Goal: Transaction & Acquisition: Purchase product/service

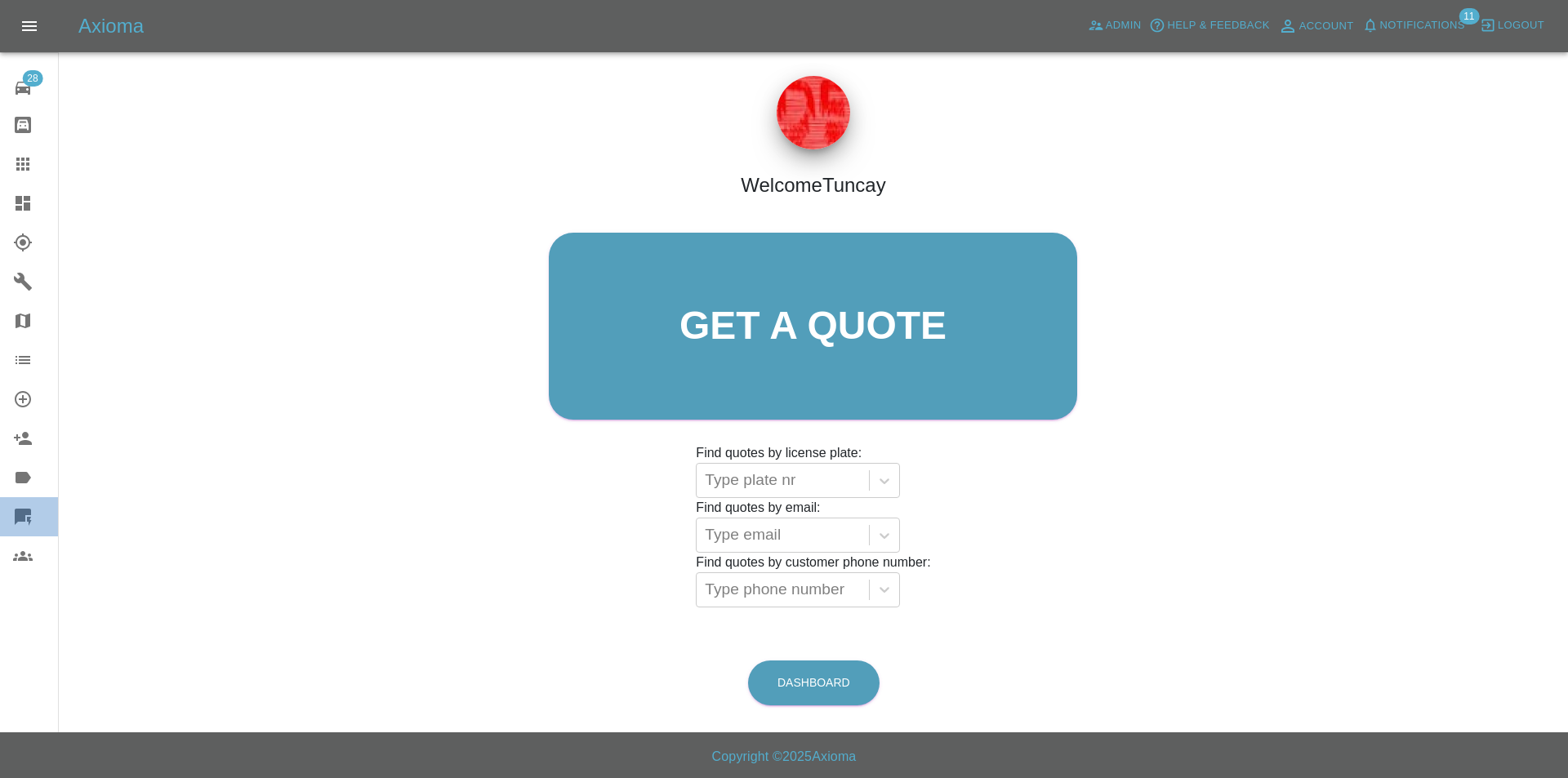
click at [37, 508] on div at bounding box center [36, 516] width 46 height 20
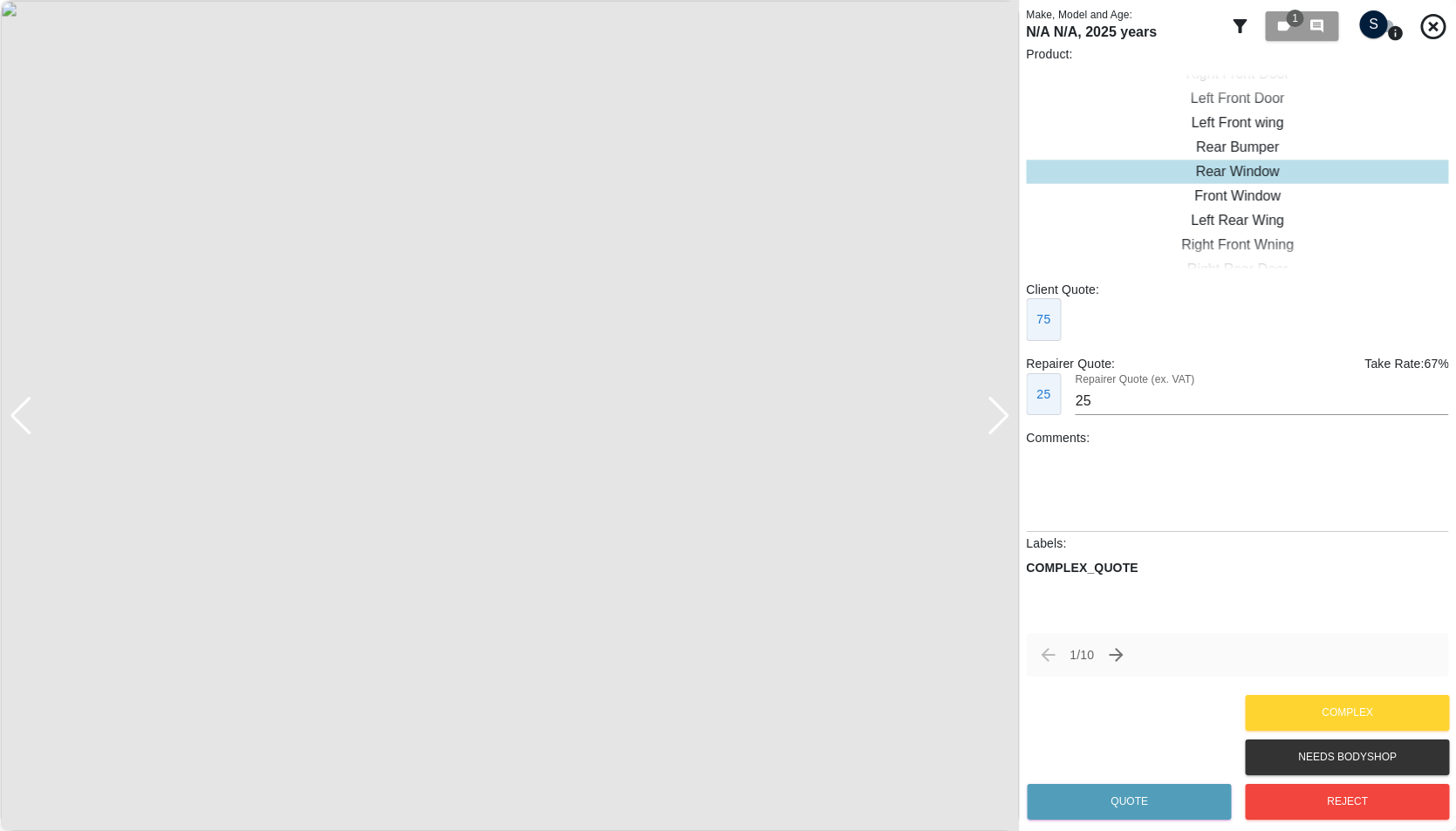
click at [1341, 22] on input "checkbox" at bounding box center [1374, 24] width 84 height 28
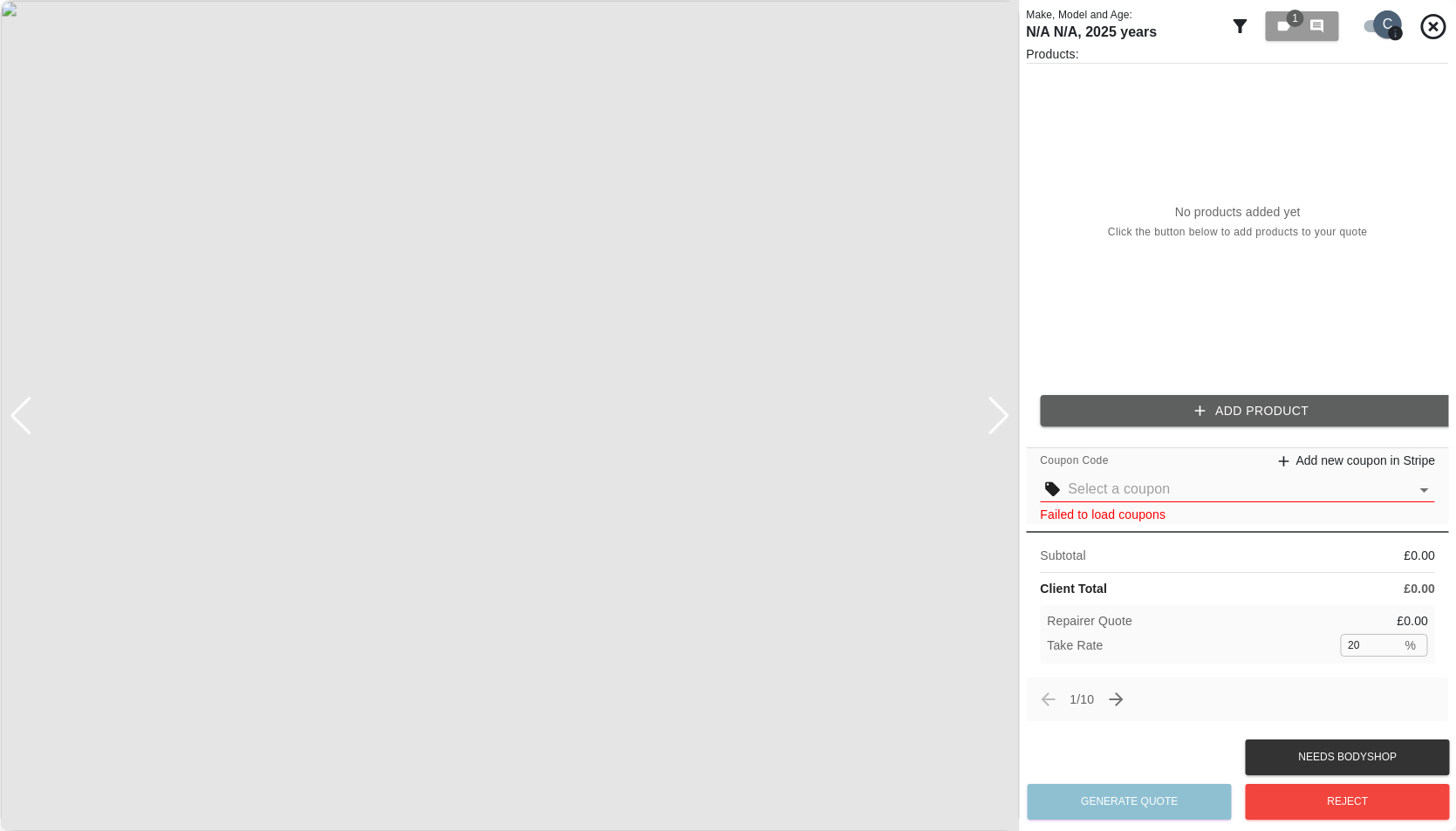
click at [1341, 21] on input "checkbox" at bounding box center [1388, 24] width 84 height 28
checkbox input "false"
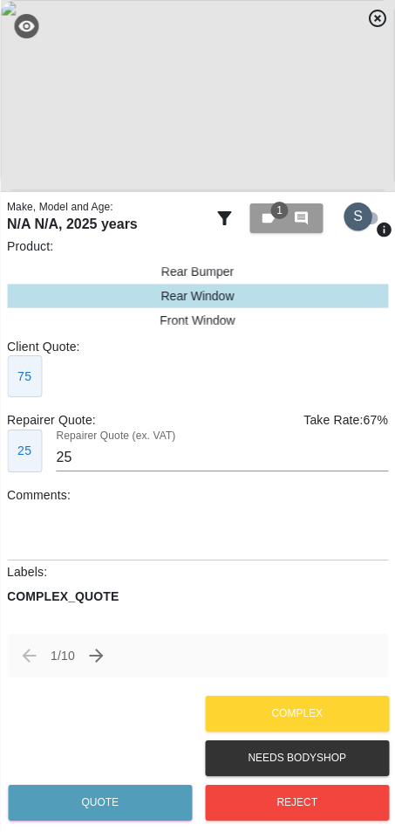
click at [351, 220] on input "checkbox" at bounding box center [358, 216] width 84 height 28
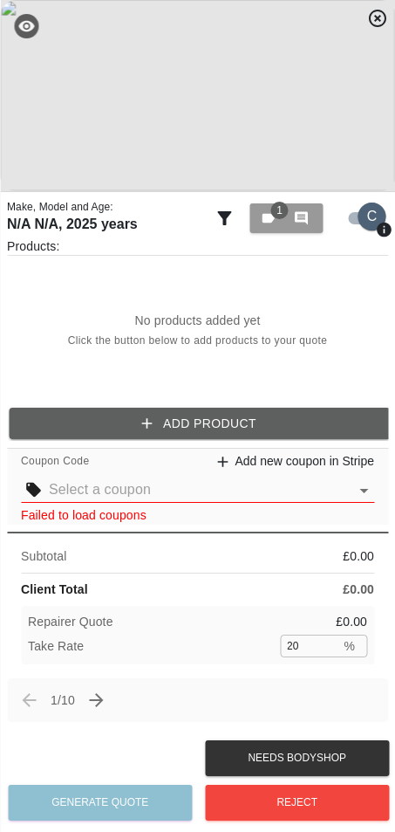
click at [356, 224] on input "checkbox" at bounding box center [372, 216] width 84 height 28
checkbox input "false"
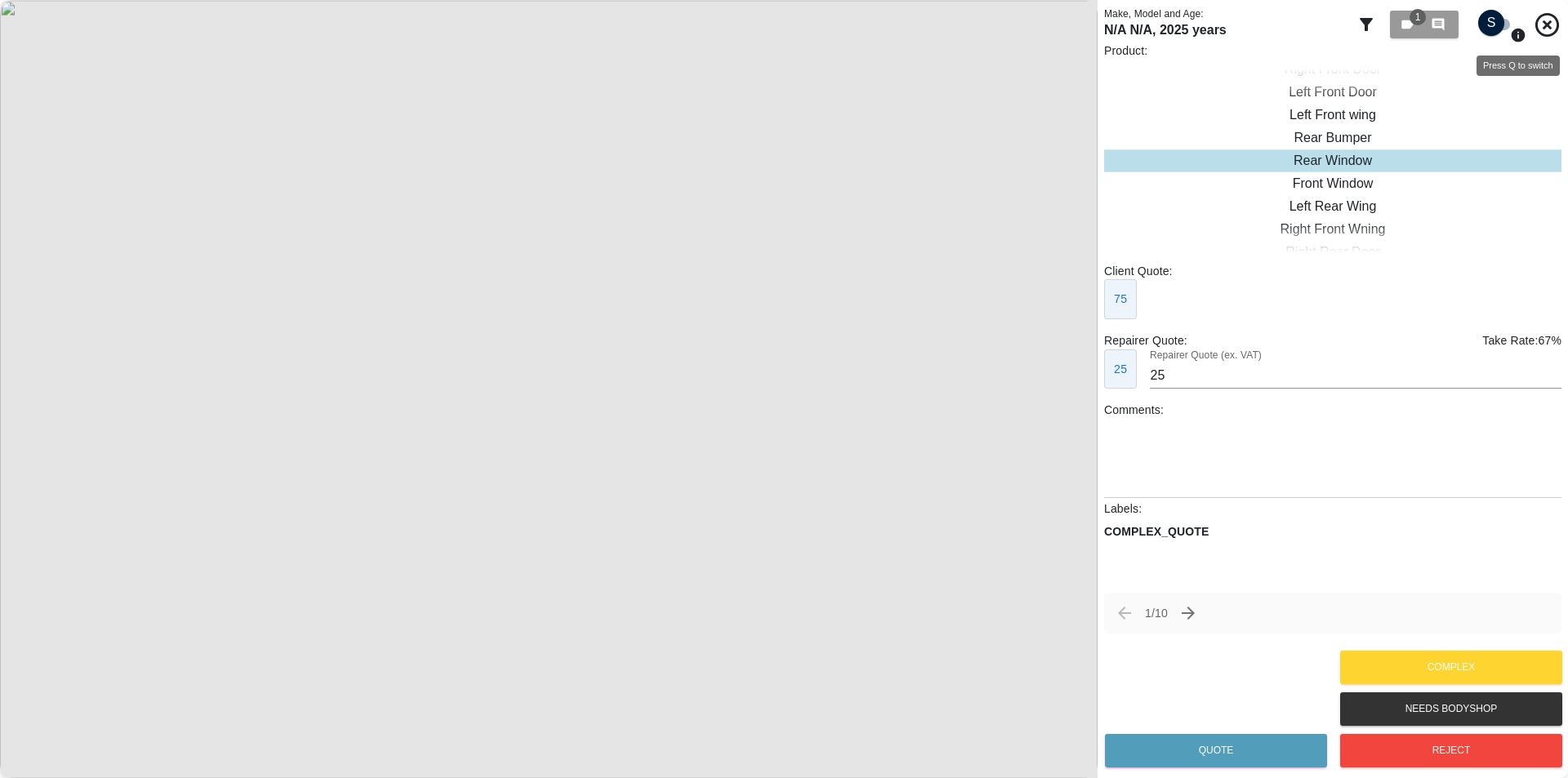
click at [1322, 36] on icon "Press Q to switch" at bounding box center [1517, 35] width 14 height 14
checkbox input "true"
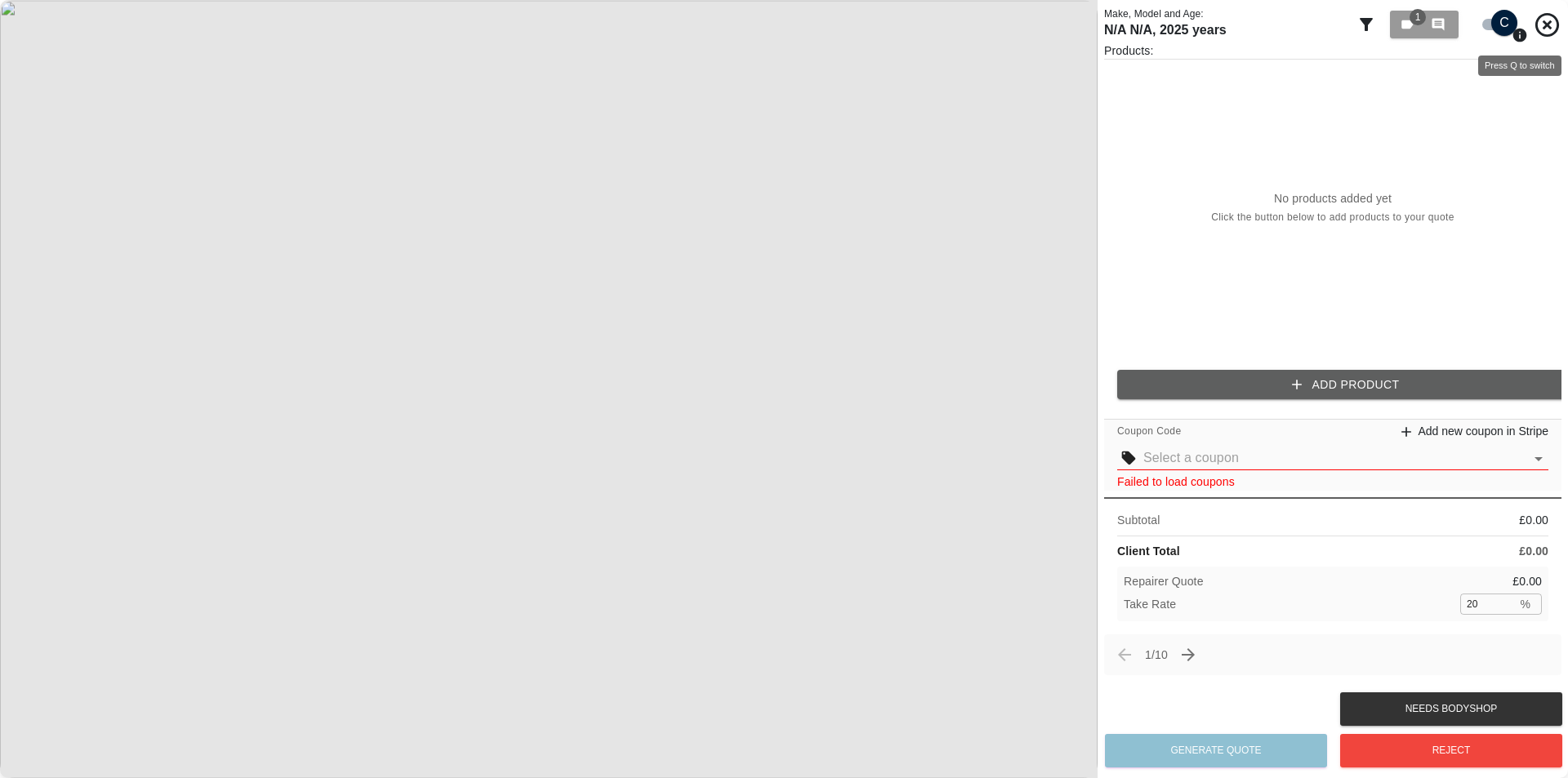
click at [1503, 22] on input "checkbox" at bounding box center [1504, 22] width 79 height 26
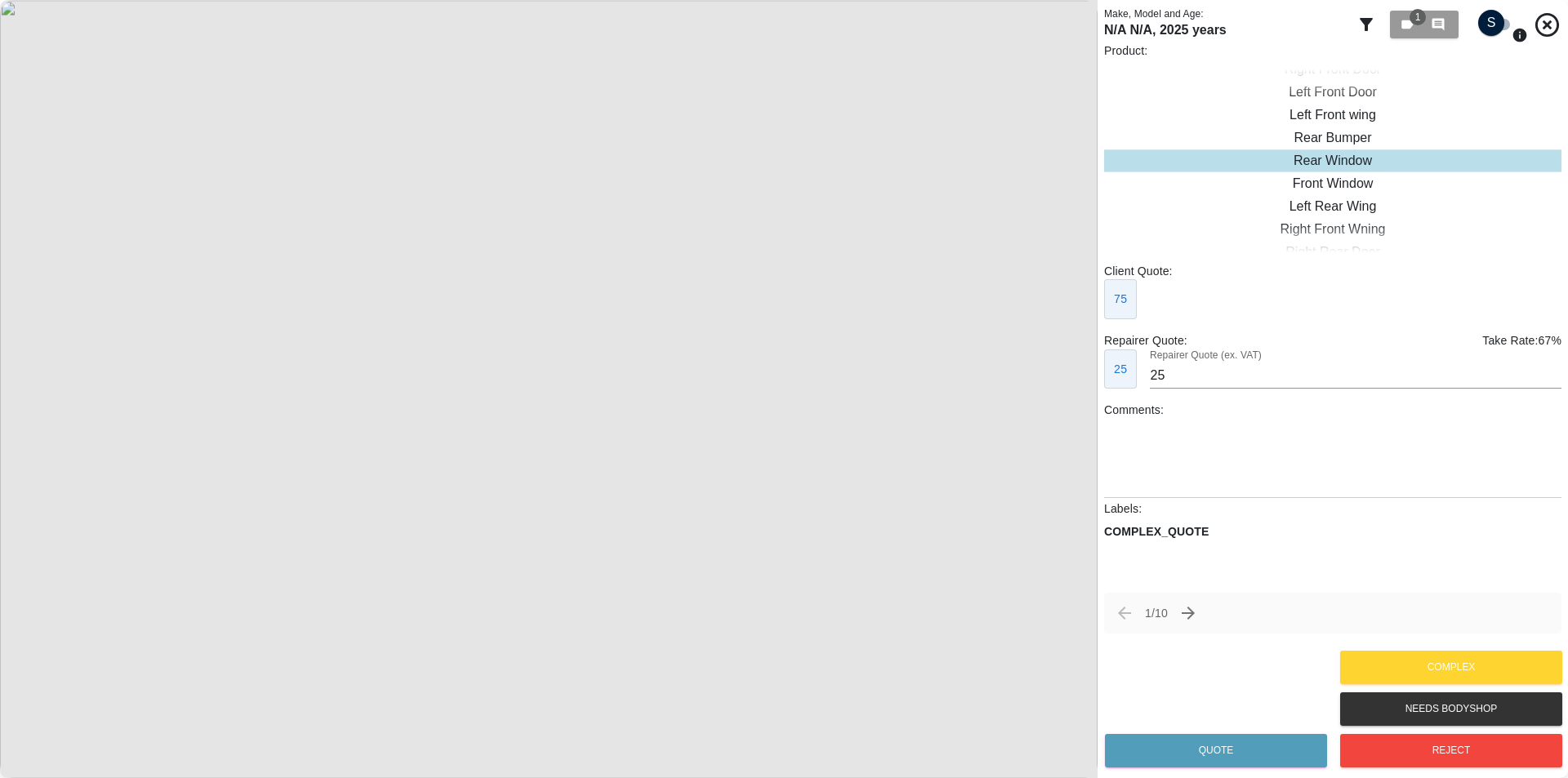
click at [1497, 22] on input "checkbox" at bounding box center [1491, 22] width 79 height 26
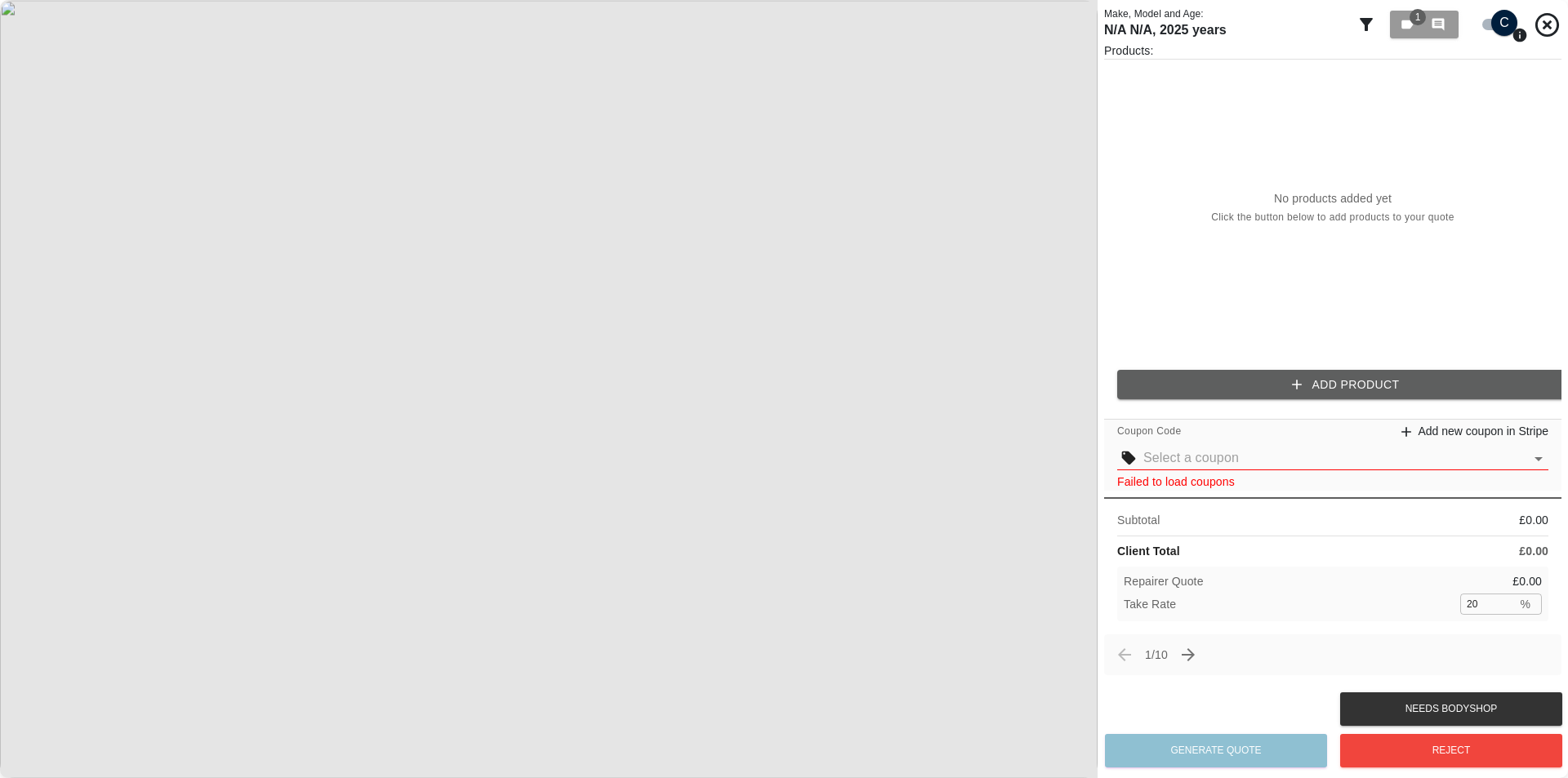
click at [1489, 43] on p "Products:" at bounding box center [1332, 50] width 457 height 16
click at [1517, 36] on icon "Press Q to switch" at bounding box center [1519, 35] width 14 height 14
click at [1479, 50] on p "Products:" at bounding box center [1332, 50] width 457 height 16
click at [1491, 24] on input "checkbox" at bounding box center [1504, 22] width 79 height 26
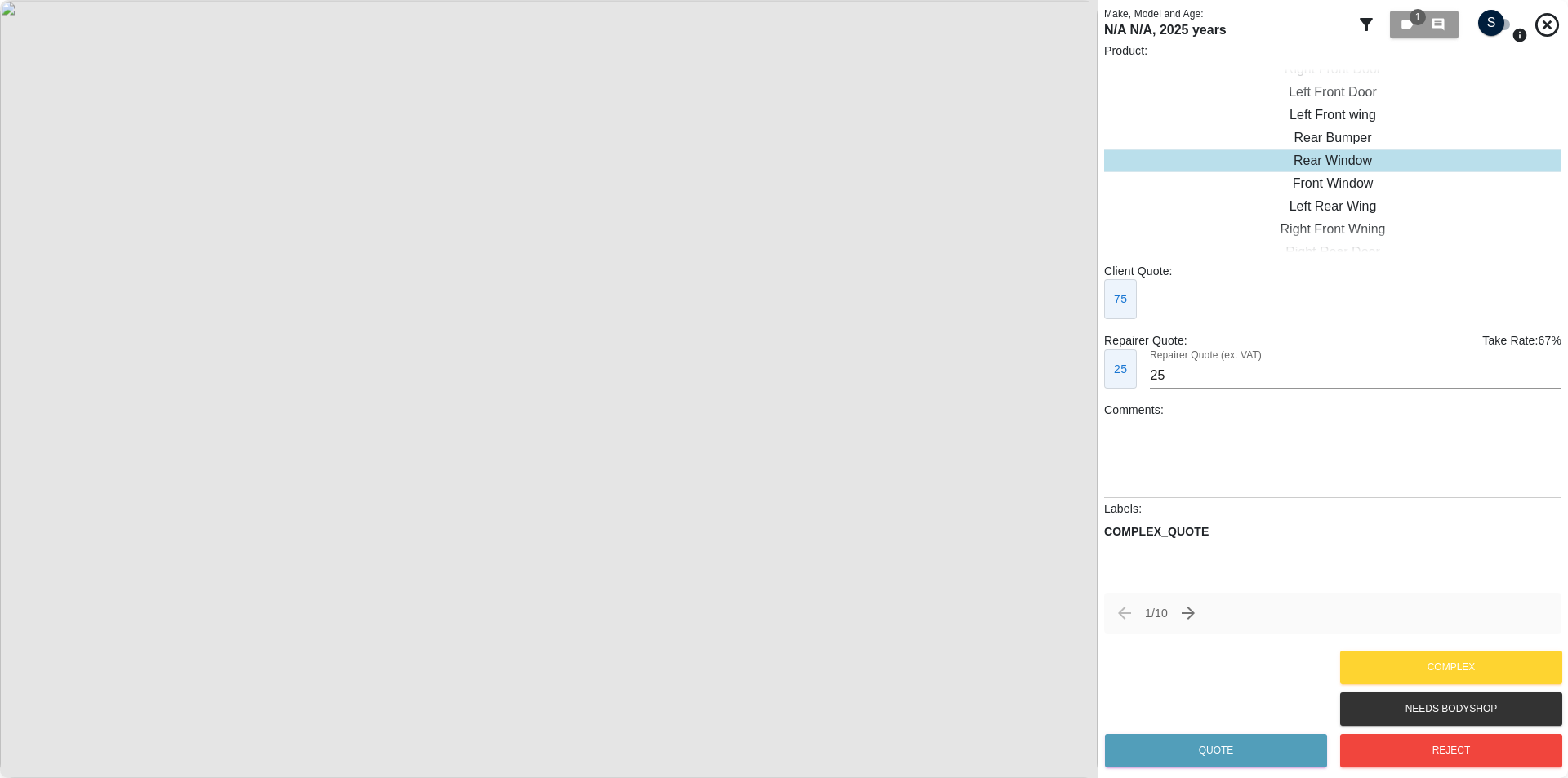
click at [1470, 42] on p "Product:" at bounding box center [1332, 50] width 457 height 16
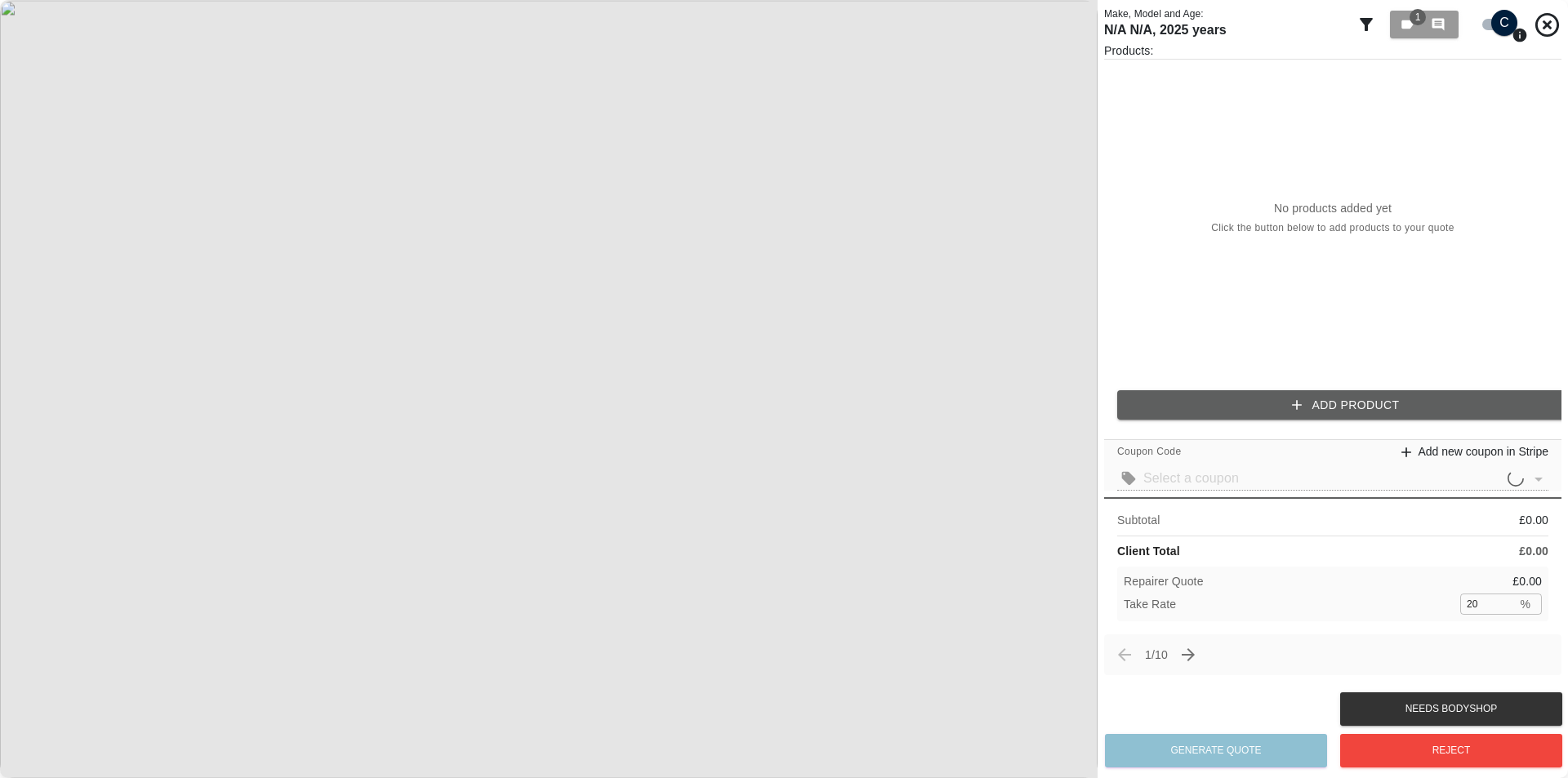
checkbox input "false"
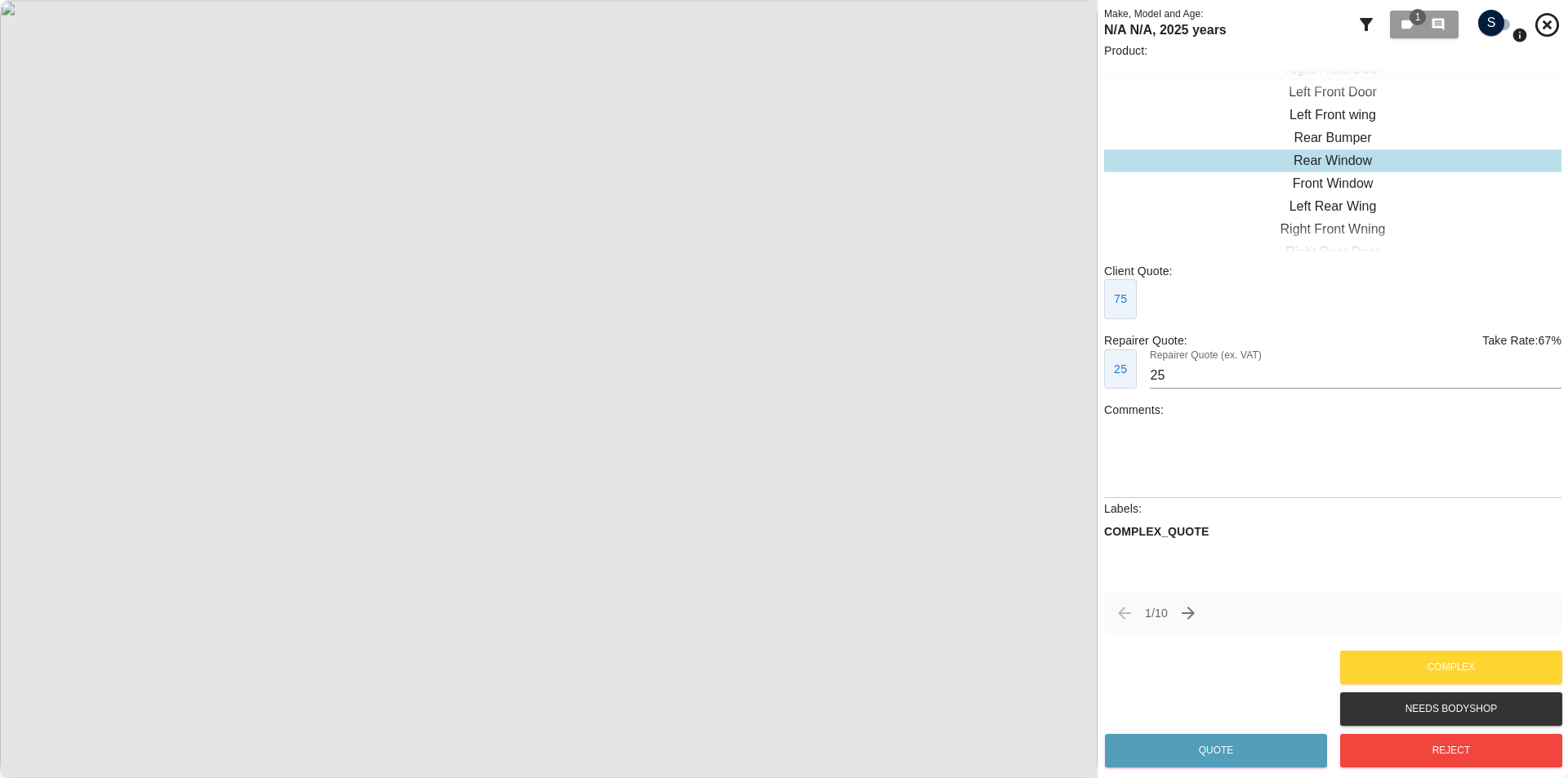
click at [1313, 68] on div "Right Front Door" at bounding box center [1332, 69] width 457 height 22
type input "398"
checkbox input "true"
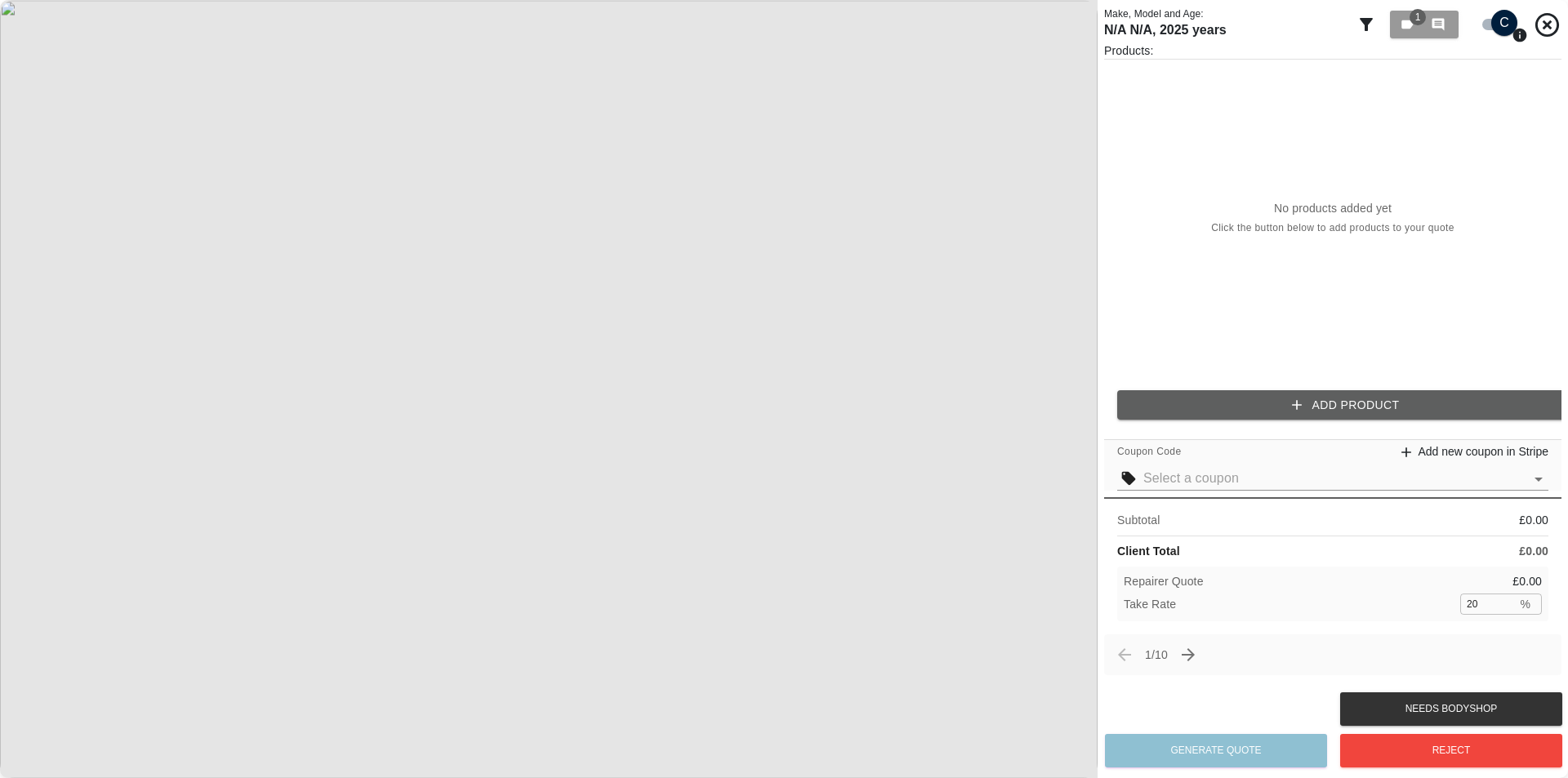
click at [1222, 489] on input "text" at bounding box center [1333, 478] width 381 height 22
click at [1211, 508] on div "Test2 10% off" at bounding box center [1332, 511] width 405 height 20
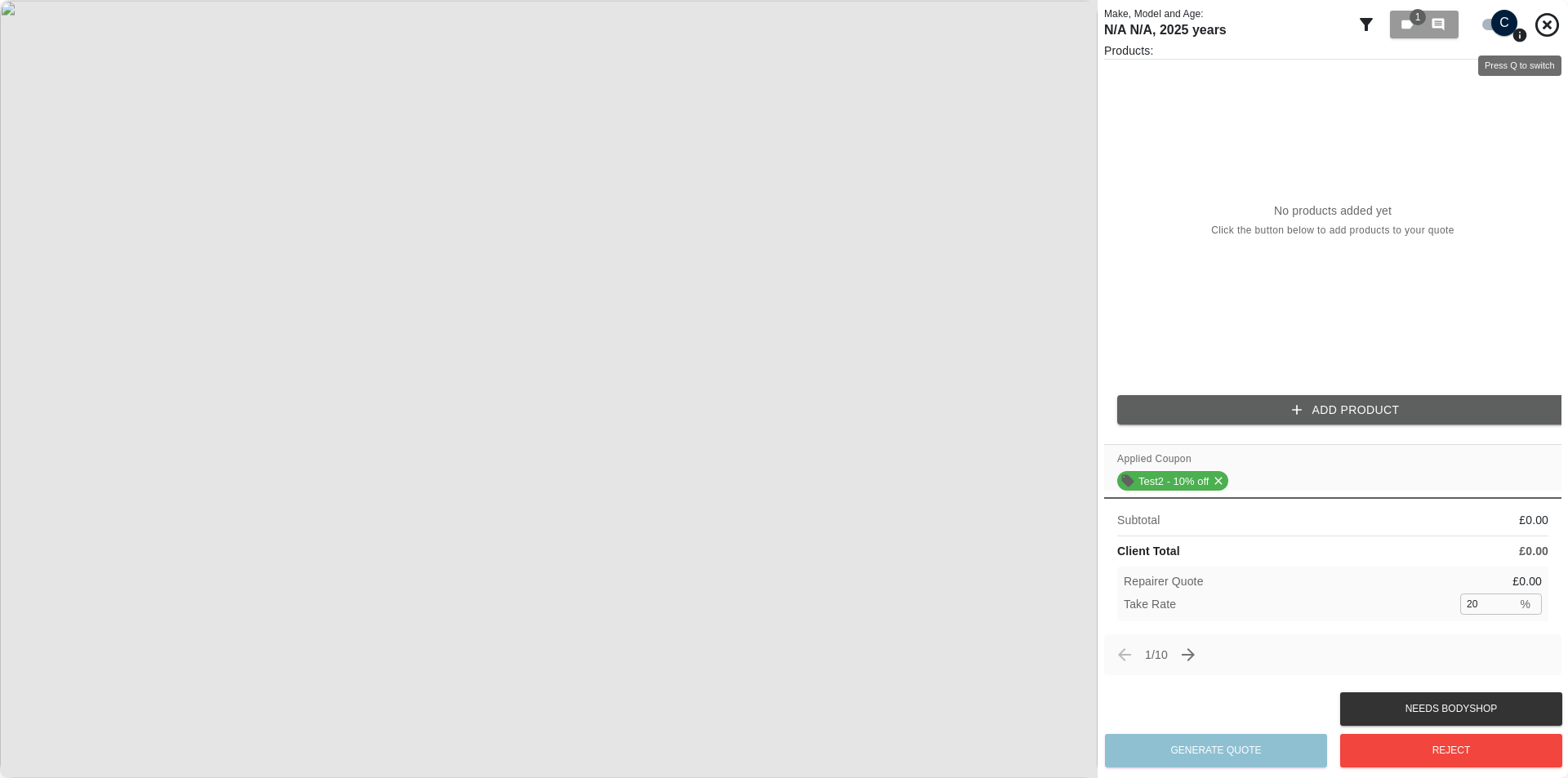
click at [1521, 36] on icon "Press Q to switch" at bounding box center [1519, 35] width 14 height 14
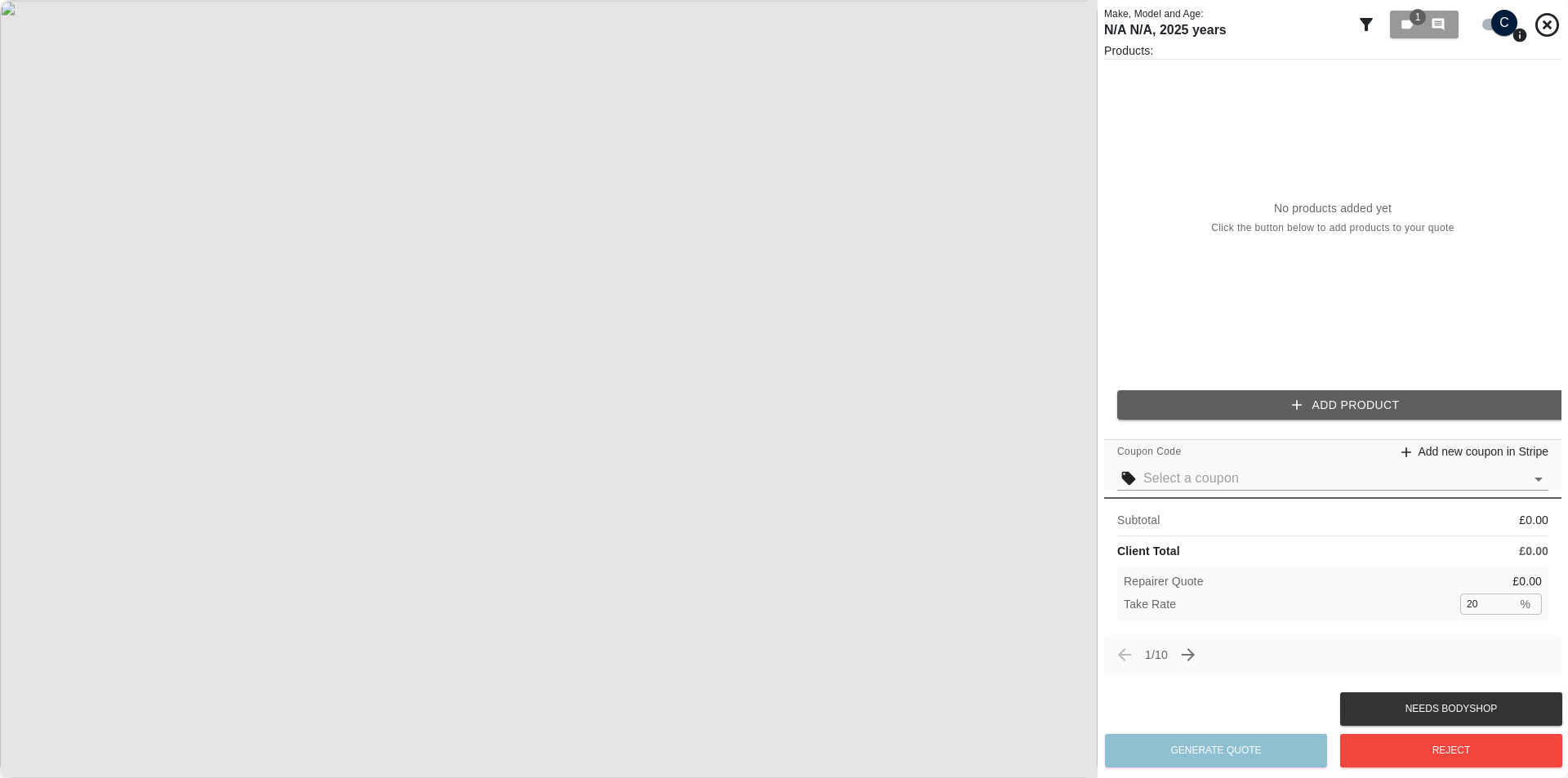
click at [1498, 21] on input "checkbox" at bounding box center [1504, 22] width 79 height 26
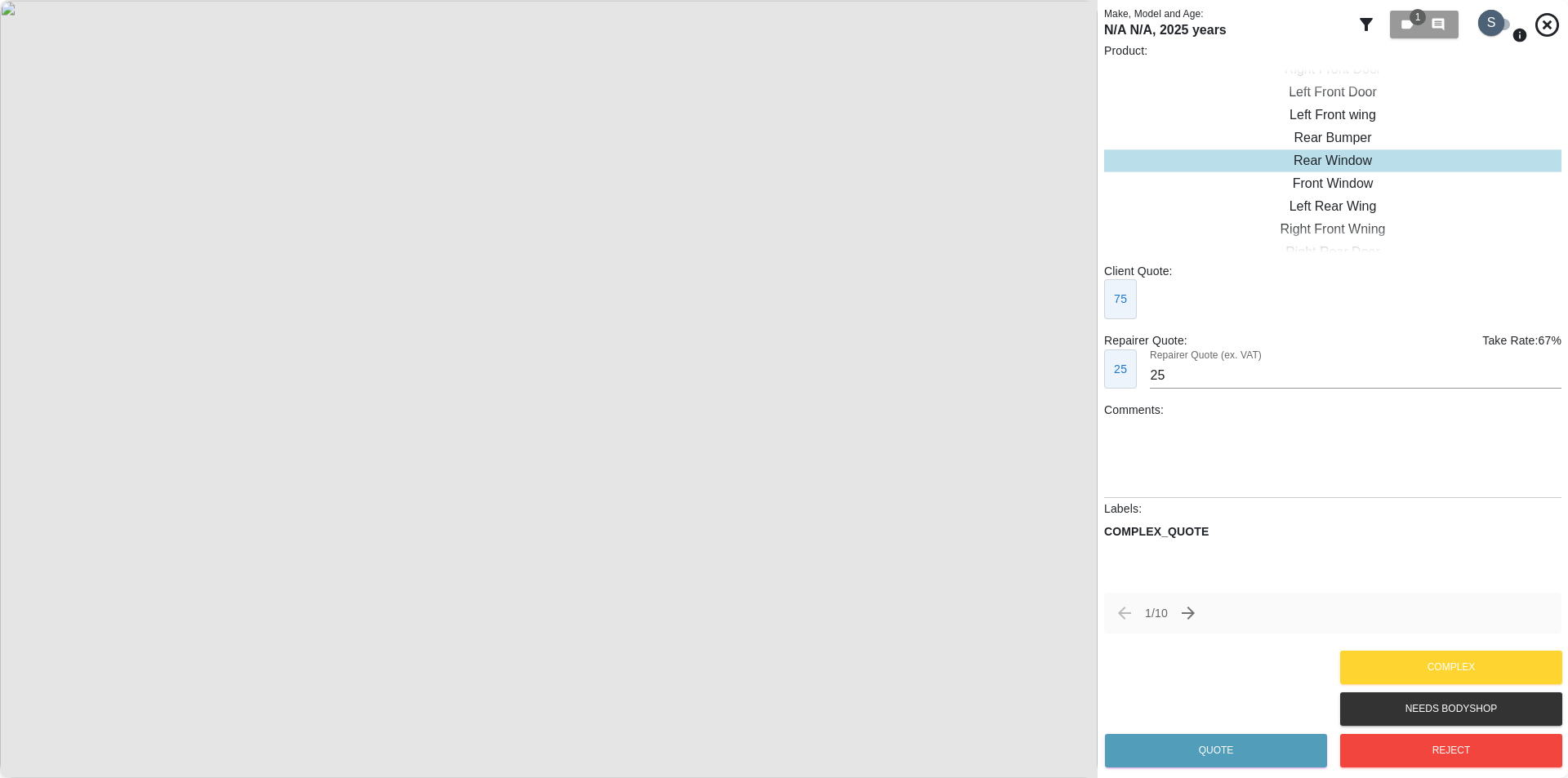
click at [1488, 23] on input "checkbox" at bounding box center [1491, 22] width 79 height 26
checkbox input "true"
click at [1525, 42] on icon "Press Q to switch" at bounding box center [1519, 36] width 14 height 14
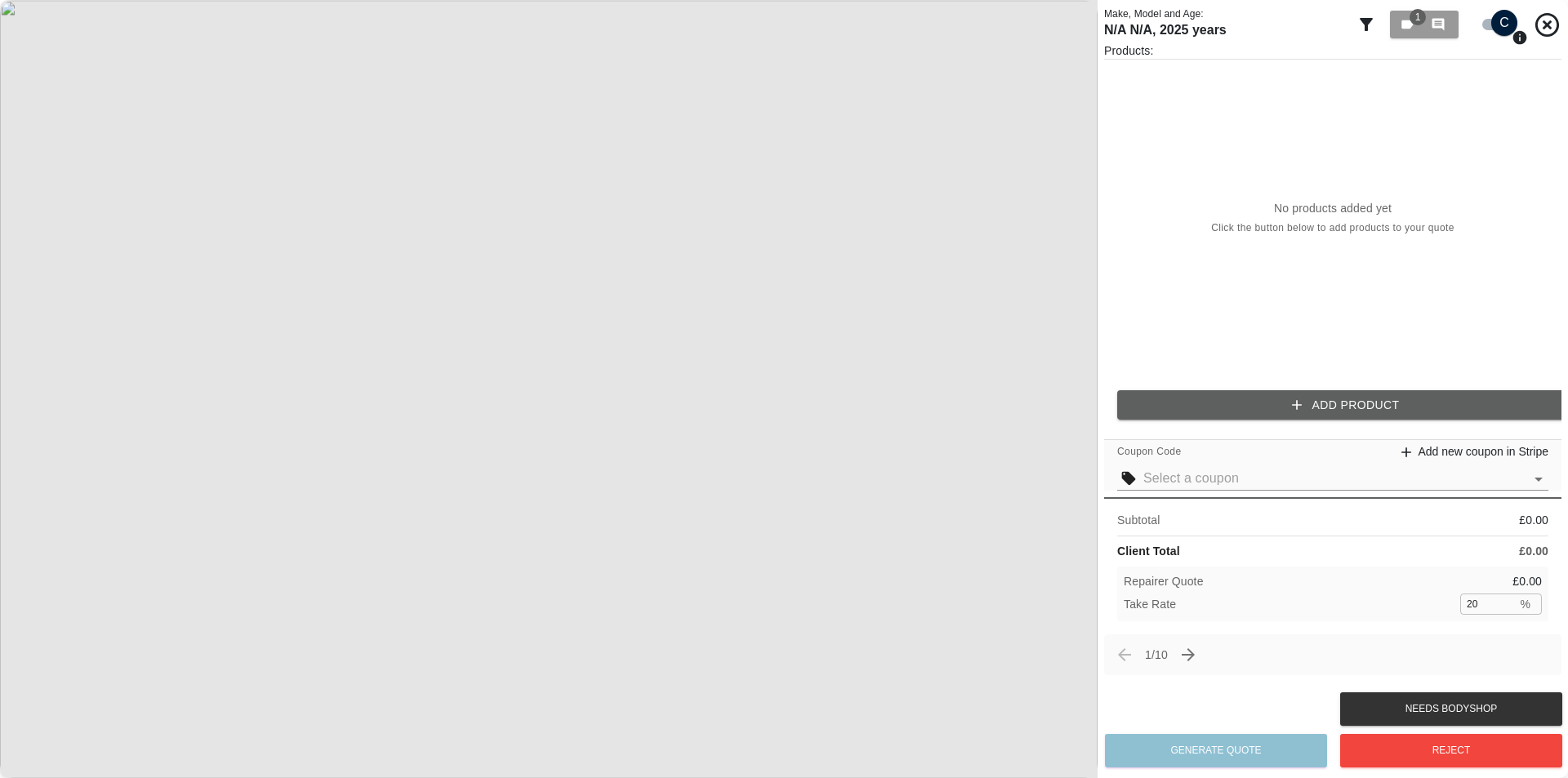
click at [1470, 467] on input "text" at bounding box center [1333, 478] width 381 height 22
click at [1238, 274] on div "No products added yet Click the button below to add products to your quote" at bounding box center [1332, 218] width 457 height 317
click at [1489, 13] on input "checkbox" at bounding box center [1504, 22] width 79 height 26
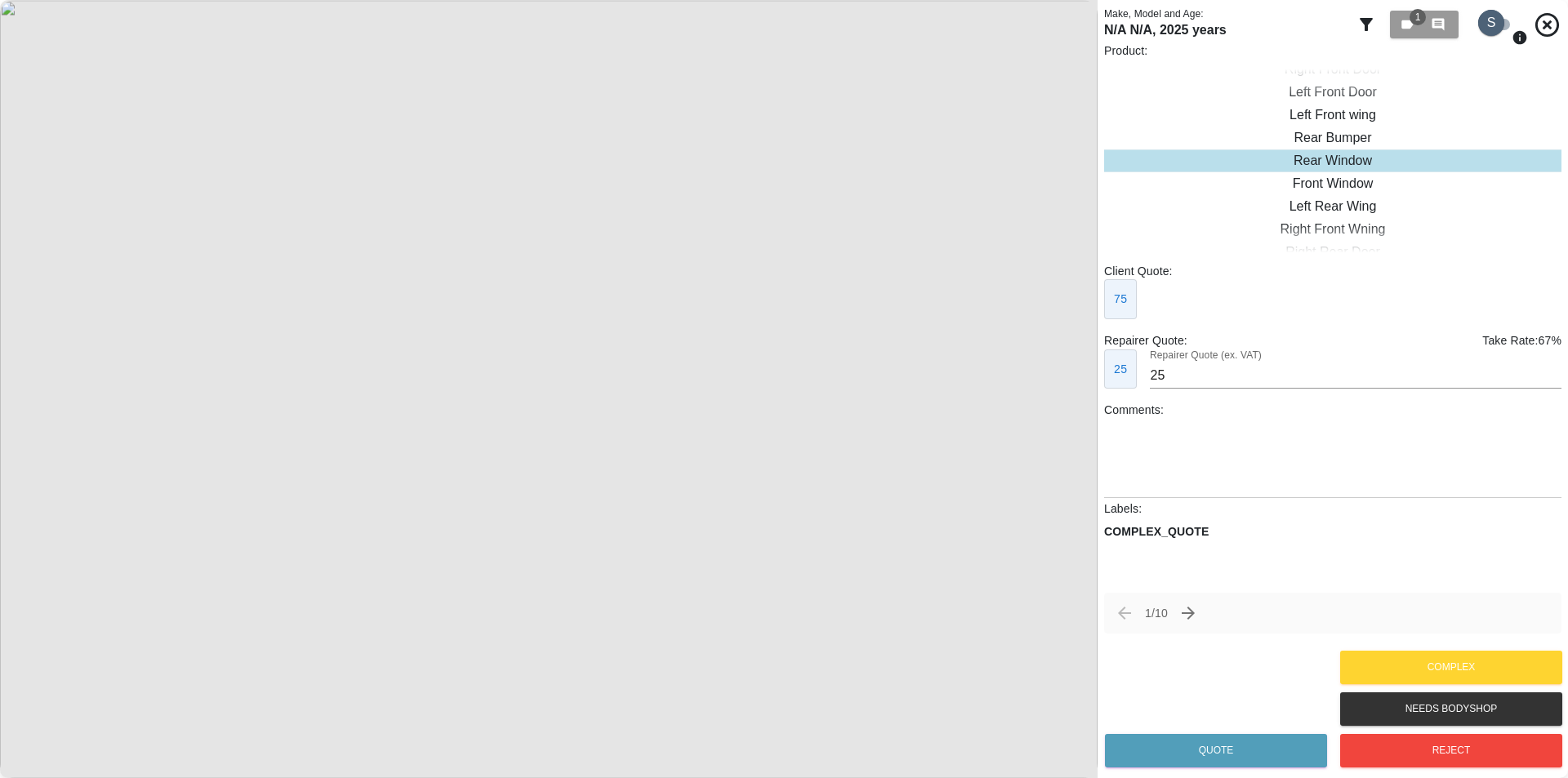
click at [1478, 28] on input "checkbox" at bounding box center [1491, 22] width 79 height 26
checkbox input "true"
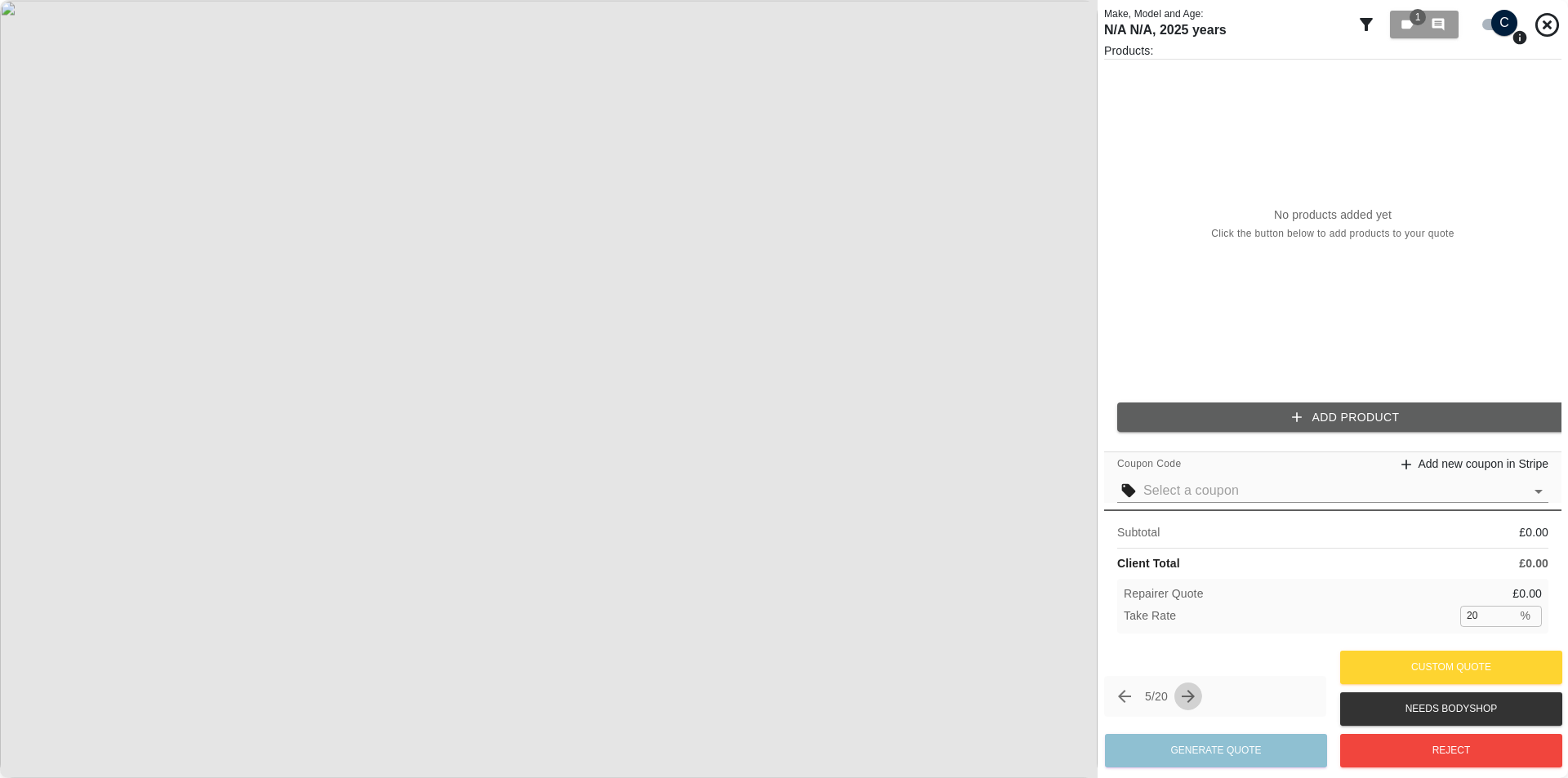
click at [1193, 703] on icon "Next claim" at bounding box center [1187, 696] width 20 height 20
click at [1001, 497] on img at bounding box center [548, 389] width 1097 height 778
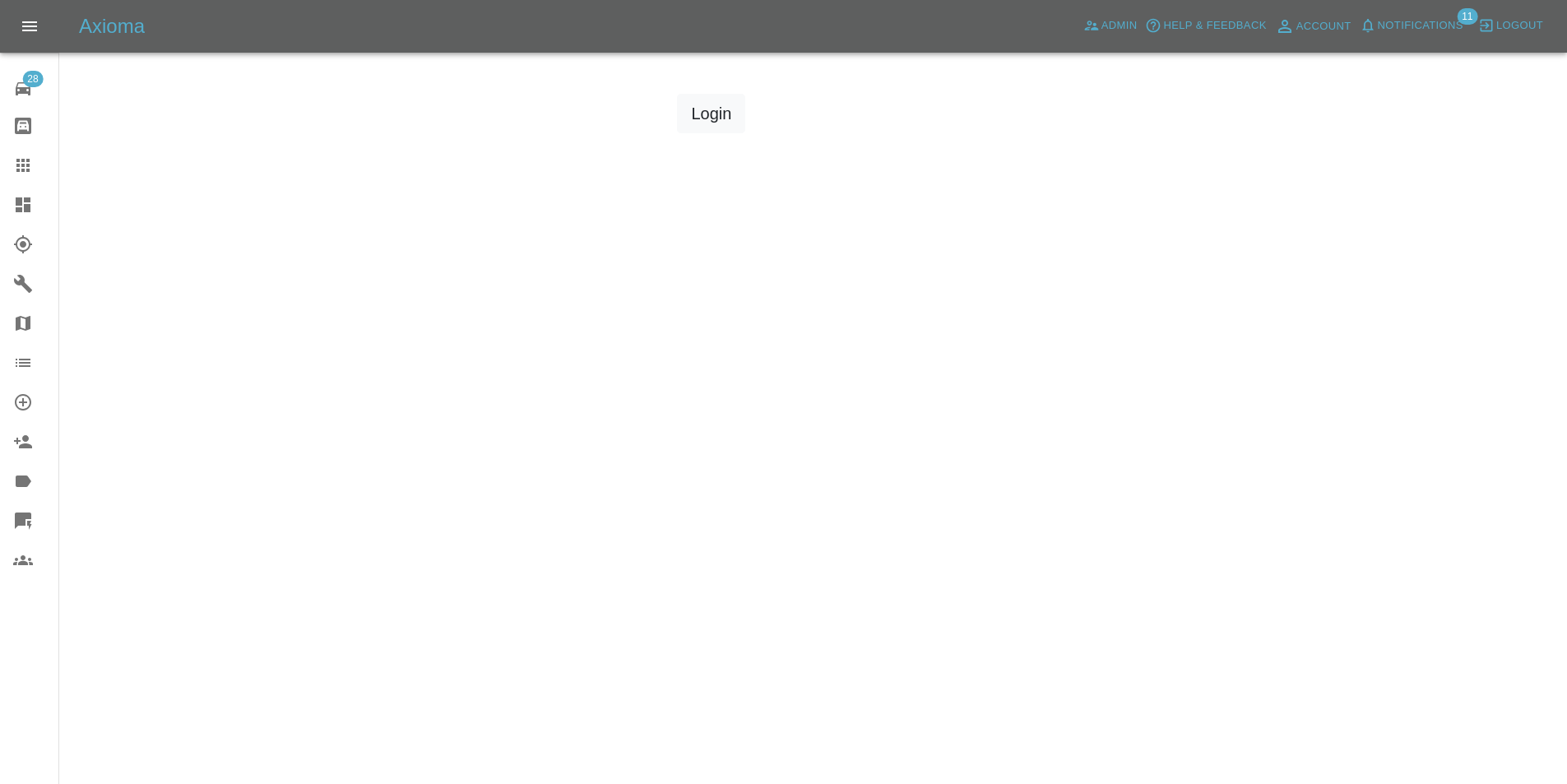
click at [1509, 35] on span "Logout" at bounding box center [1520, 25] width 47 height 19
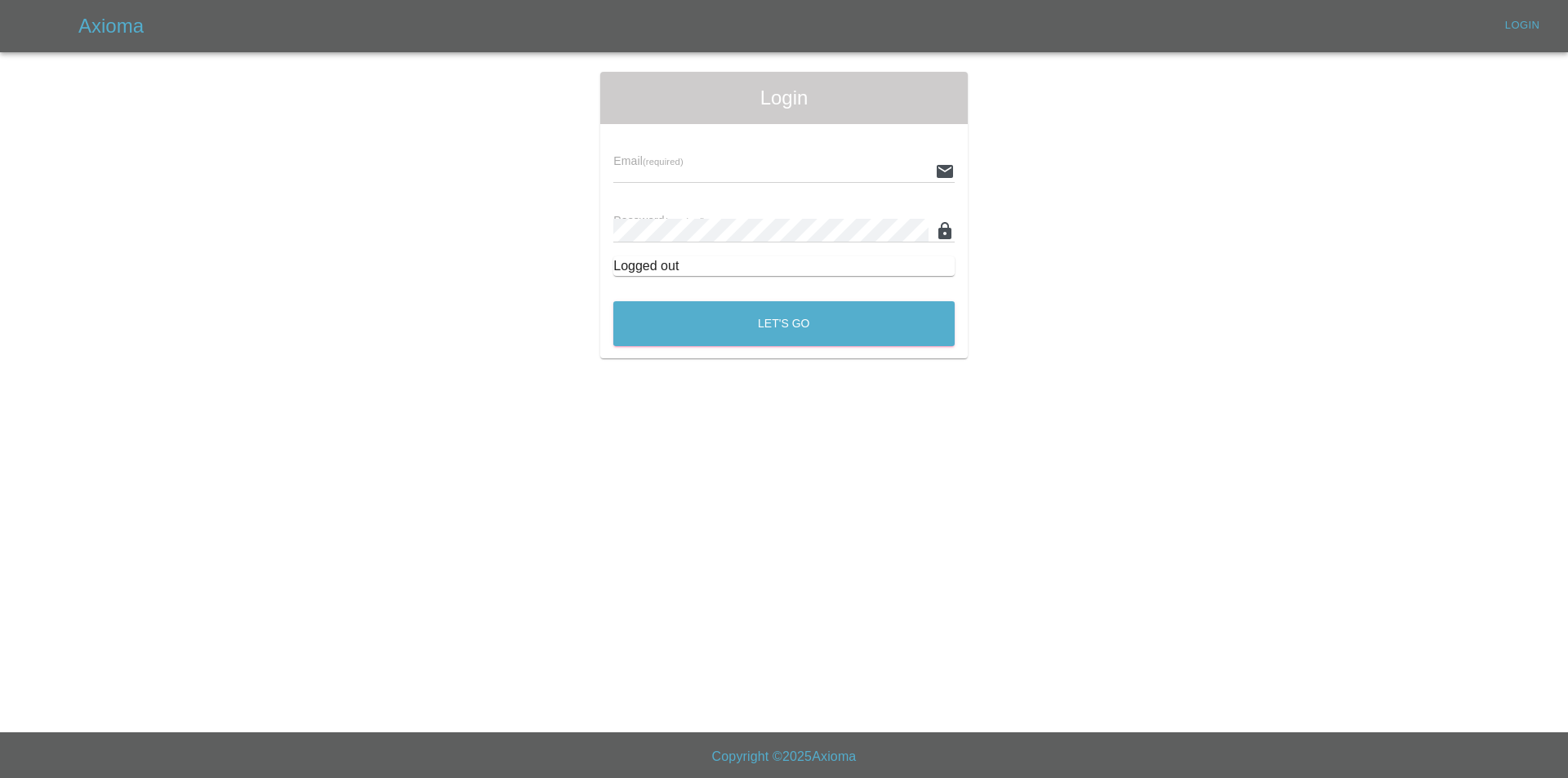
type input "tuncayhuseynov@gmail.com"
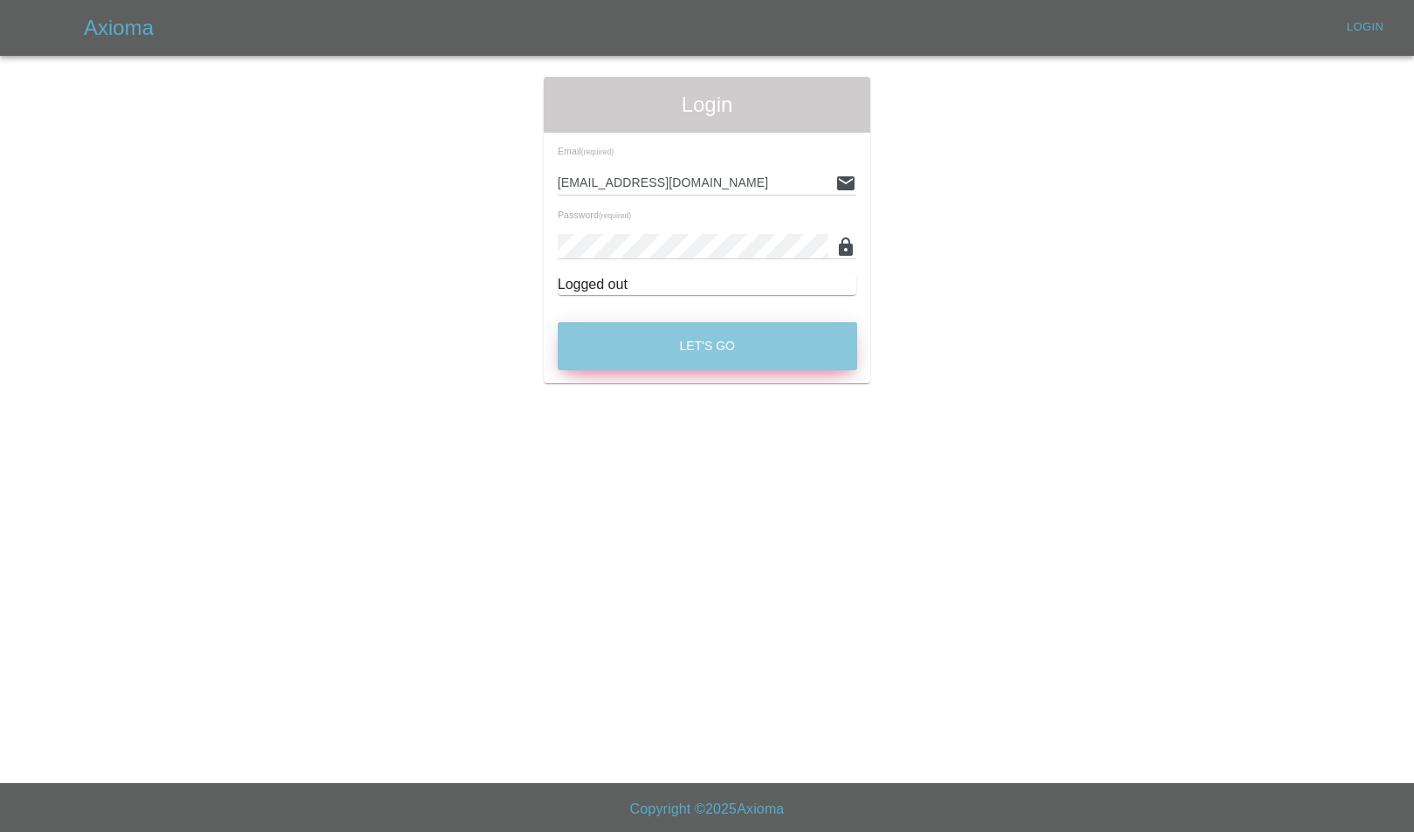
click at [637, 337] on button "Let's Go" at bounding box center [707, 346] width 299 height 48
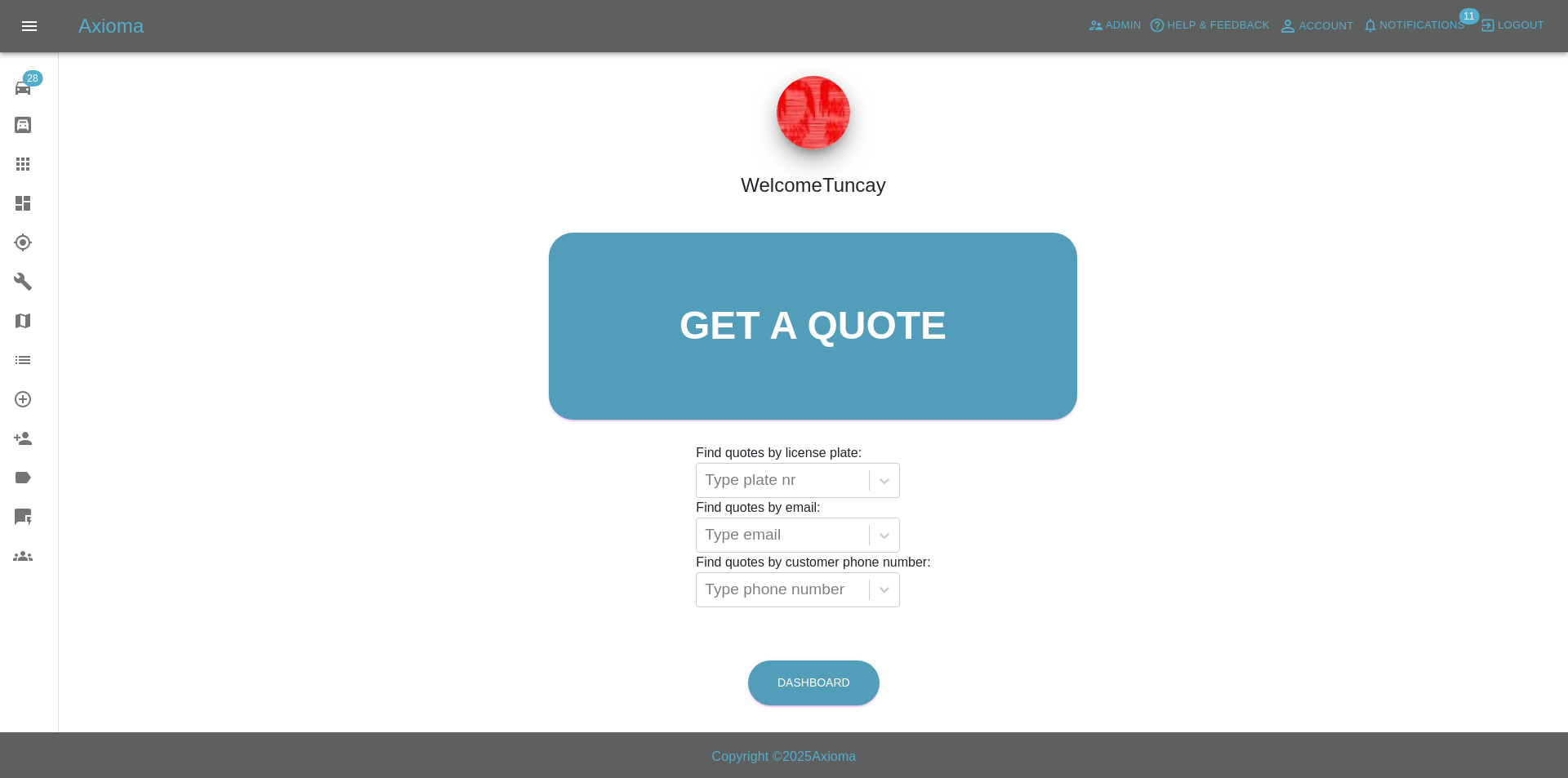
click at [3, 510] on link "Quick Quote" at bounding box center [29, 516] width 58 height 39
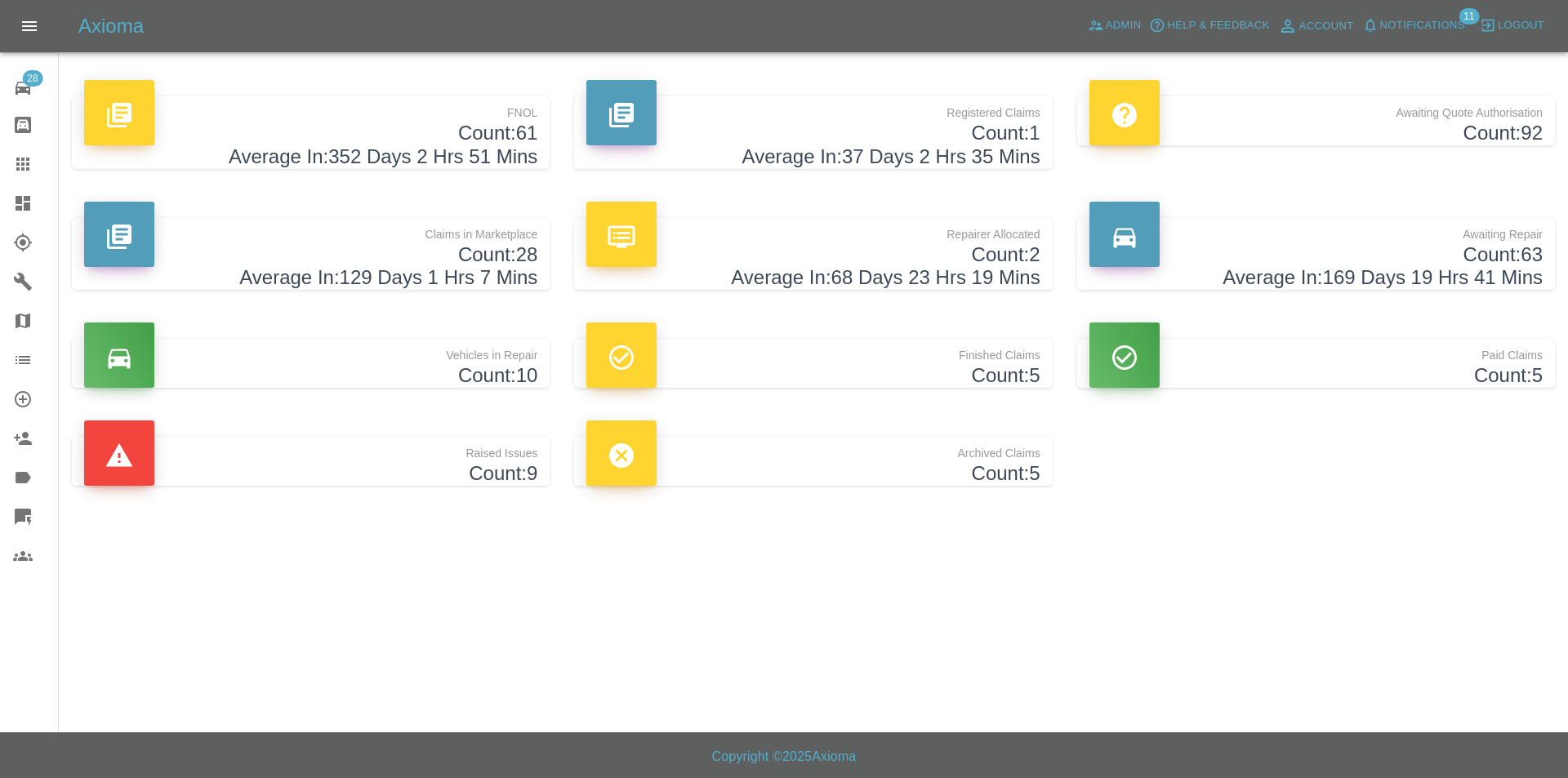
click at [23, 507] on icon at bounding box center [22, 516] width 20 height 20
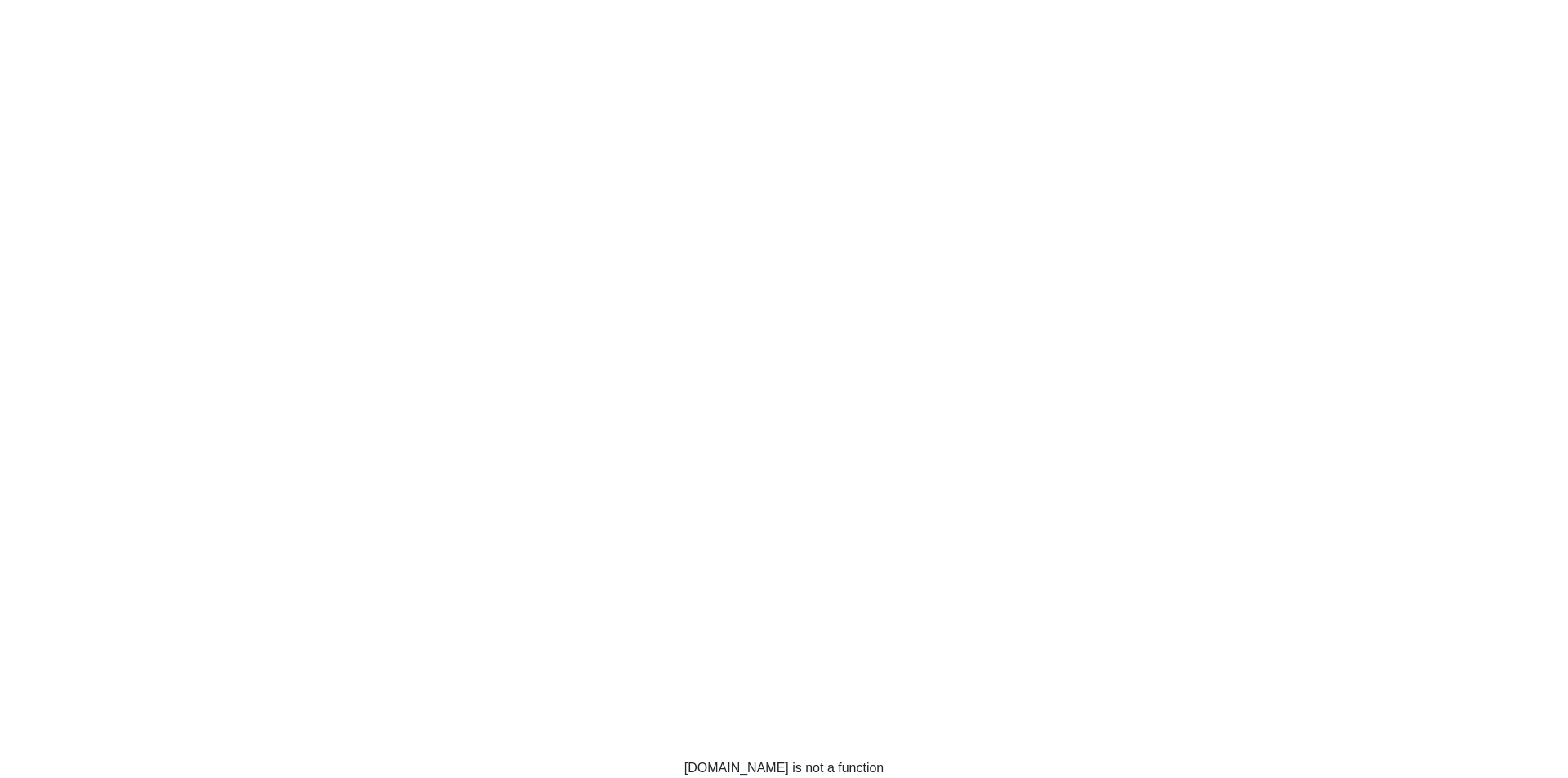
click at [824, 766] on div "claims.map is not a function" at bounding box center [784, 768] width 200 height 20
copy body "claims.map is not a function"
drag, startPoint x: 554, startPoint y: 618, endPoint x: 556, endPoint y: 609, distance: 9.2
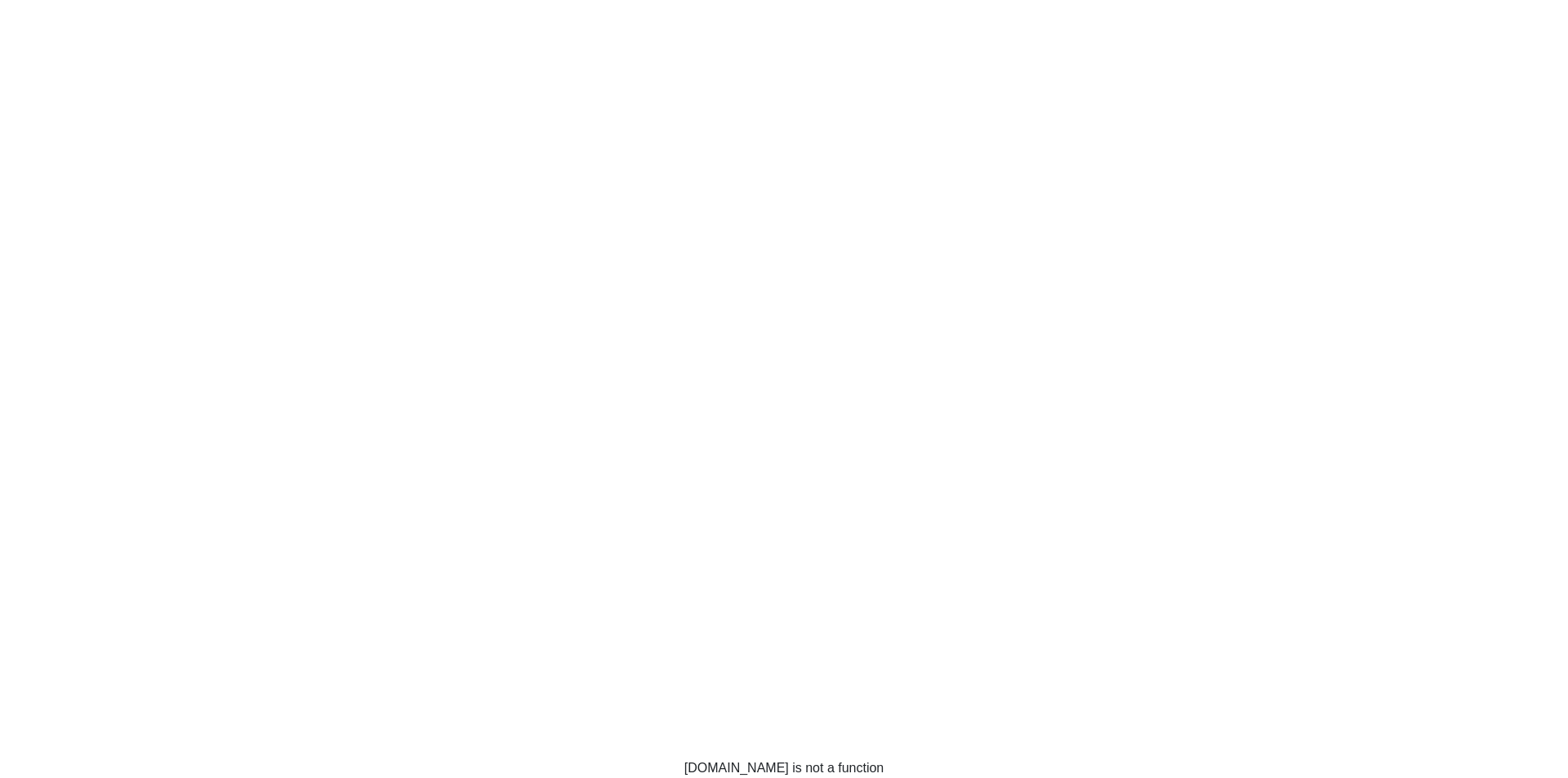
click at [556, 609] on div "claims.map is not a function" at bounding box center [784, 389] width 1568 height 778
drag, startPoint x: 567, startPoint y: 601, endPoint x: 576, endPoint y: 597, distance: 9.8
click at [579, 591] on div "claims.map is not a function" at bounding box center [784, 389] width 1568 height 778
drag, startPoint x: 583, startPoint y: 586, endPoint x: 587, endPoint y: 577, distance: 9.8
click at [587, 577] on div "claims.map is not a function" at bounding box center [784, 389] width 1568 height 778
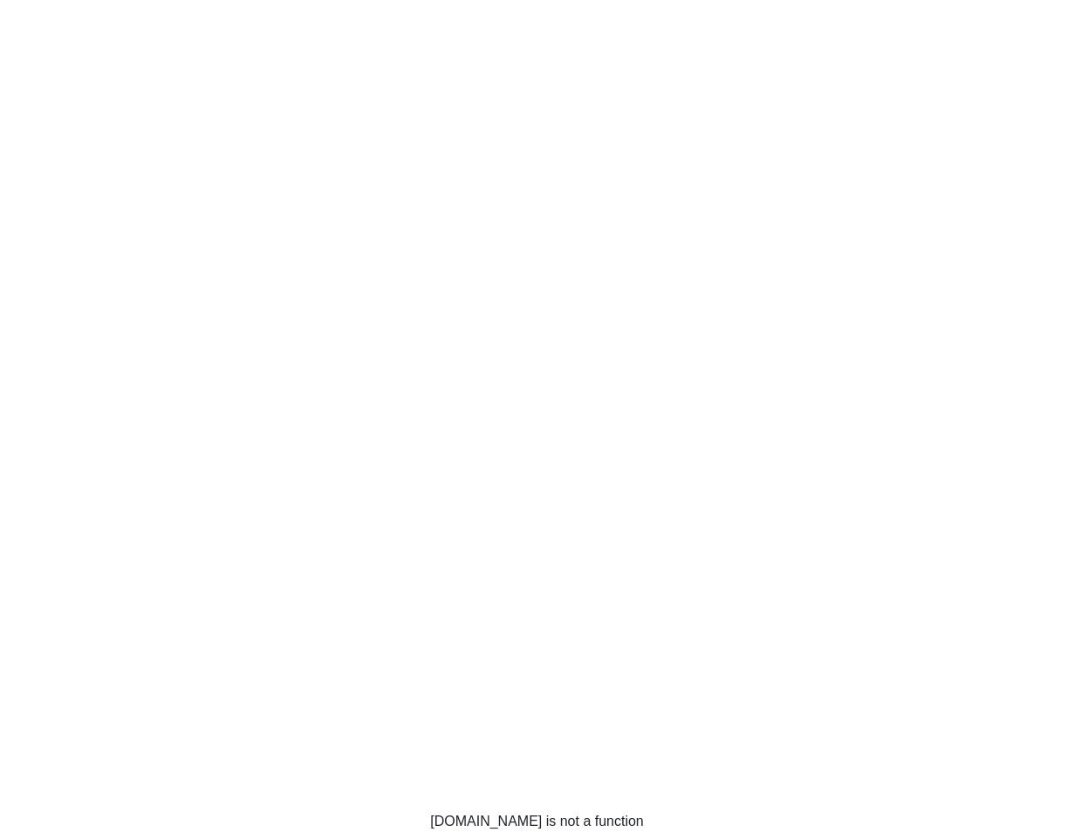
click at [883, 146] on div "claims.map is not a function" at bounding box center [537, 416] width 1074 height 832
copy div "claims.map"
drag, startPoint x: 519, startPoint y: 820, endPoint x: 456, endPoint y: 819, distance: 63.7
click at [456, 819] on div "claims.map is not a function" at bounding box center [537, 821] width 214 height 21
click at [502, 820] on div "claims.map is not a function" at bounding box center [537, 821] width 214 height 21
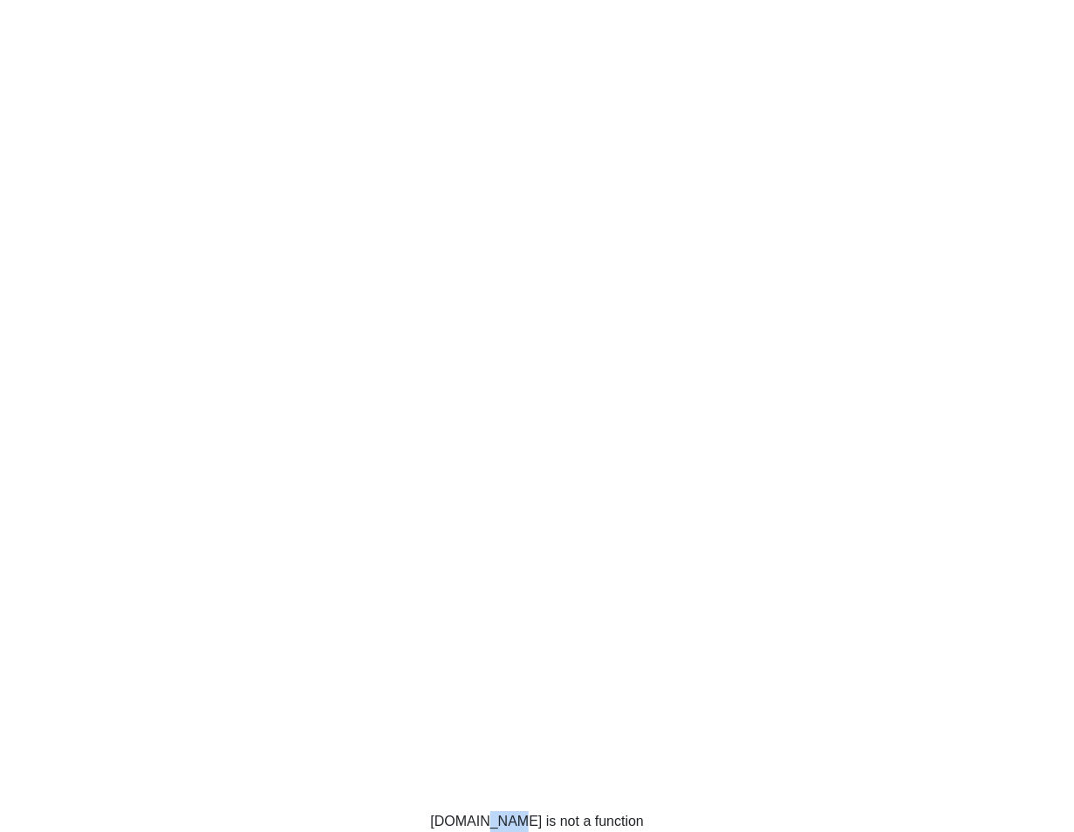
click at [502, 820] on div "claims.map is not a function" at bounding box center [537, 821] width 214 height 21
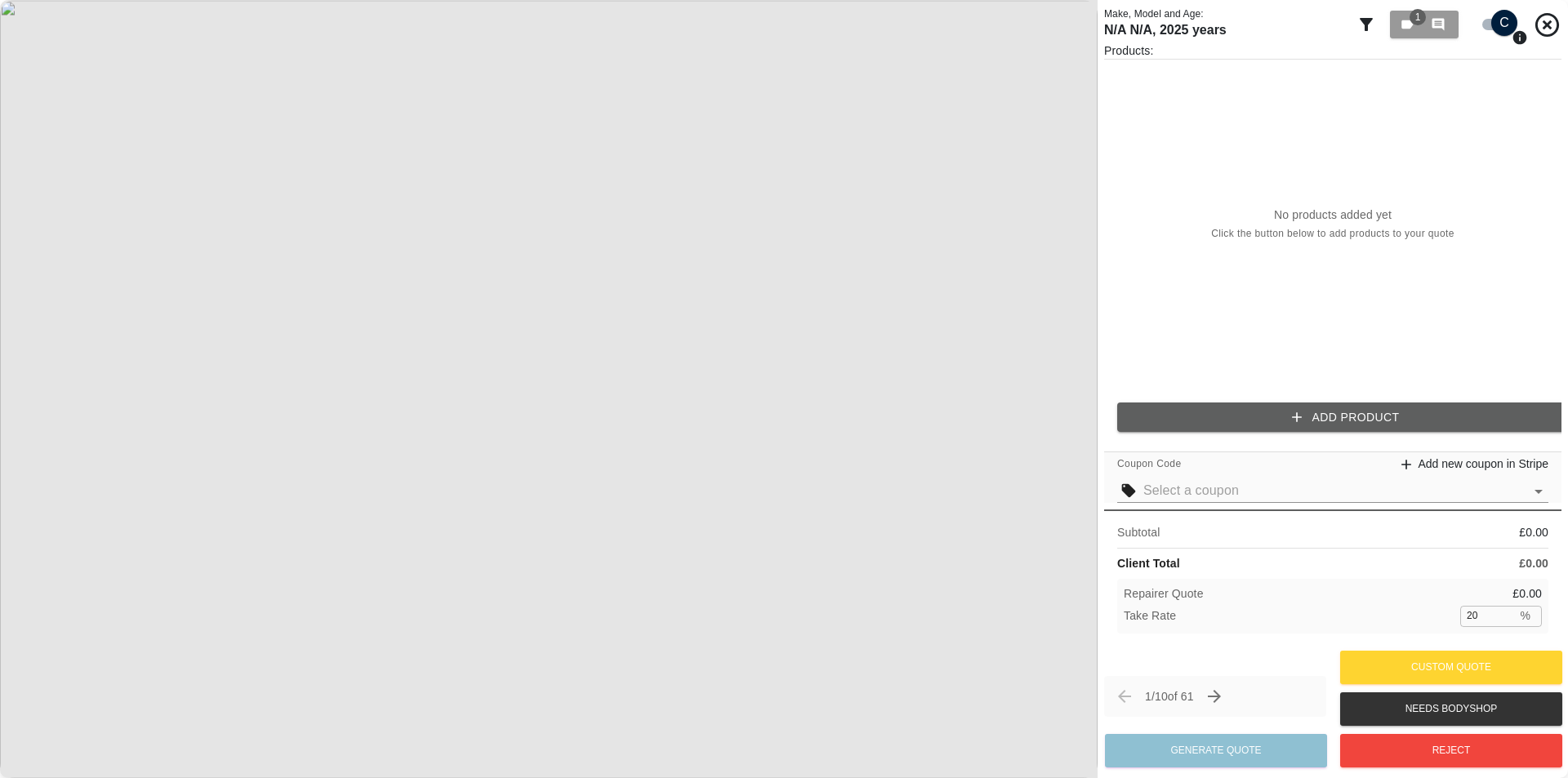
click at [1221, 697] on icon "Next claim" at bounding box center [1213, 696] width 20 height 20
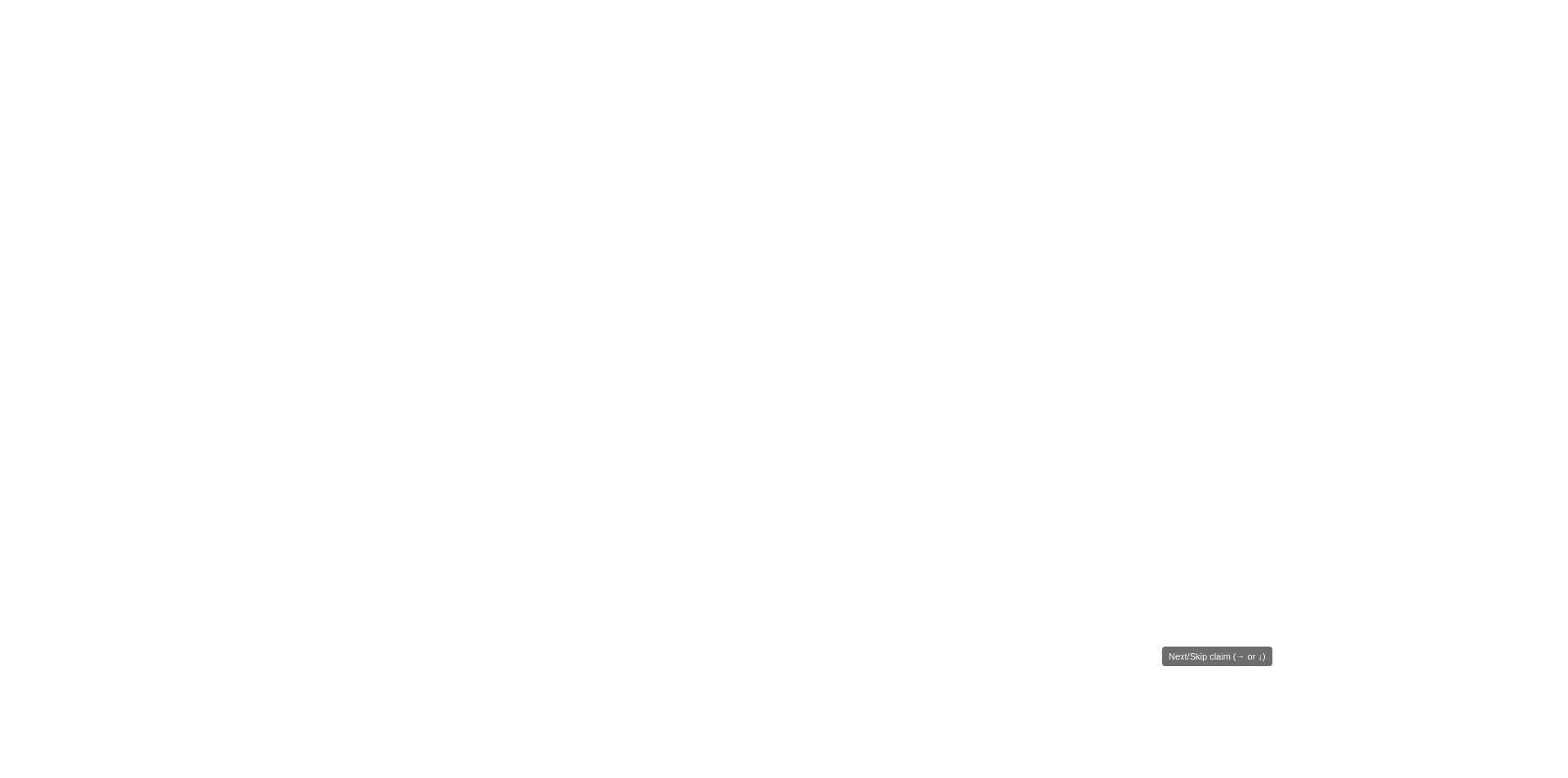
click at [1222, 697] on icon "Next claim" at bounding box center [1212, 695] width 20 height 20
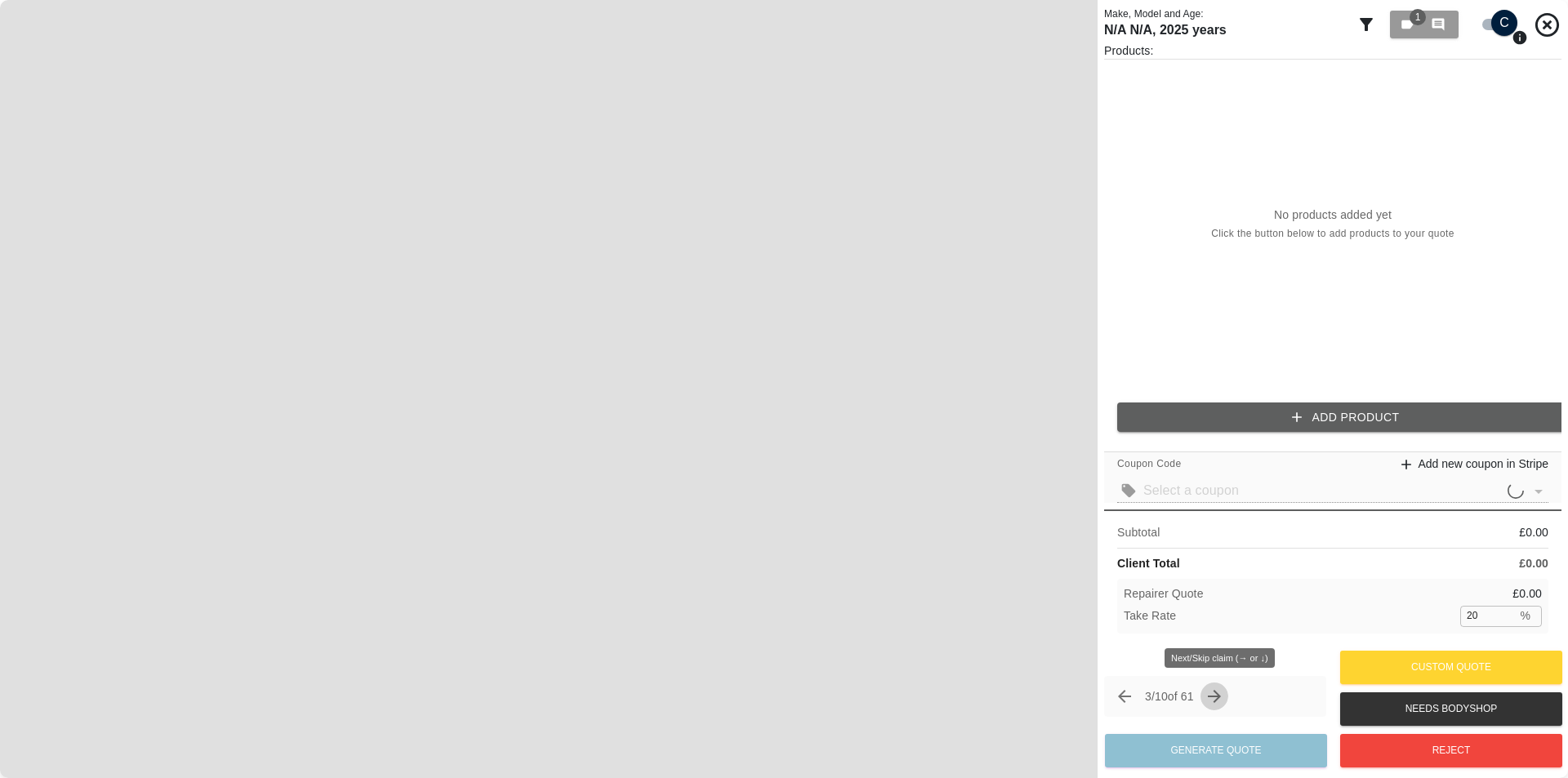
click at [1224, 693] on icon "Next claim" at bounding box center [1213, 696] width 20 height 20
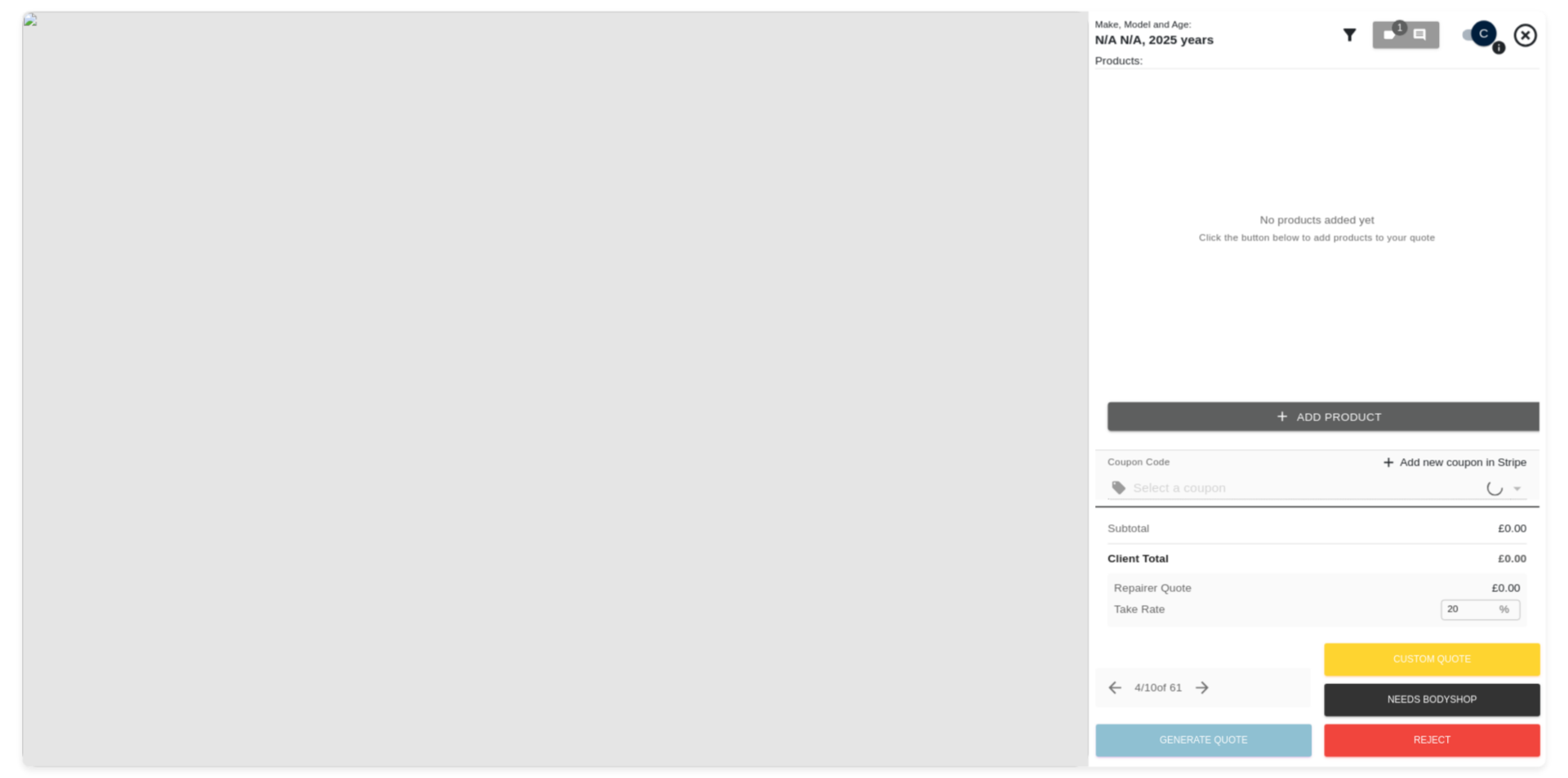
click at [1215, 693] on button "Next claim" at bounding box center [1201, 687] width 27 height 27
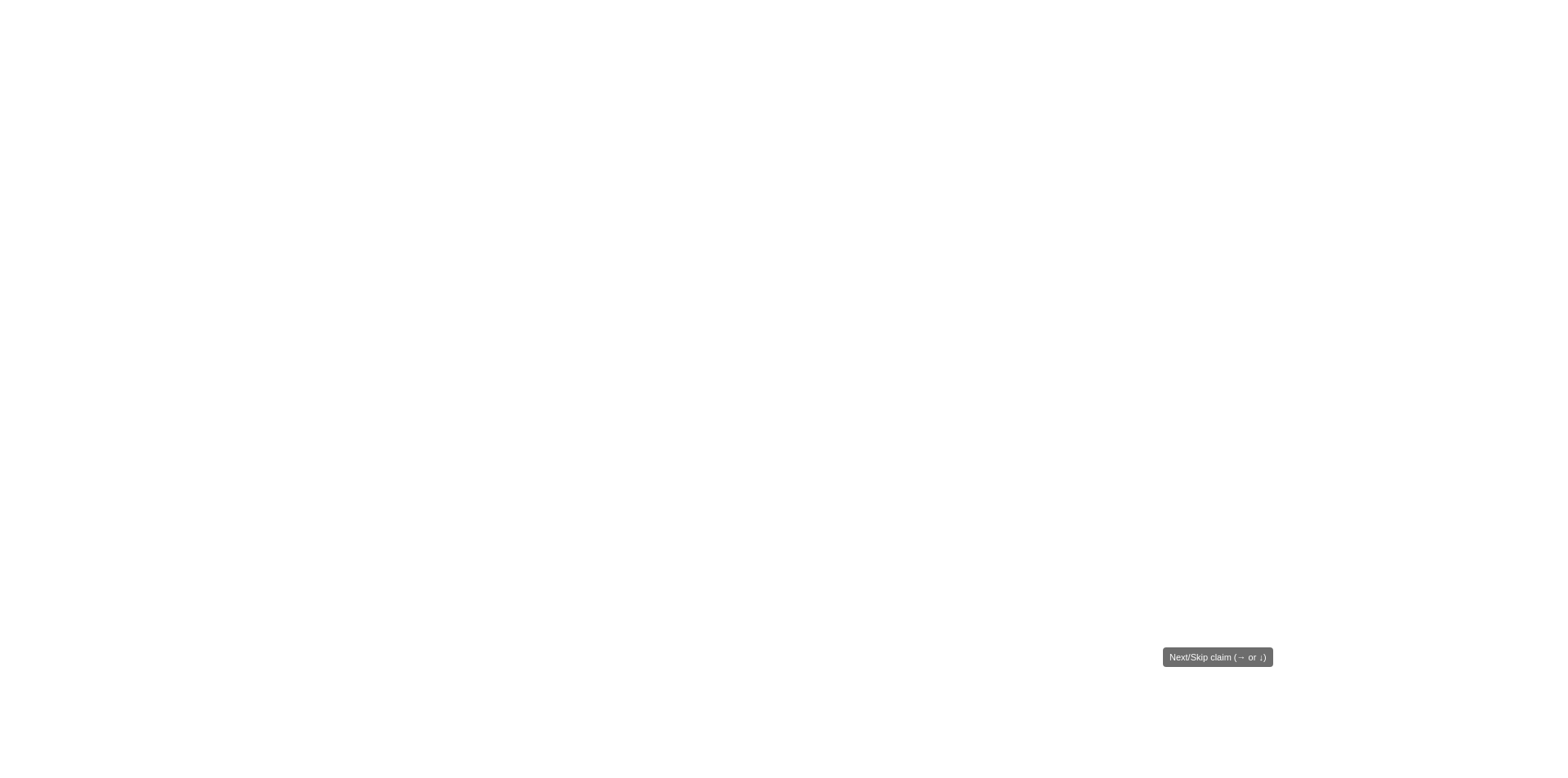
click at [1219, 693] on icon "Next claim" at bounding box center [1209, 692] width 20 height 20
click at [1230, 693] on div "6 / 20 of 51" at bounding box center [1195, 683] width 211 height 39
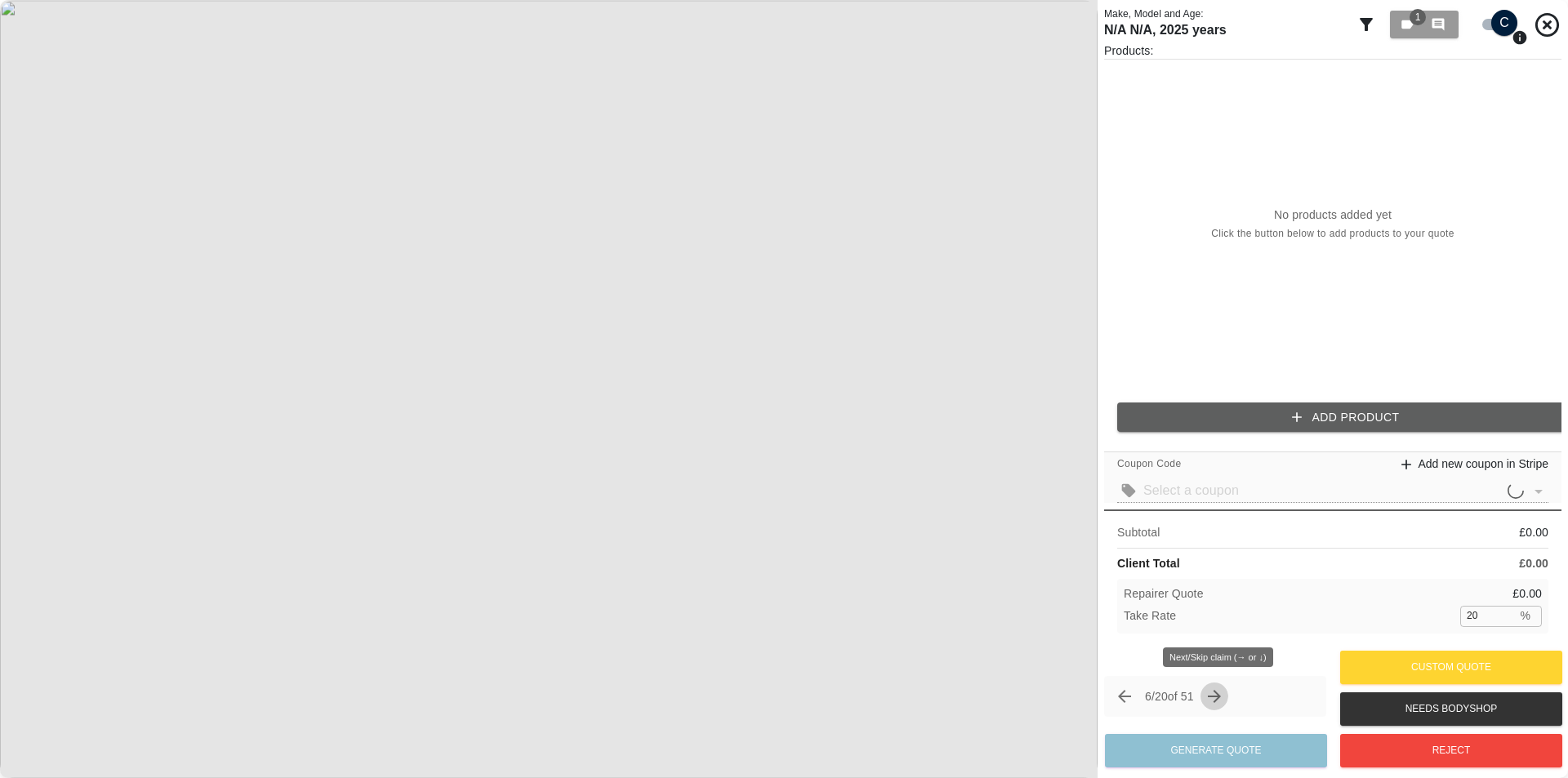
click at [1224, 693] on icon "Next claim" at bounding box center [1213, 696] width 20 height 20
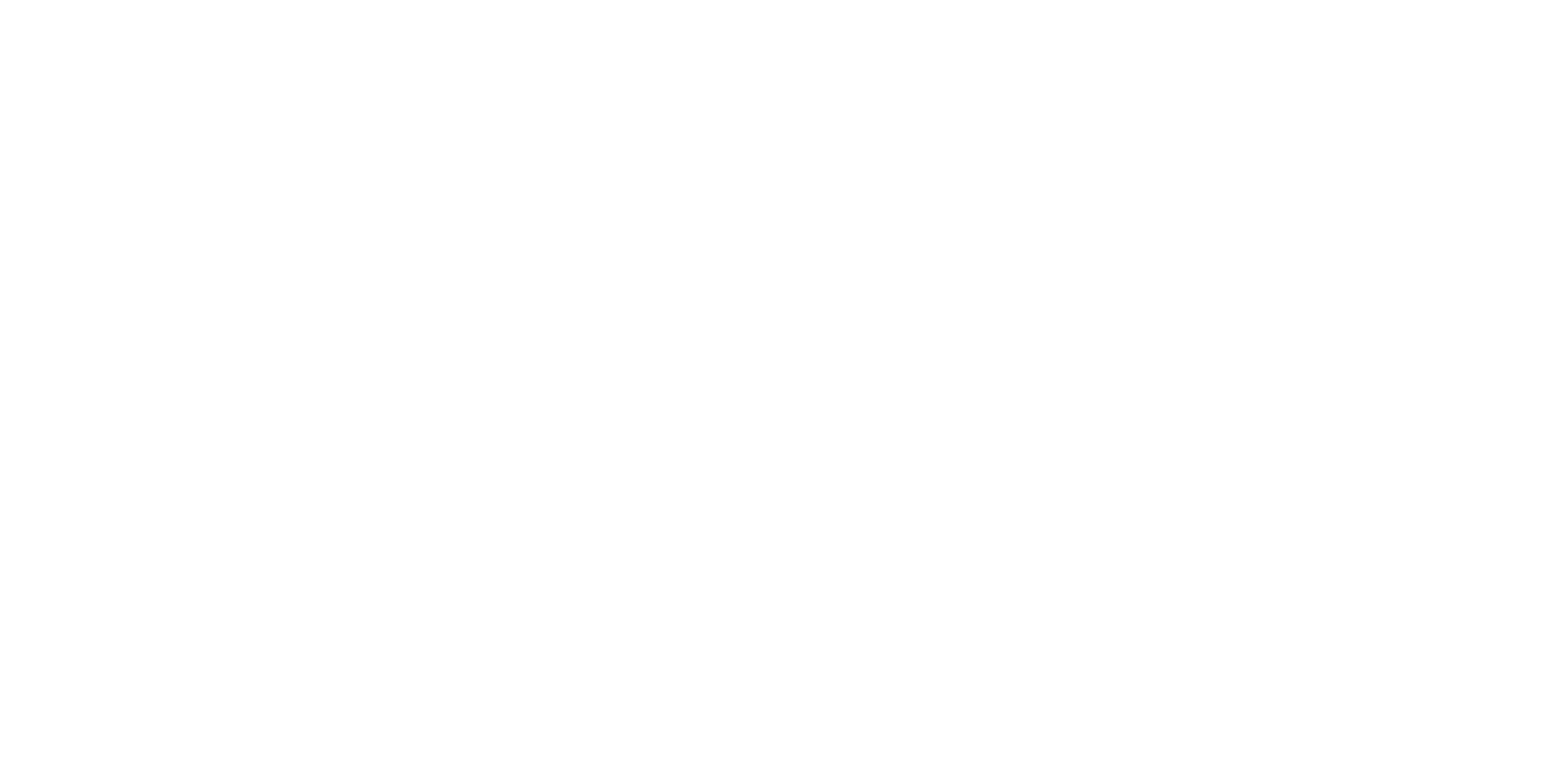
click at [1215, 693] on icon "Next claim" at bounding box center [1205, 690] width 20 height 20
click at [1221, 693] on button "Next claim" at bounding box center [1207, 690] width 27 height 27
click at [1226, 693] on button "Next claim" at bounding box center [1212, 695] width 28 height 28
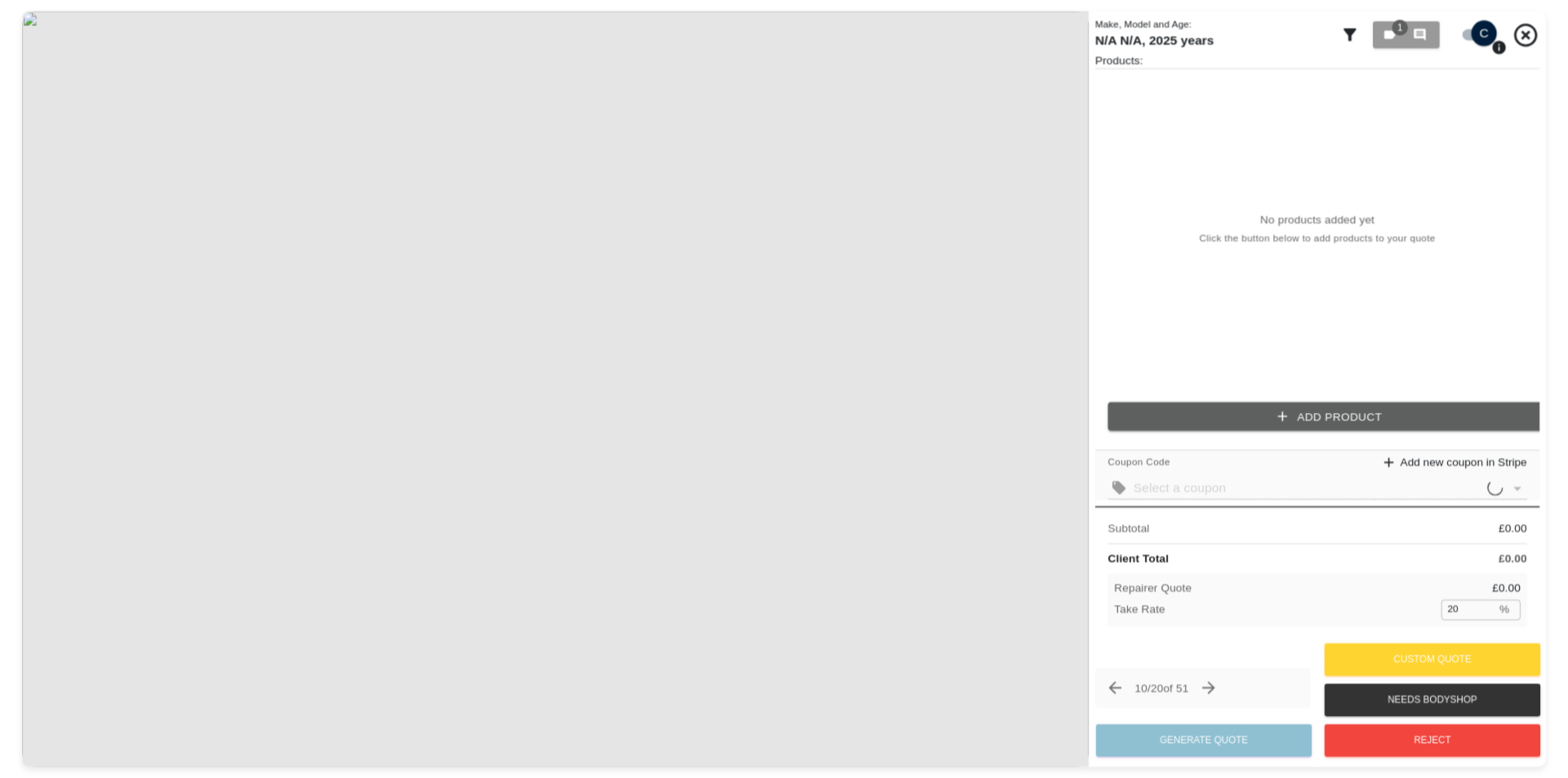
click at [1217, 693] on icon "Next claim" at bounding box center [1208, 687] width 19 height 19
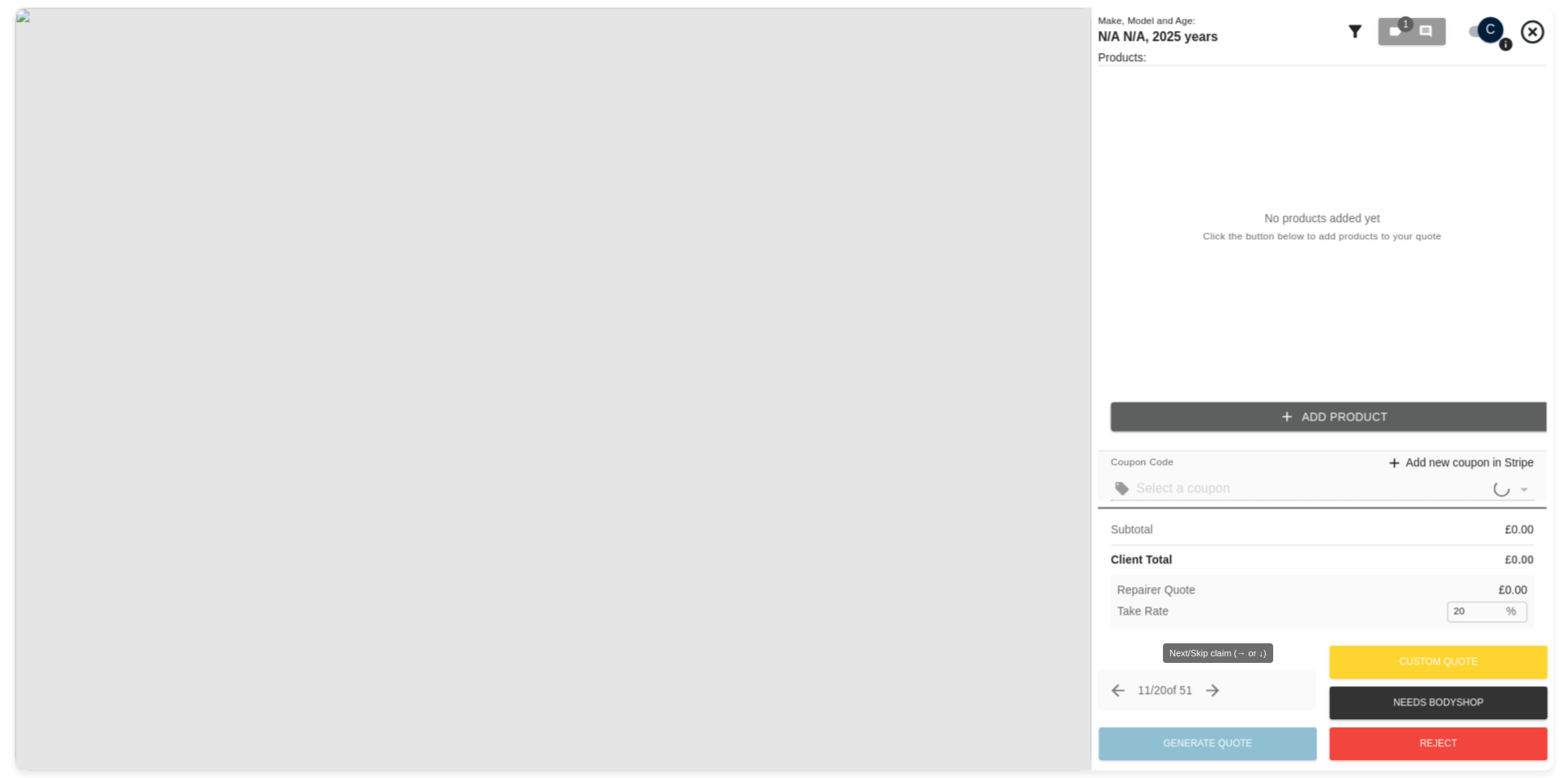
click at [1219, 693] on icon "Next claim" at bounding box center [1212, 690] width 13 height 13
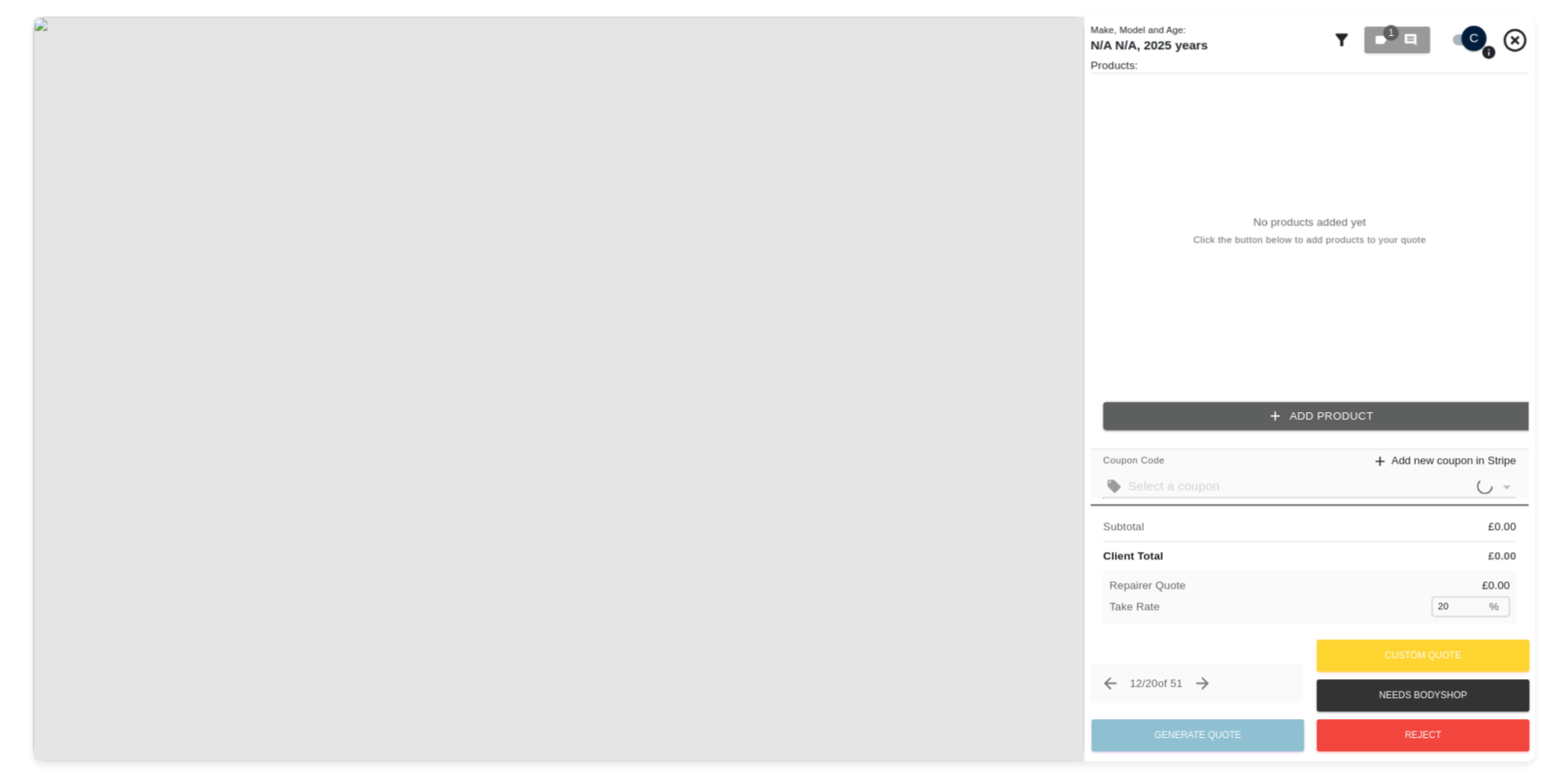
click at [1212, 692] on icon "Next claim" at bounding box center [1202, 683] width 19 height 19
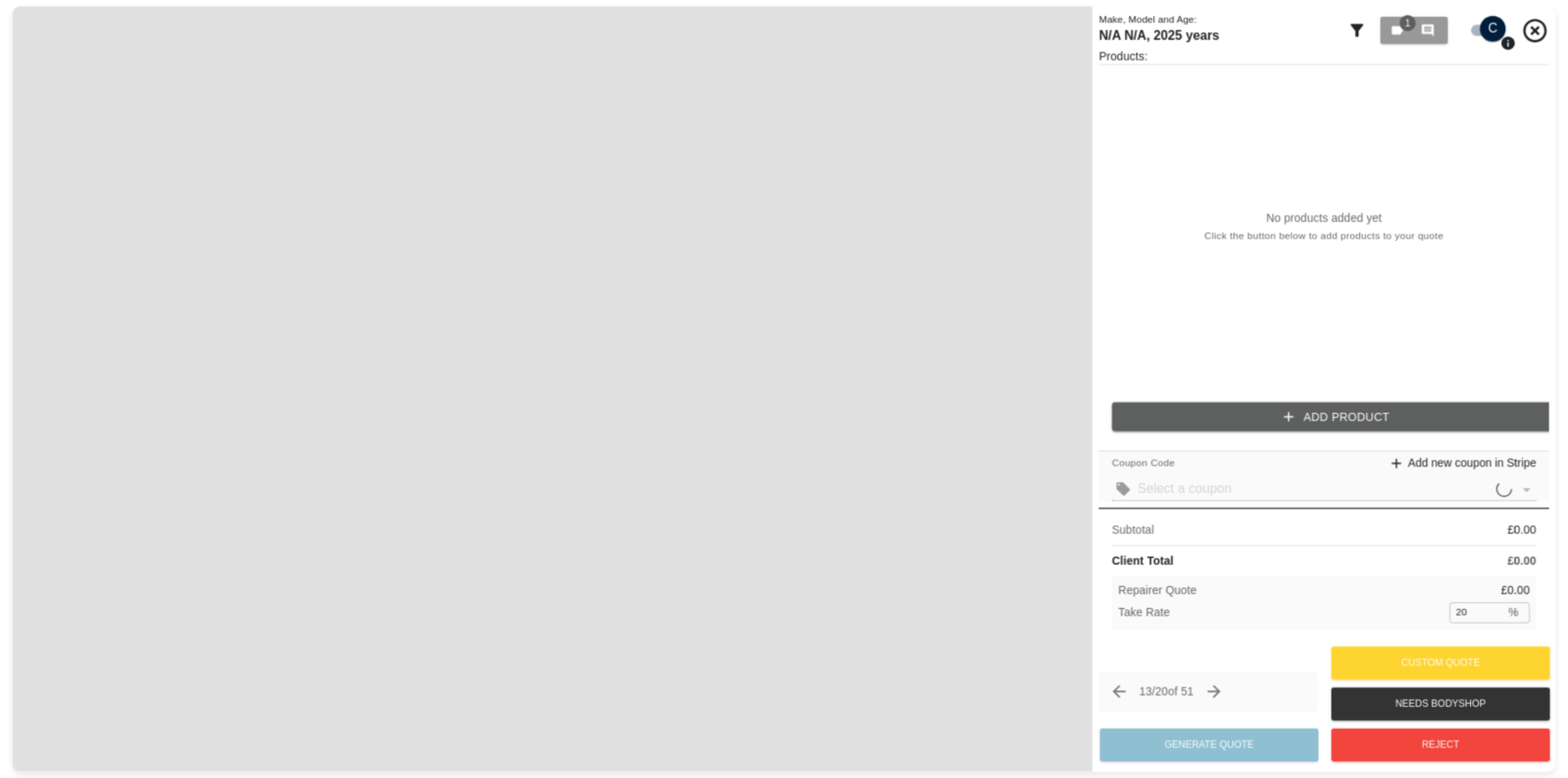
click at [1223, 693] on icon "Next claim" at bounding box center [1212, 691] width 20 height 20
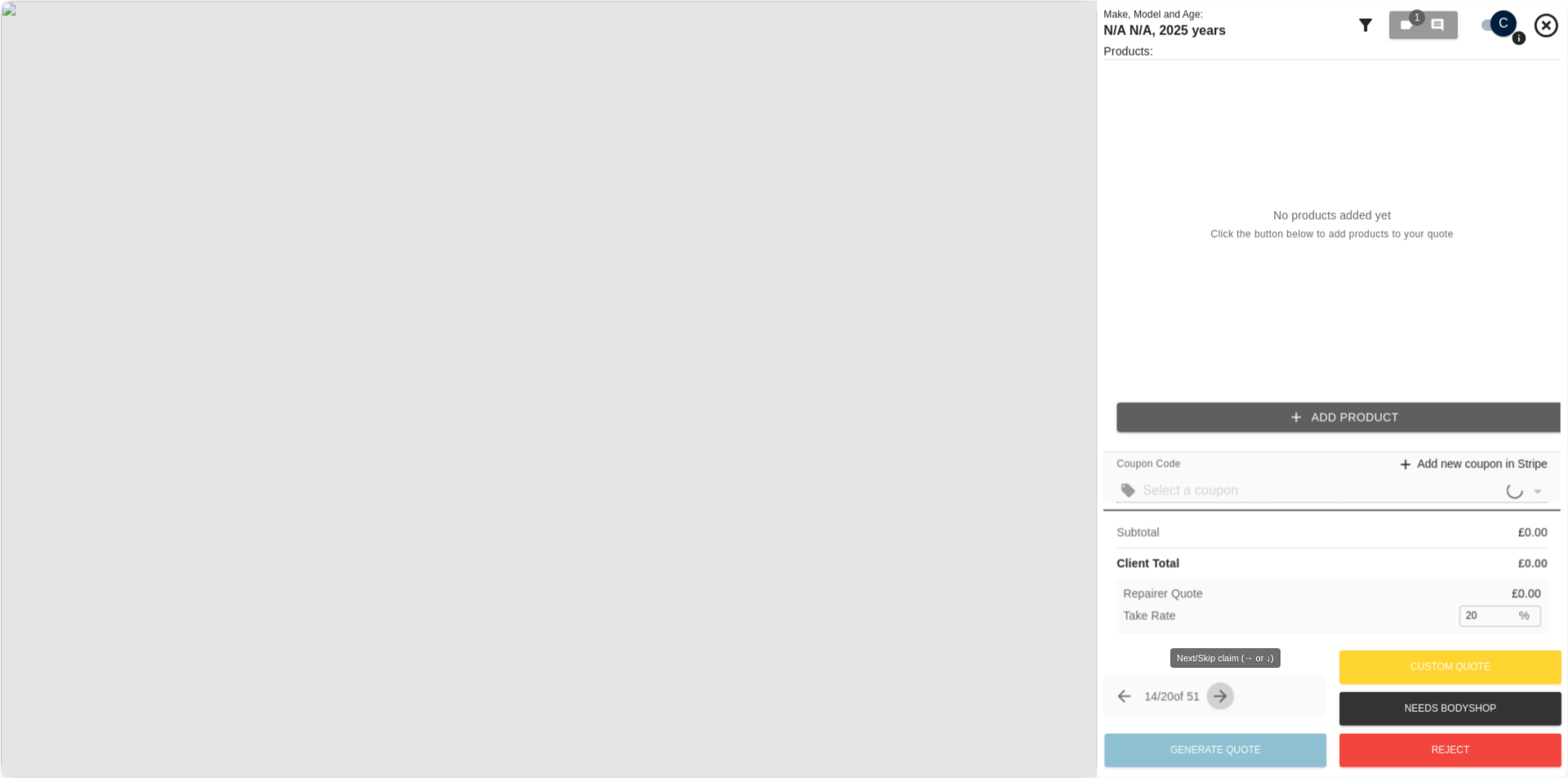
click at [1229, 693] on icon "Next claim" at bounding box center [1219, 695] width 20 height 20
click at [1102, 255] on div "Make, Model and Age: N/A N/A , 2025 years 1 0 Products: No products added yet C…" at bounding box center [1332, 389] width 471 height 778
click at [1112, 290] on div "No products added yet Click the button below to add products to your quote" at bounding box center [1332, 224] width 457 height 330
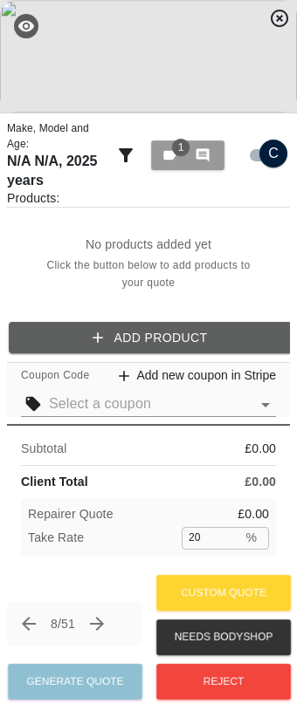
click at [99, 629] on icon "Next claim" at bounding box center [96, 623] width 21 height 21
click at [94, 630] on icon "Next claim" at bounding box center [96, 623] width 21 height 21
click at [24, 627] on icon "Previous claim" at bounding box center [28, 623] width 21 height 21
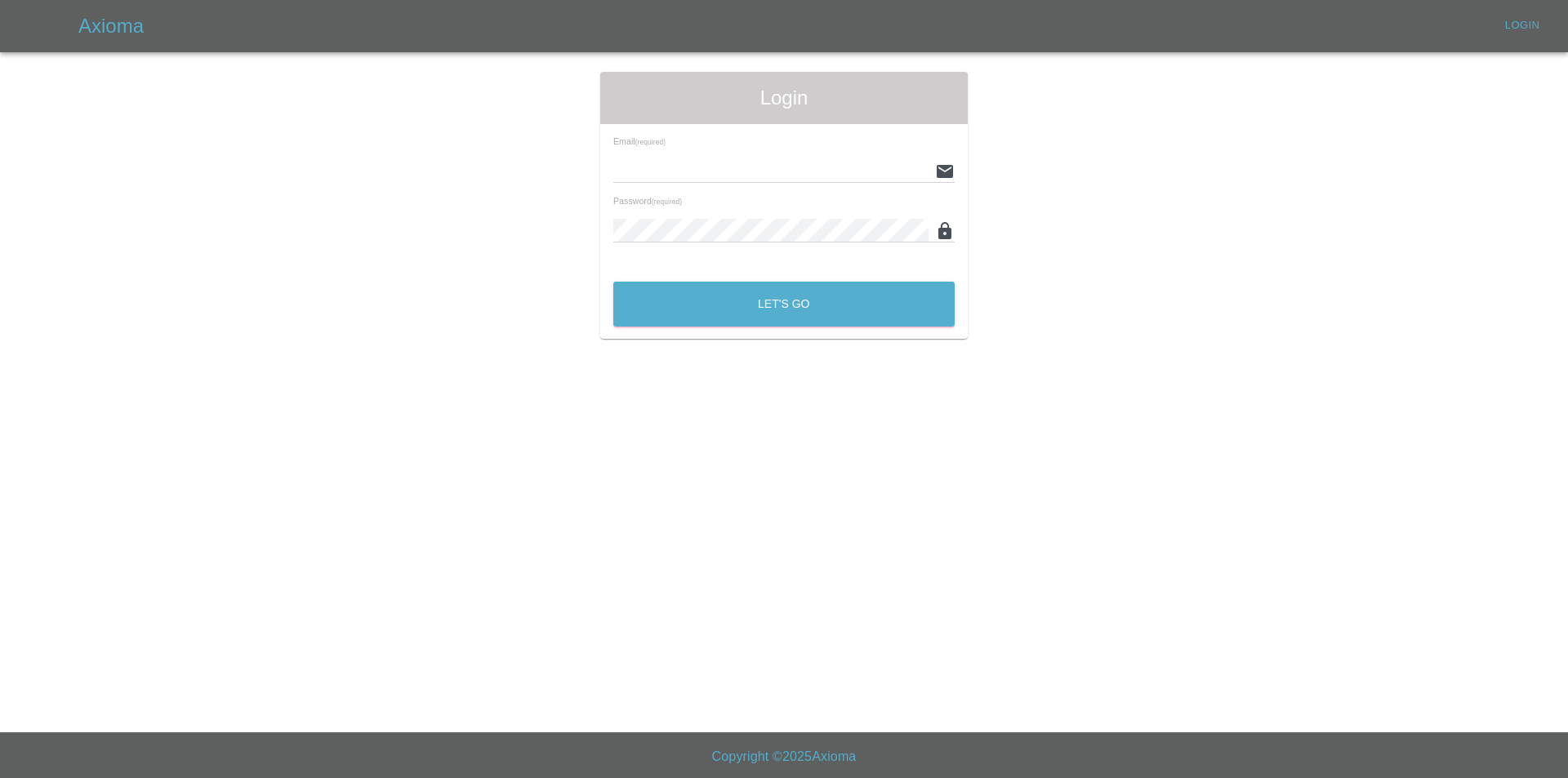
type input "tuncayhuseynov@gmail.com"
click at [682, 262] on div "Email (required) tuncayhuseynov@gmail.com Password (required)" at bounding box center [783, 196] width 368 height 145
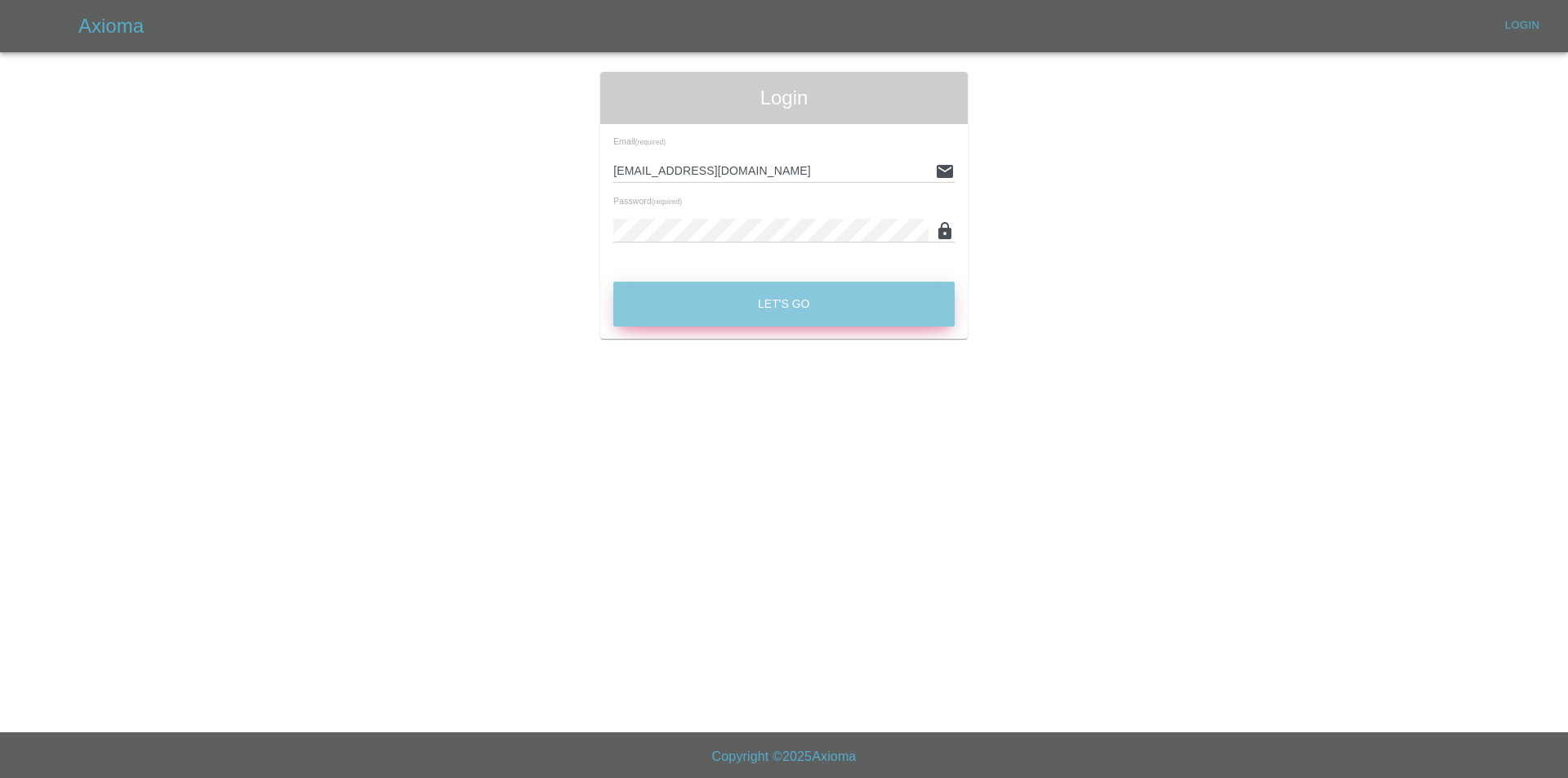
click at [687, 319] on button "Let's Go" at bounding box center [783, 304] width 341 height 45
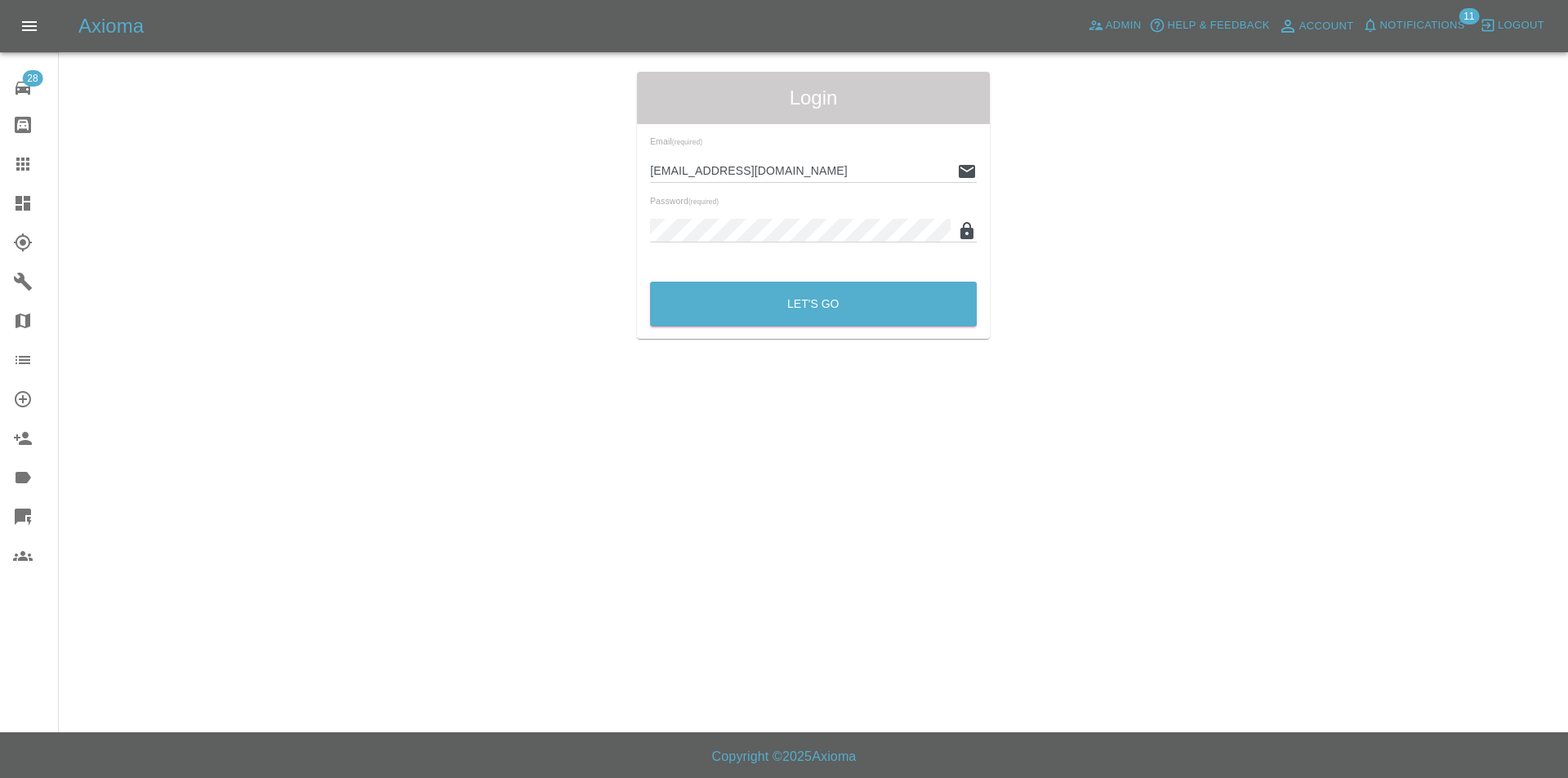
click at [19, 511] on icon at bounding box center [22, 516] width 16 height 16
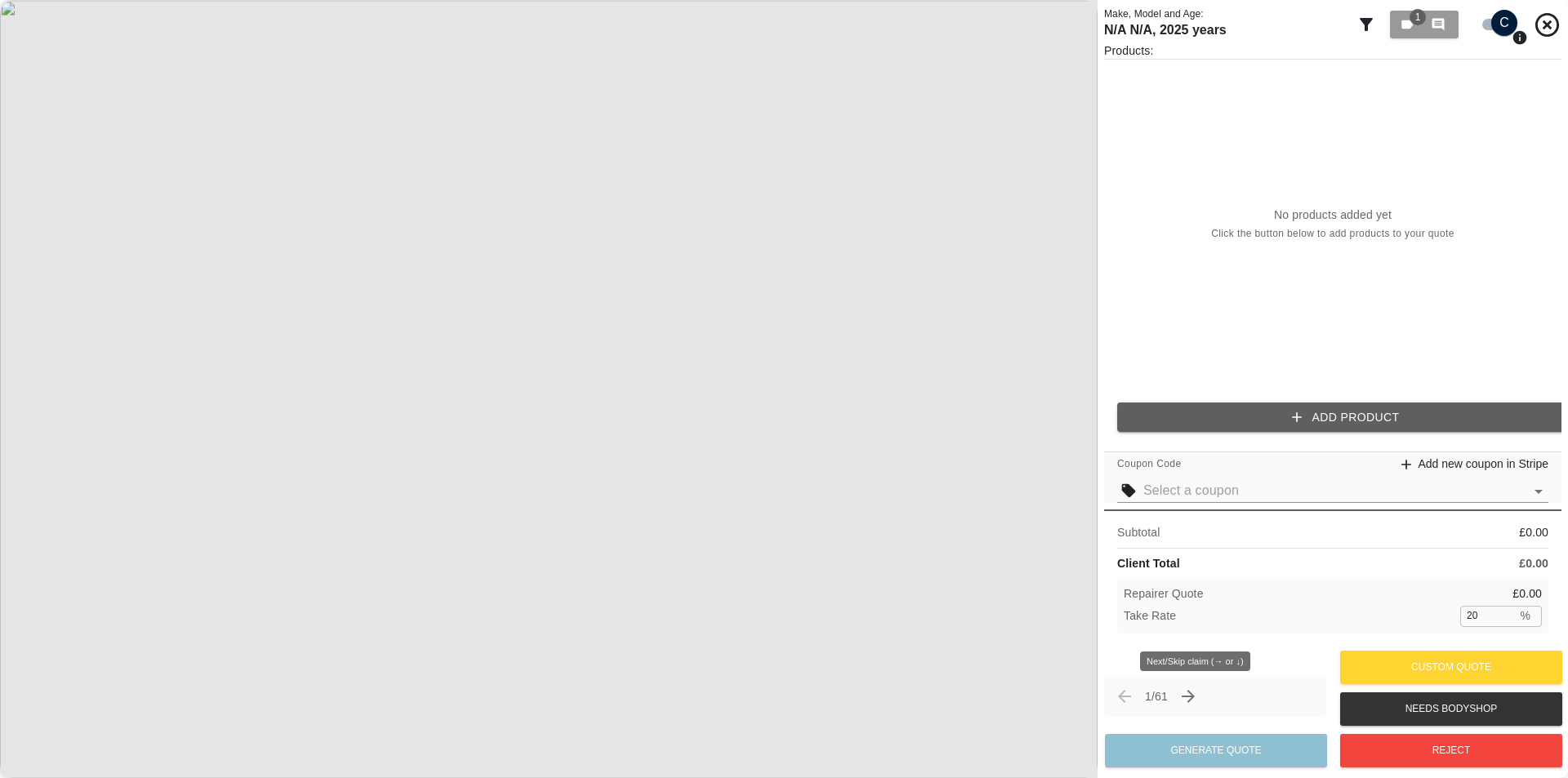
click at [1195, 690] on icon "Next claim" at bounding box center [1188, 696] width 13 height 13
click at [1324, 409] on button "Add Product" at bounding box center [1345, 417] width 457 height 30
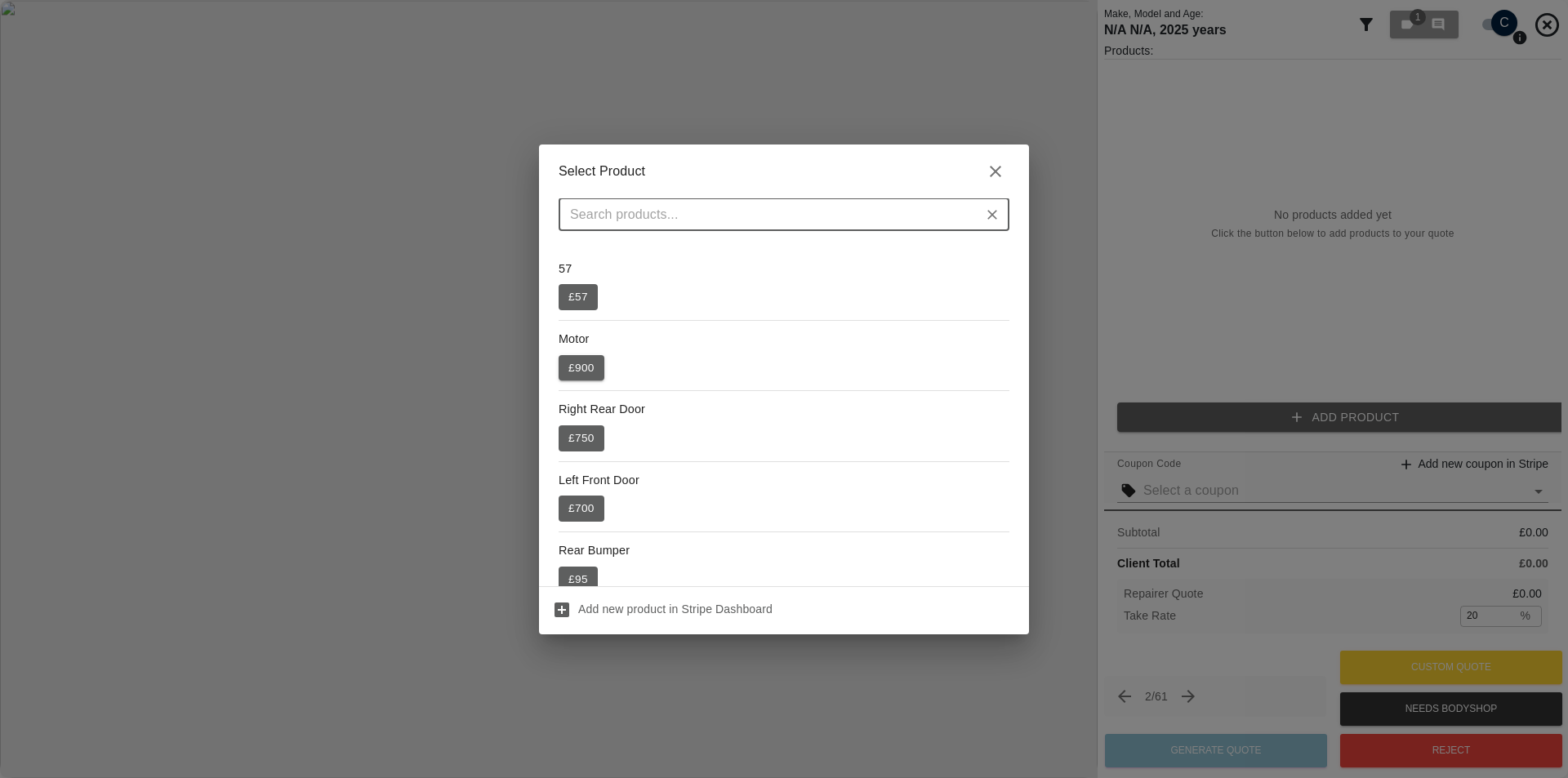
click at [592, 359] on button "£ 900" at bounding box center [581, 368] width 46 height 26
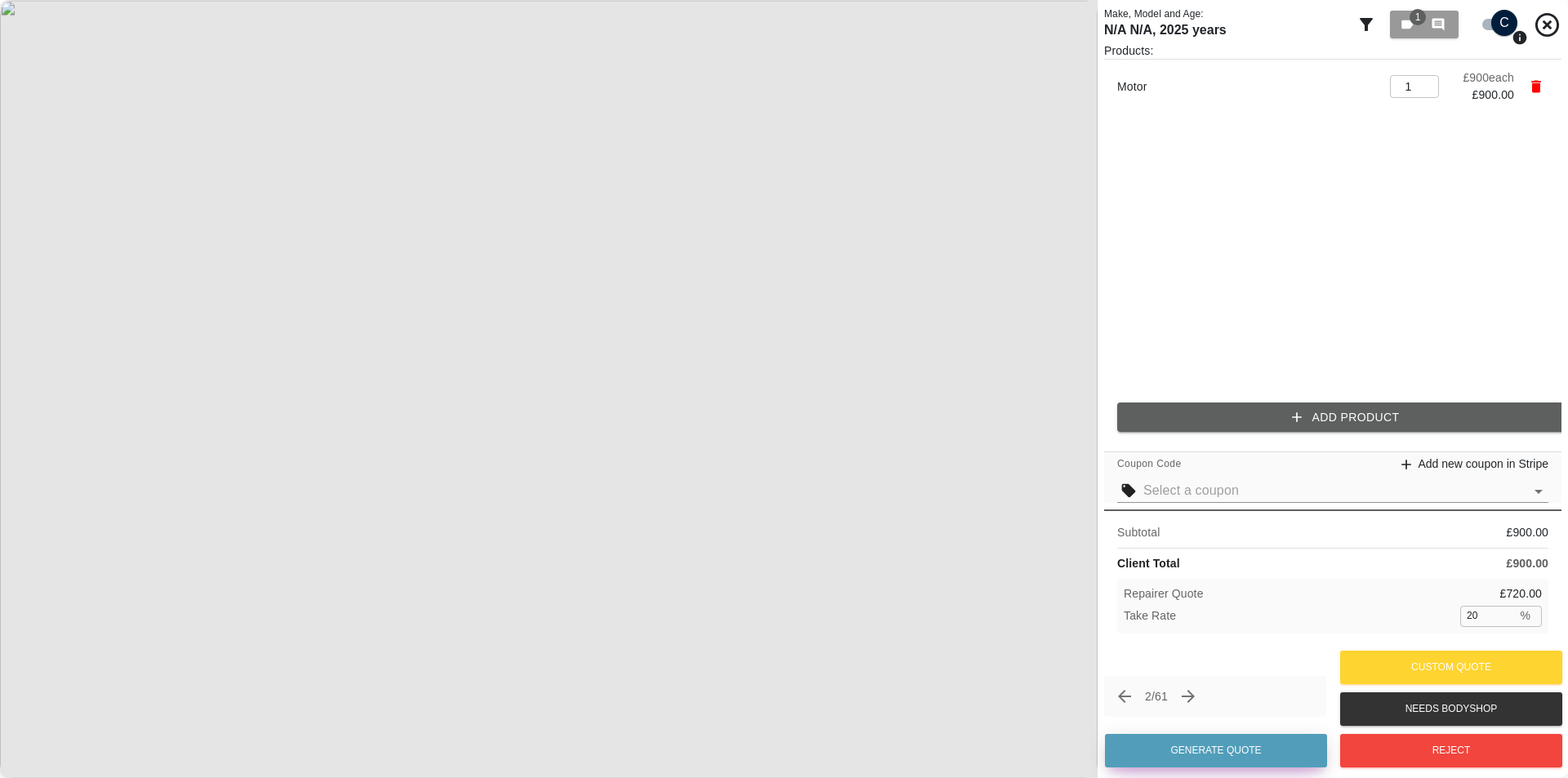
click at [1182, 743] on button "Generate Quote" at bounding box center [1215, 751] width 222 height 34
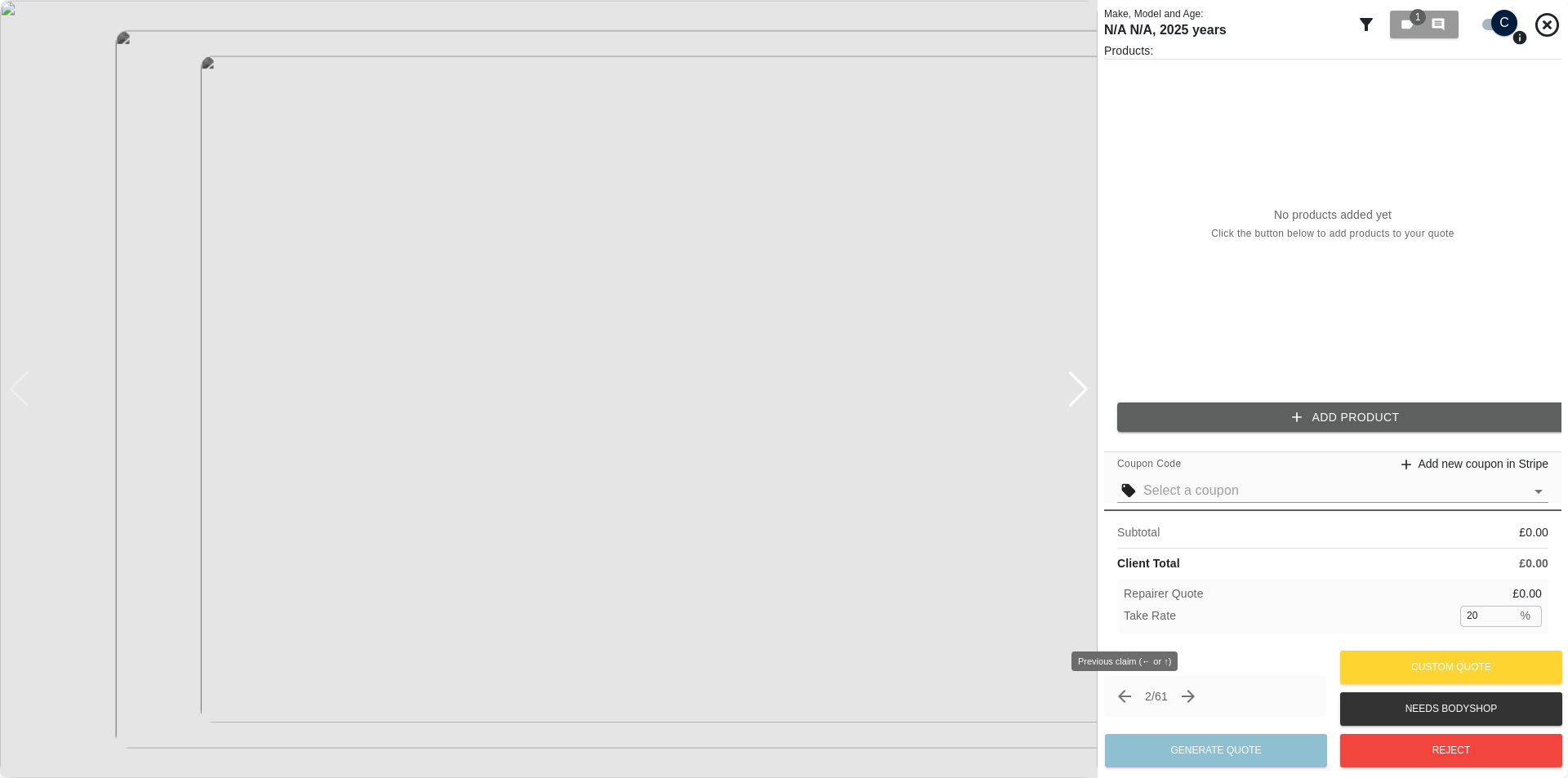
click at [1125, 700] on icon "Previous claim" at bounding box center [1124, 696] width 20 height 20
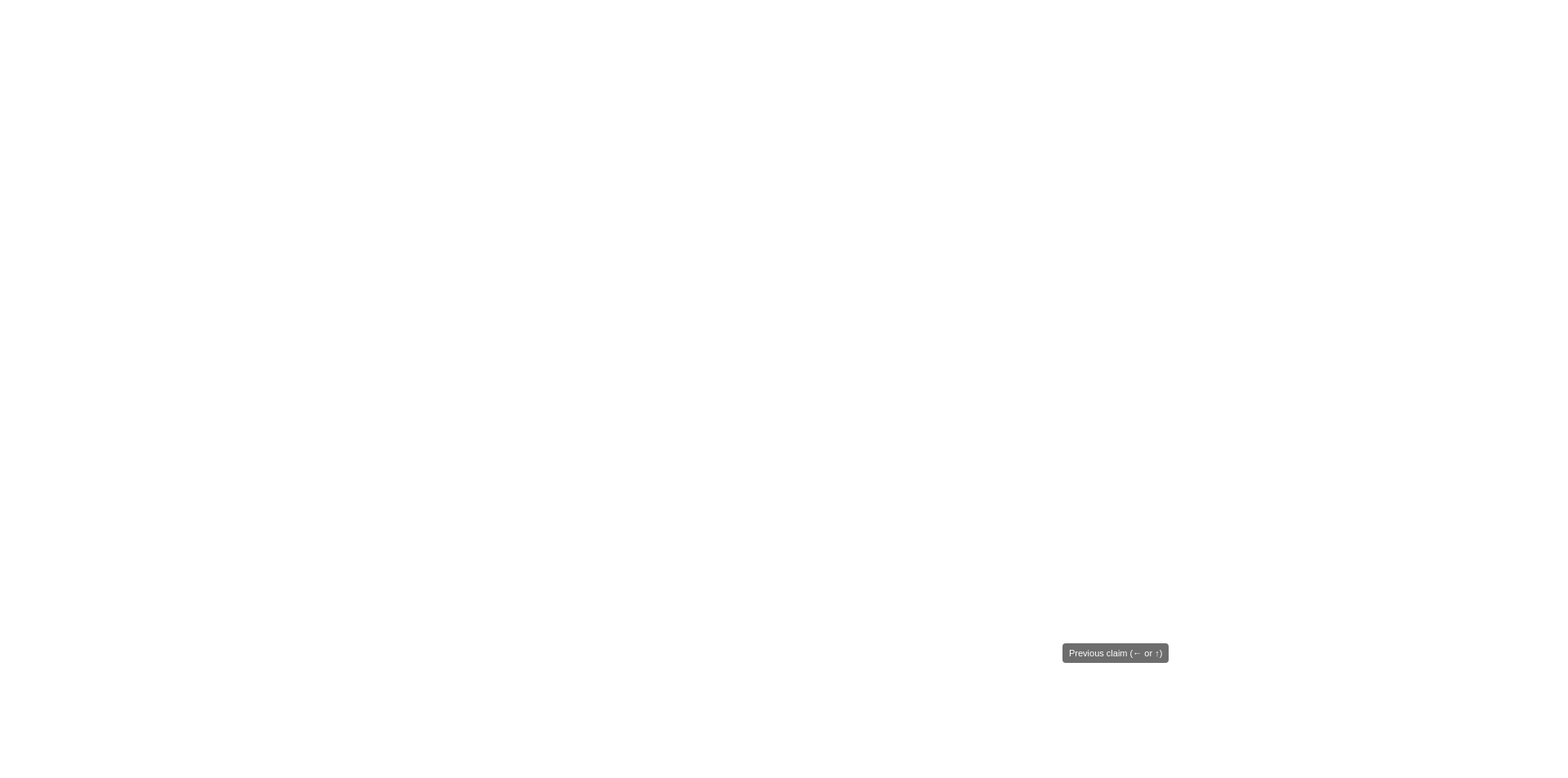
click at [1125, 700] on span "Previous claim (← or ↑)" at bounding box center [1125, 697] width 28 height 28
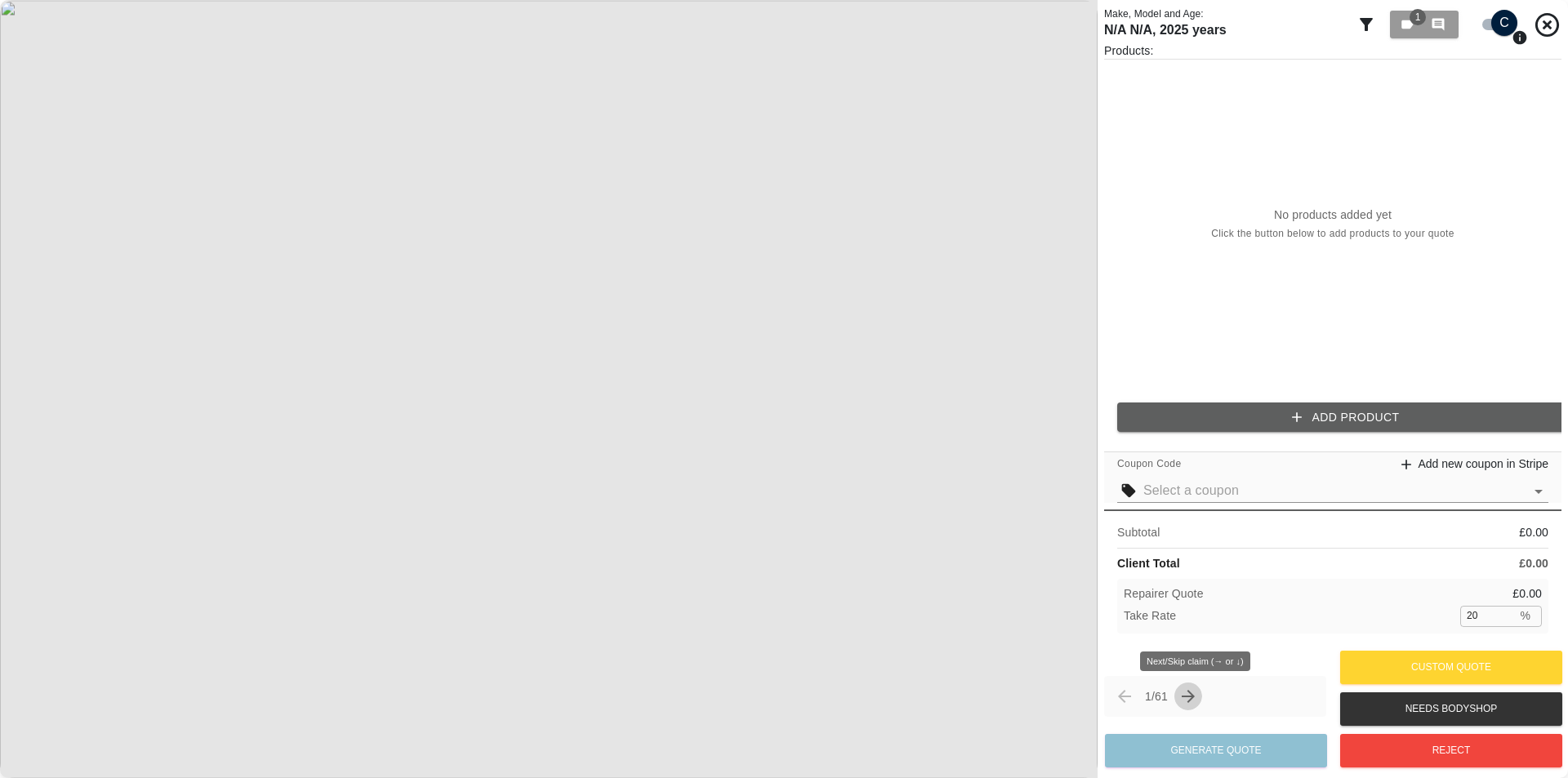
click at [1198, 702] on icon "Next claim" at bounding box center [1187, 696] width 20 height 20
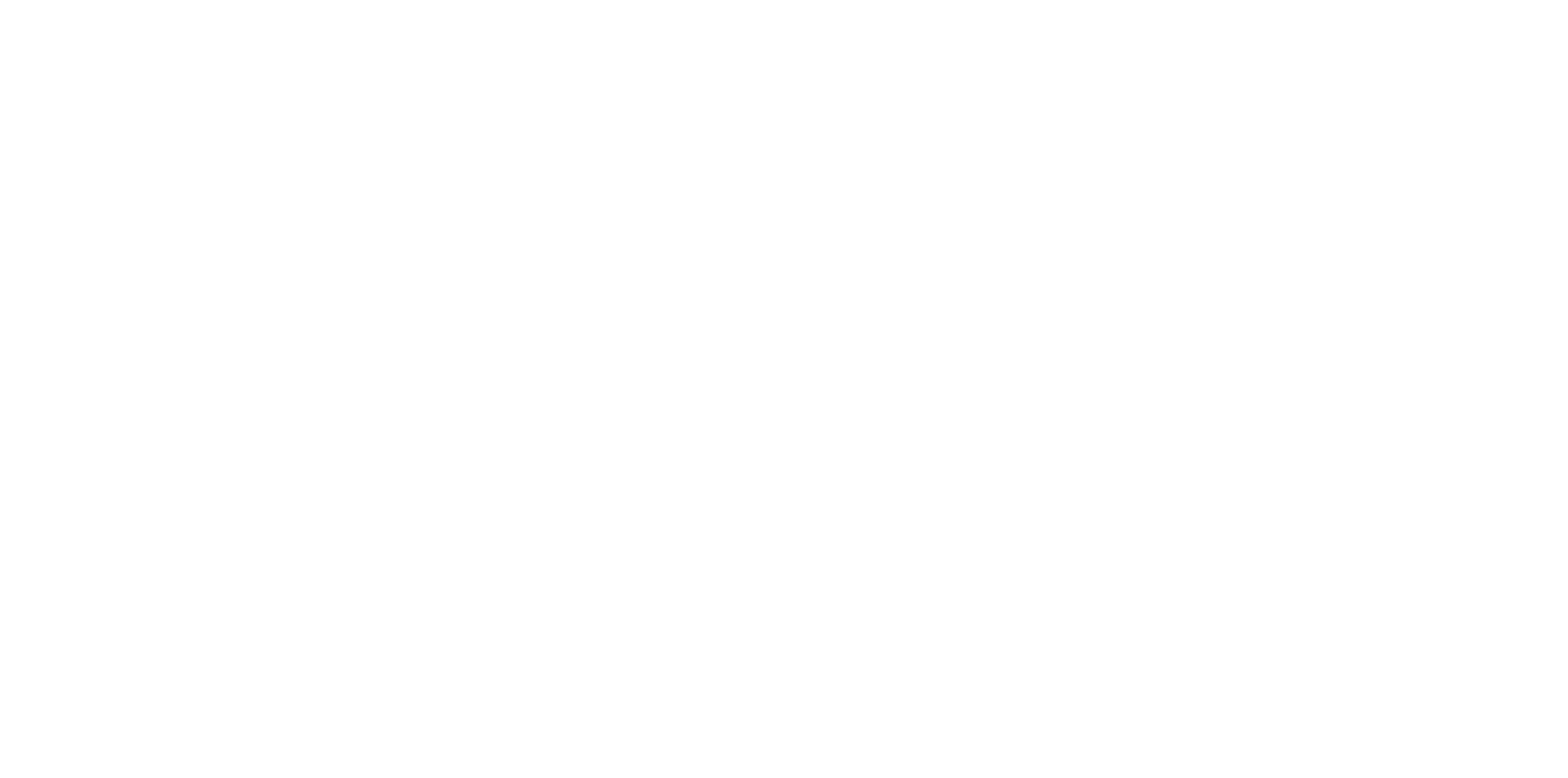
click at [1185, 696] on icon "Next claim" at bounding box center [1179, 689] width 13 height 13
click at [1196, 696] on div "3 / 61" at bounding box center [1213, 696] width 221 height 41
click at [1207, 656] on div "3 / 61 Generate Quote Custom Quote Needs Bodyshop Reject" at bounding box center [1331, 708] width 457 height 125
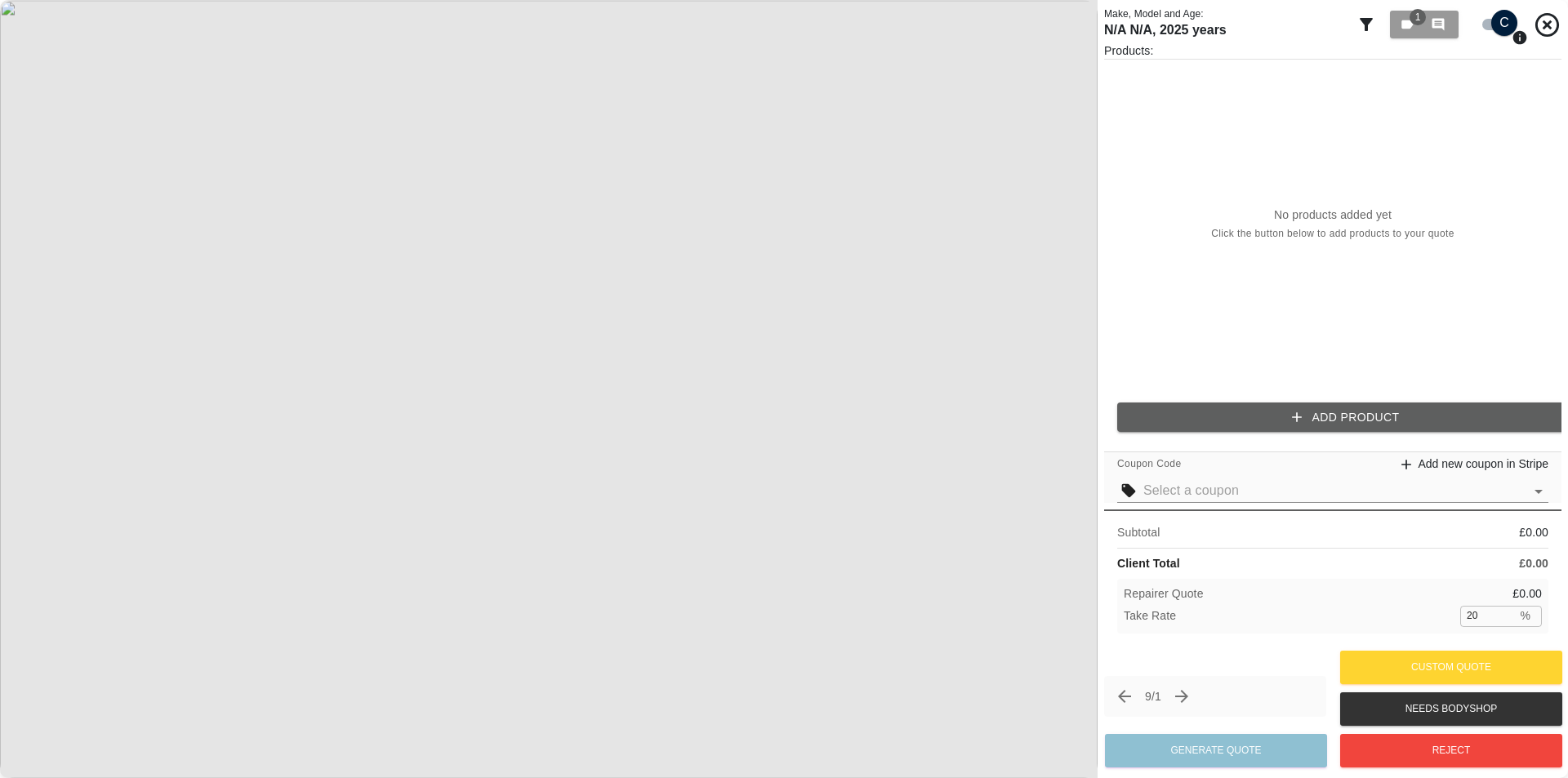
drag, startPoint x: 1220, startPoint y: 660, endPoint x: 1227, endPoint y: 651, distance: 11.4
click at [1227, 651] on div "9 / 1 Generate Quote Custom Quote Needs Bodyshop Reject" at bounding box center [1332, 709] width 457 height 125
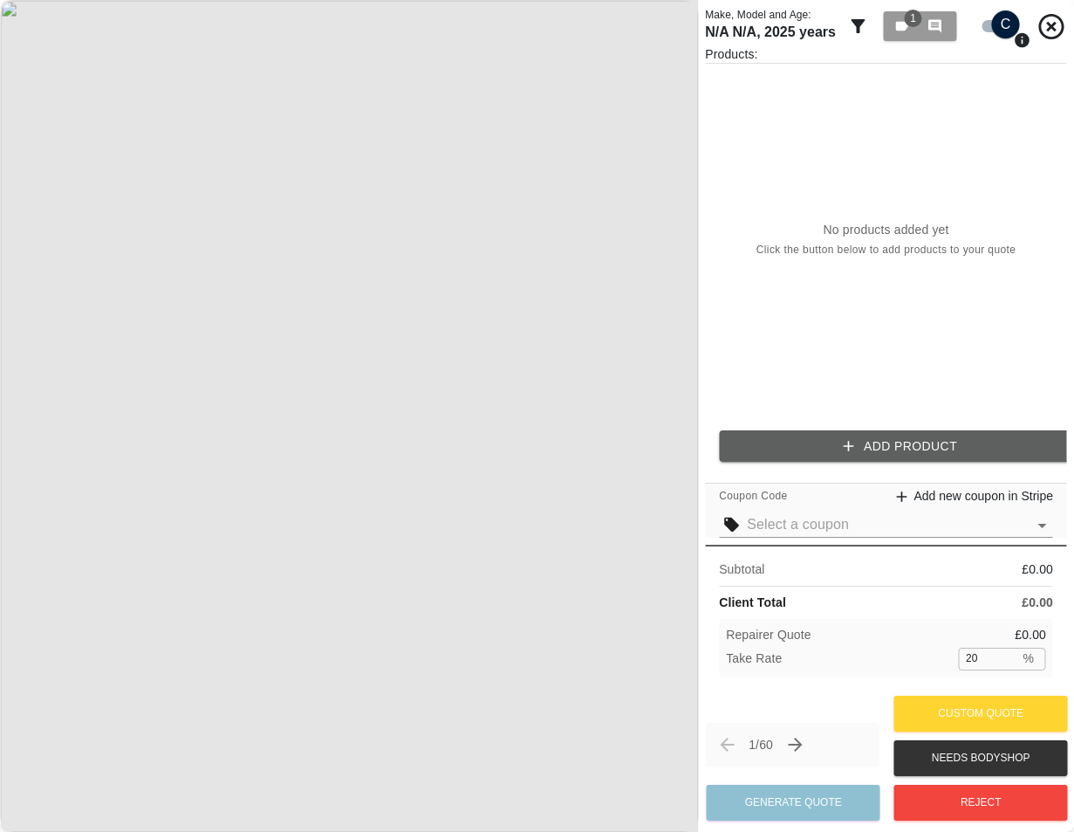
drag, startPoint x: 0, startPoint y: 0, endPoint x: 867, endPoint y: 320, distance: 924.7
click at [867, 320] on div "No products added yet Click the button below to add products to your quote" at bounding box center [886, 240] width 362 height 353
click at [715, 689] on div "Subtotal £ 0.00 Client Total £ 0.00 Repairer Quote £ 0.00 Take Rate 20 % ​" at bounding box center [886, 618] width 362 height 146
click at [1032, 327] on div "No products added yet Click the button below to add products to your quote" at bounding box center [886, 240] width 362 height 353
click at [944, 262] on div "No products added yet Click the button below to add products to your quote" at bounding box center [886, 240] width 362 height 353
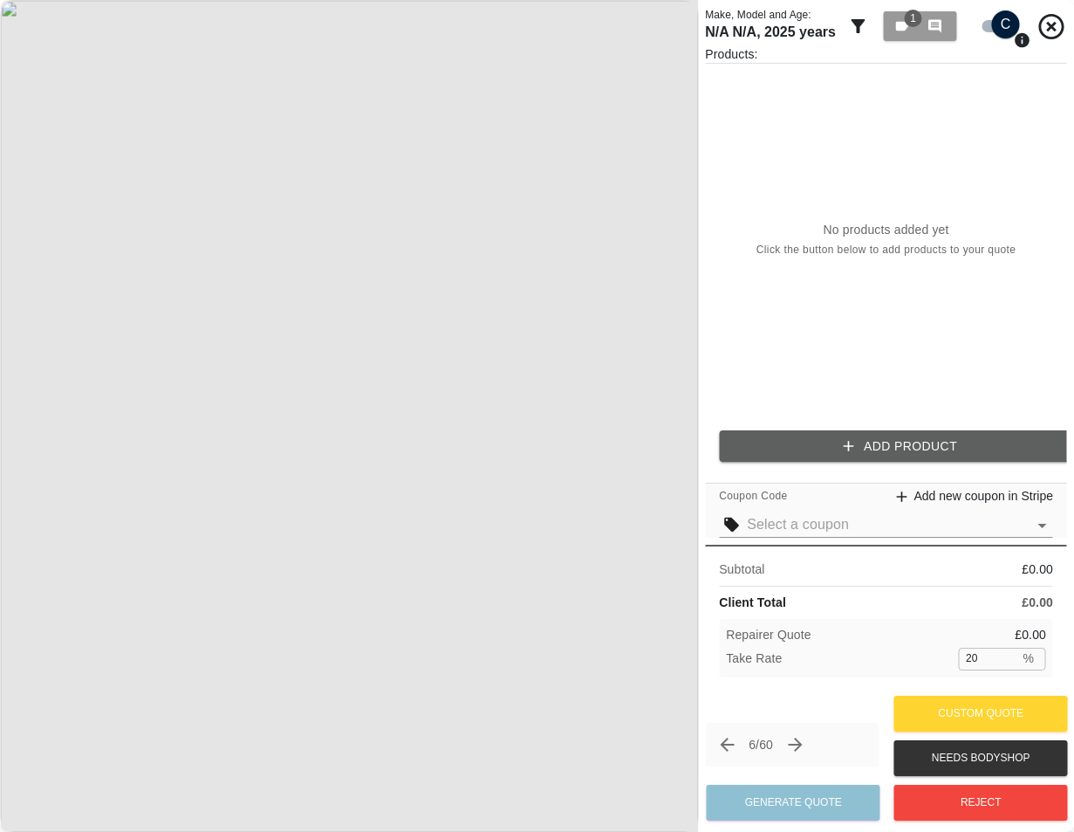
click at [810, 754] on span "Next/Skip claim (→ or ↓)" at bounding box center [795, 745] width 30 height 30
click at [805, 752] on icon "Next claim" at bounding box center [795, 744] width 21 height 21
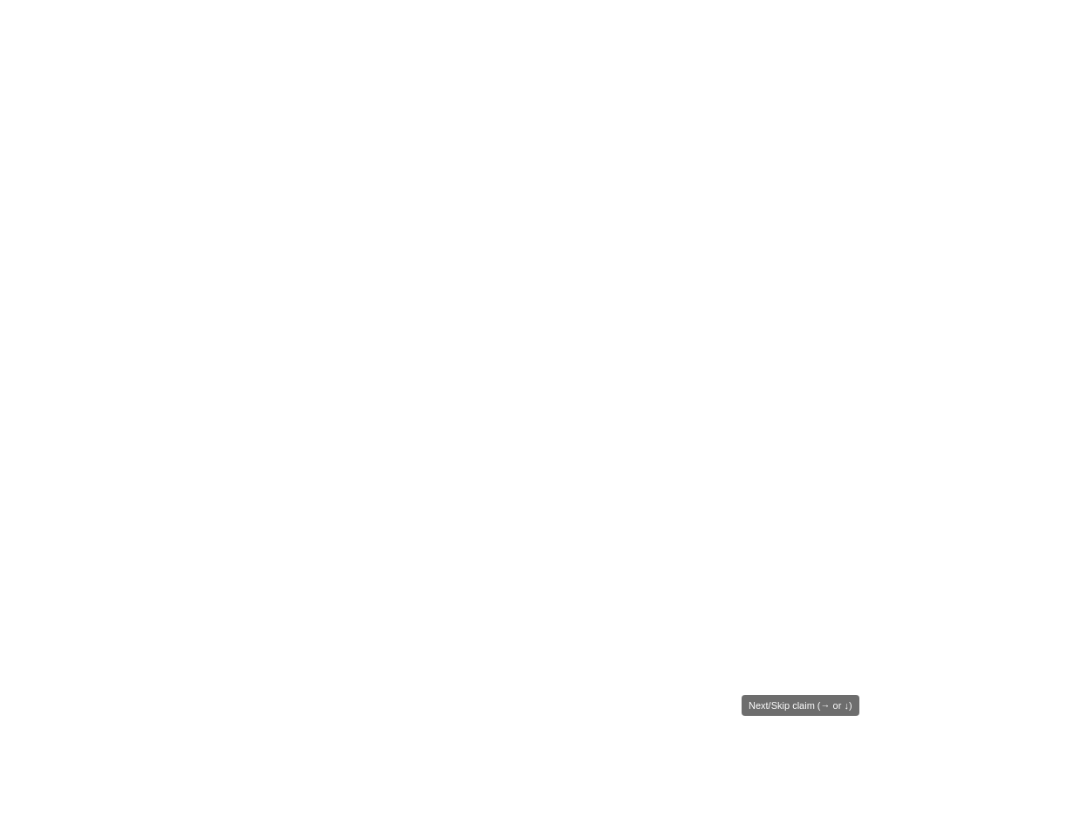
click at [805, 748] on icon "Next claim" at bounding box center [794, 742] width 21 height 21
click at [801, 748] on icon "Next claim" at bounding box center [790, 739] width 21 height 21
click at [805, 748] on div "9 / 60" at bounding box center [789, 739] width 172 height 43
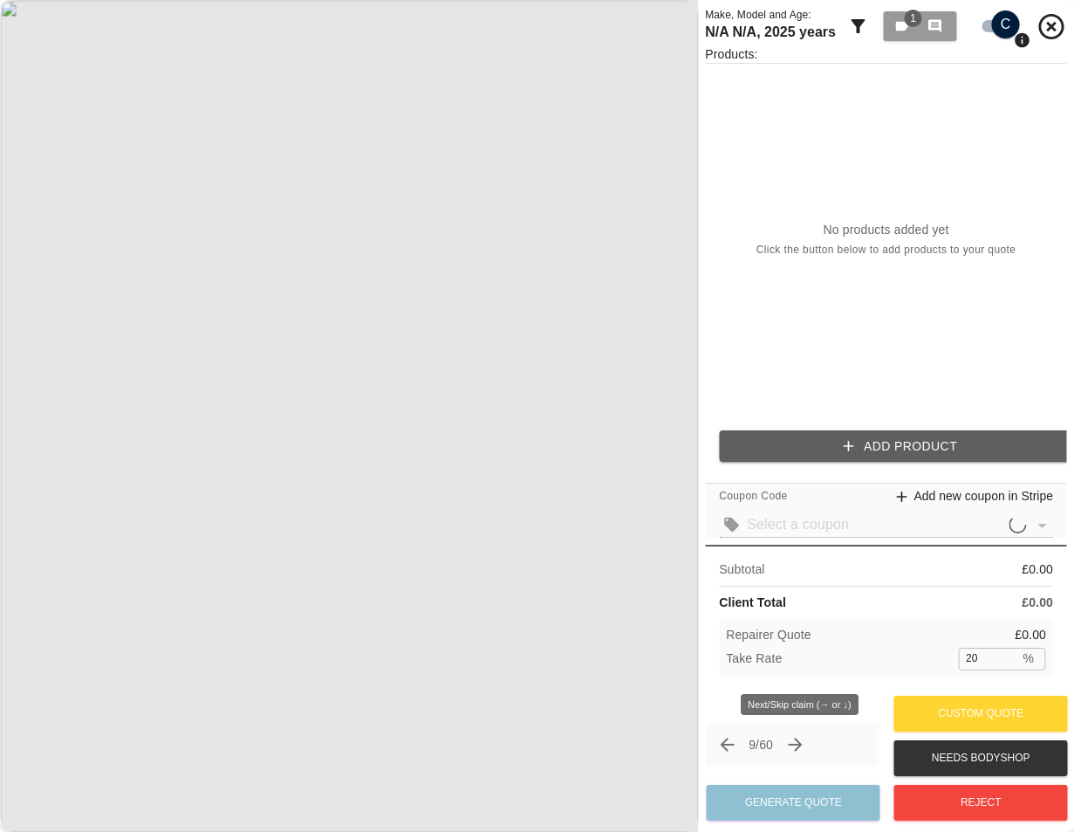
click at [805, 748] on icon "Next claim" at bounding box center [795, 744] width 21 height 21
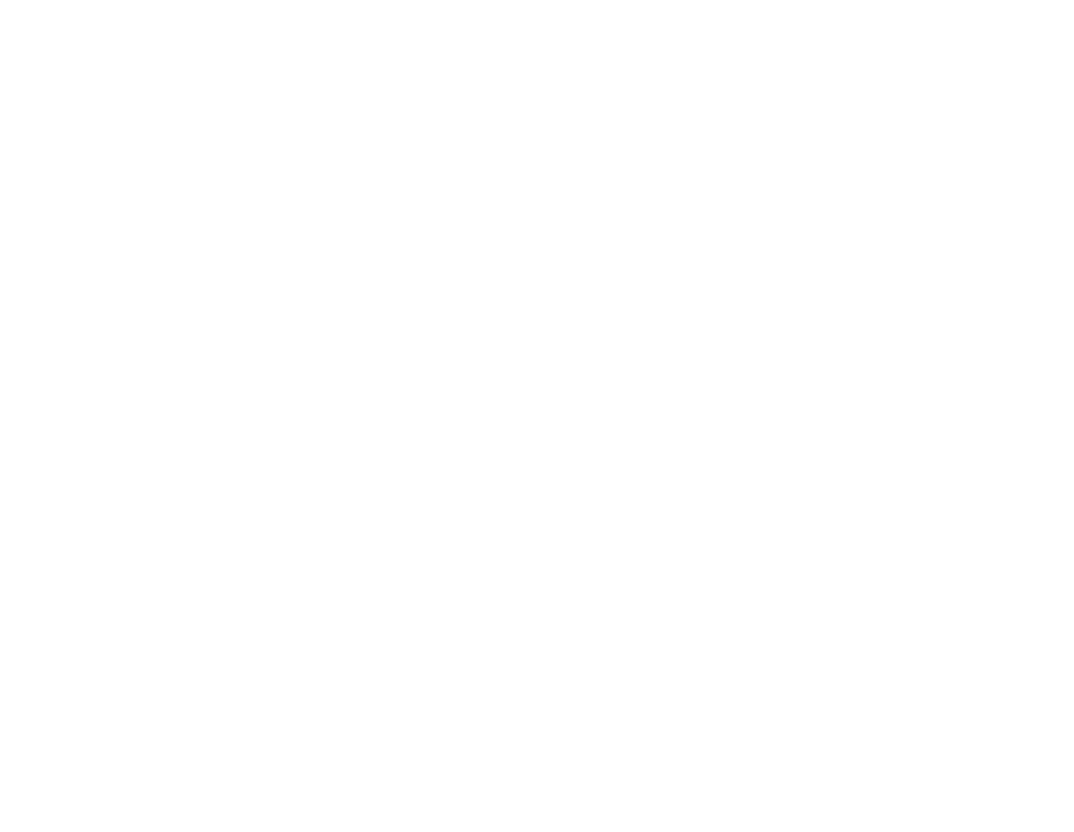
click at [805, 748] on span "Next/Skip claim (→ or ↓)" at bounding box center [797, 737] width 29 height 29
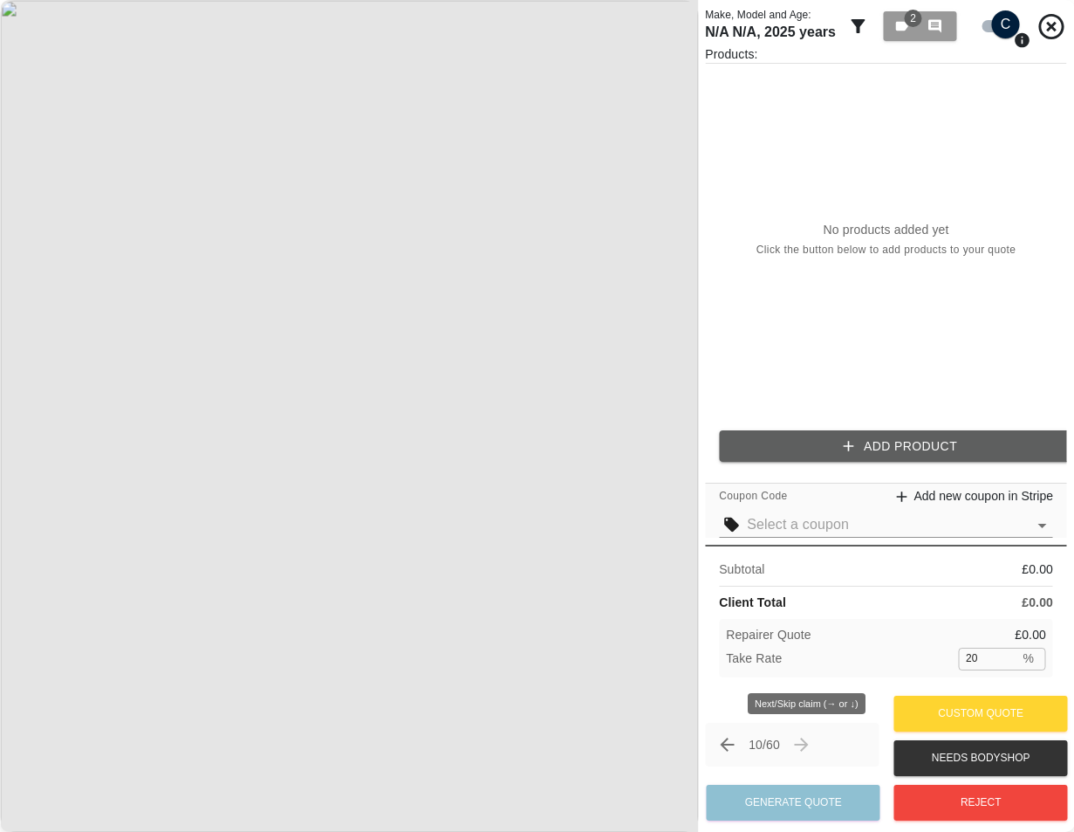
click at [805, 748] on span "Next/Skip claim (→ or ↓)" at bounding box center [802, 745] width 30 height 30
click at [812, 738] on span "Next/Skip claim (→ or ↓)" at bounding box center [802, 745] width 30 height 30
click at [706, 367] on div "No products added yet Click the button below to add products to your quote" at bounding box center [886, 240] width 362 height 353
click at [842, 716] on div "1 / 60 Generate Quote Custom Quote Needs Bodyshop Reject" at bounding box center [886, 758] width 362 height 134
click at [770, 380] on div "No products added yet Click the button below to add products to your quote" at bounding box center [886, 240] width 362 height 353
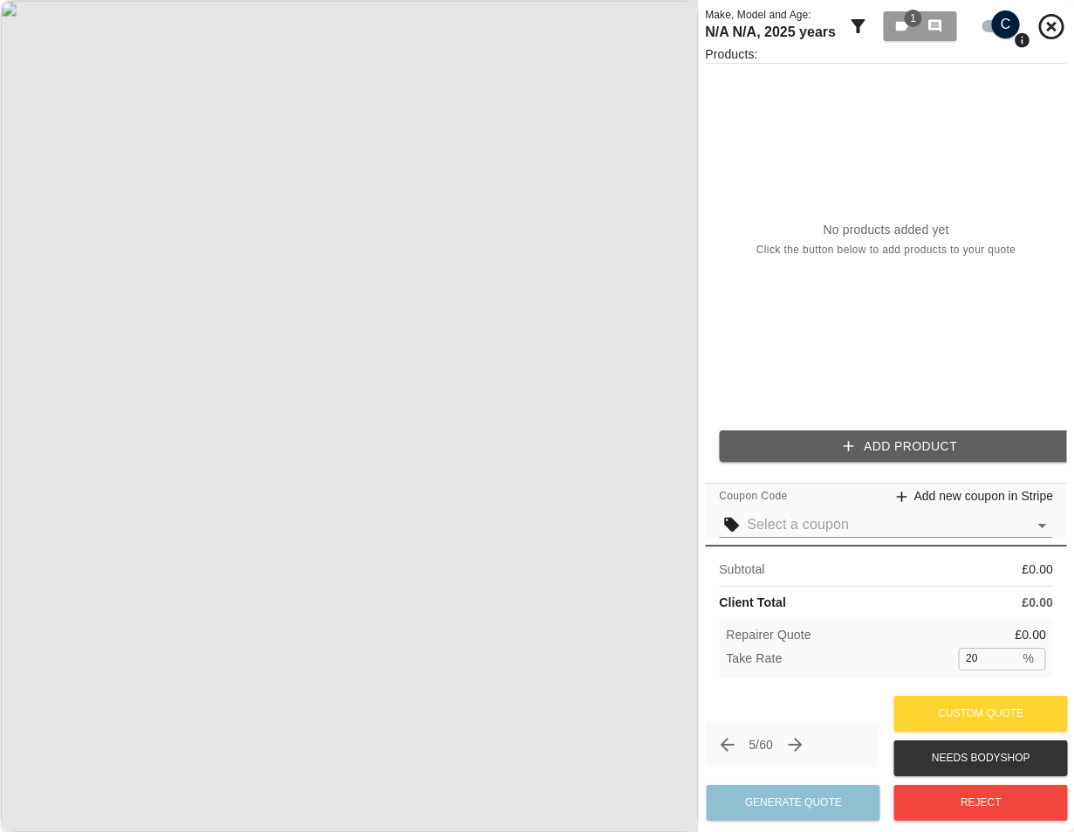
click at [777, 326] on div "No products added yet Click the button below to add products to your quote" at bounding box center [886, 240] width 362 height 353
click at [858, 300] on div "No products added yet Click the button below to add products to your quote" at bounding box center [886, 240] width 362 height 353
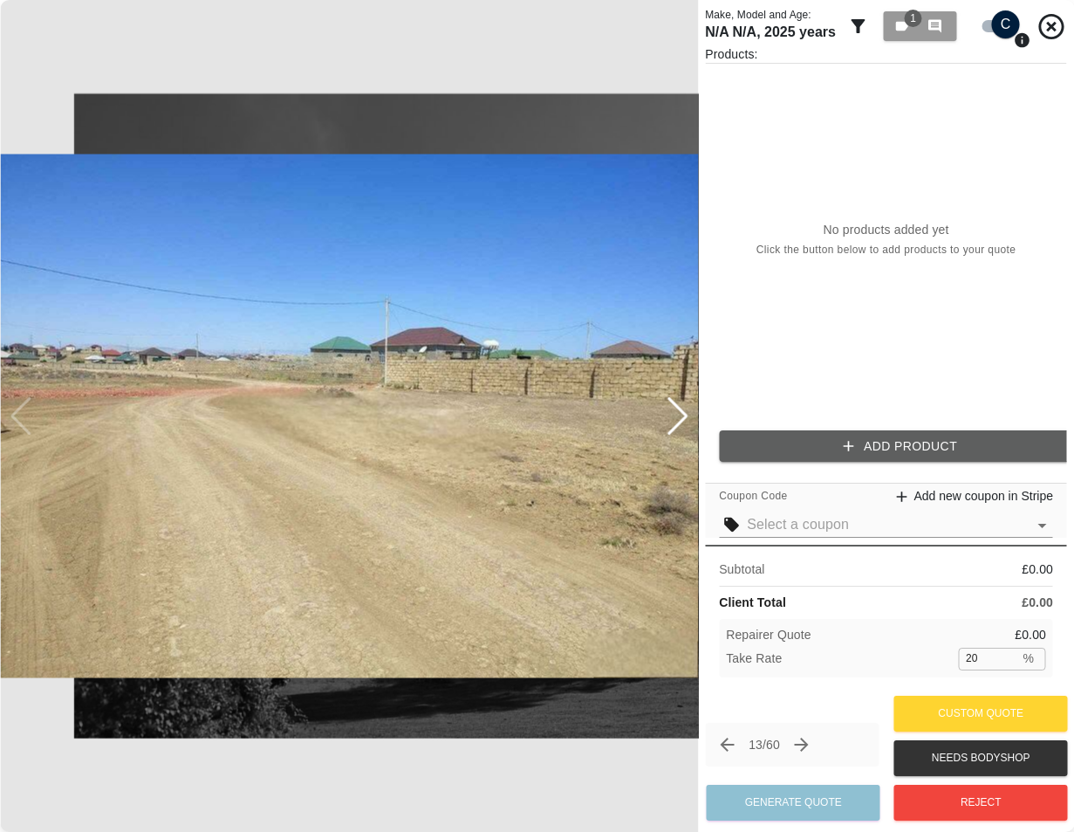
click at [684, 414] on div at bounding box center [678, 416] width 24 height 38
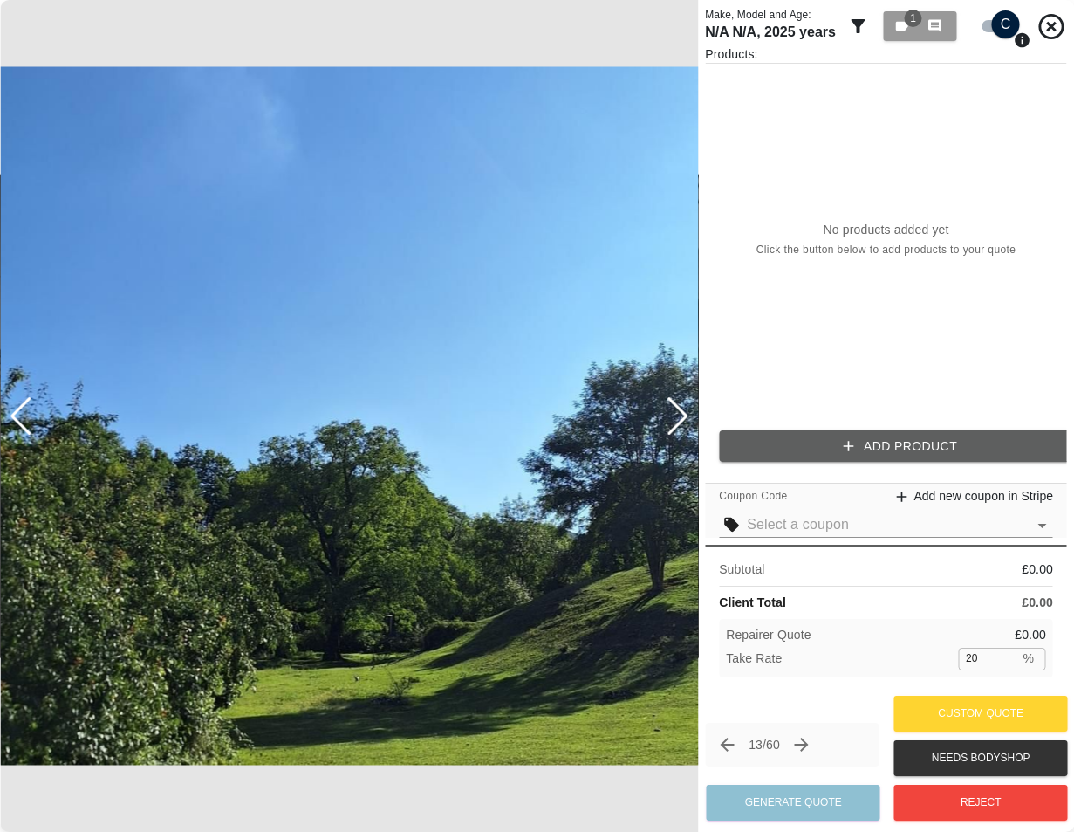
click at [801, 747] on icon "Next claim" at bounding box center [802, 744] width 21 height 21
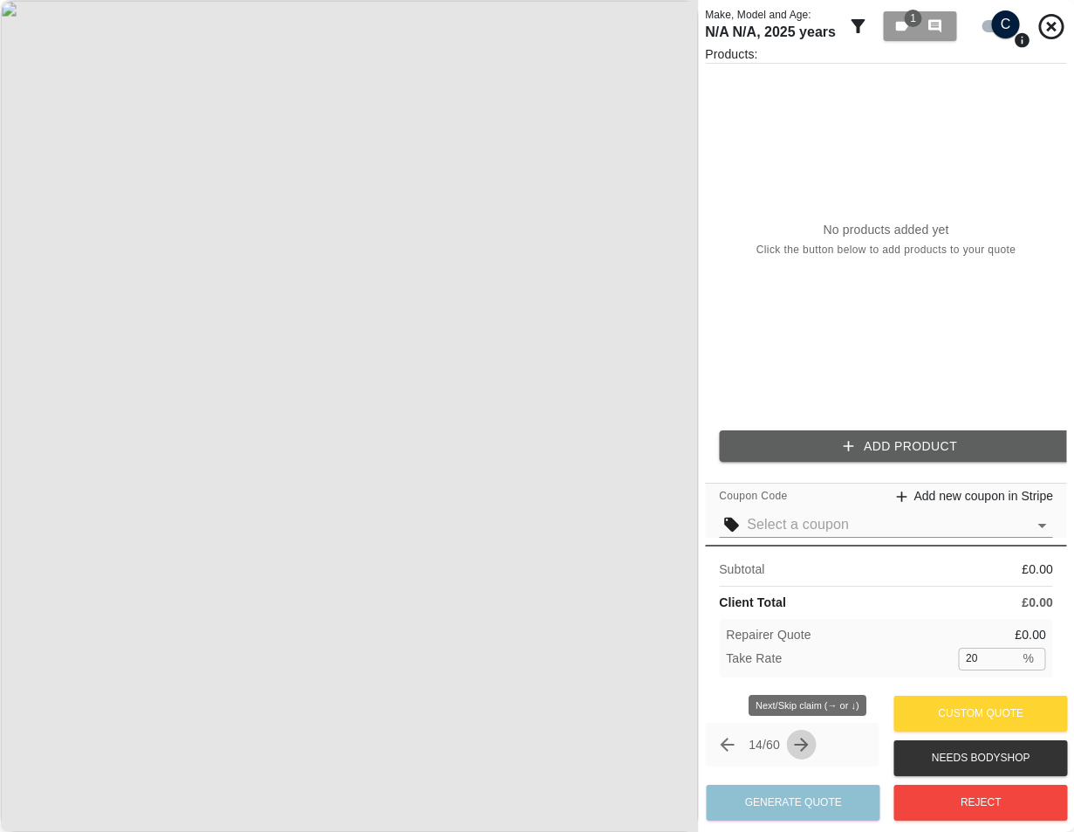
click at [801, 747] on icon "Next claim" at bounding box center [802, 744] width 21 height 21
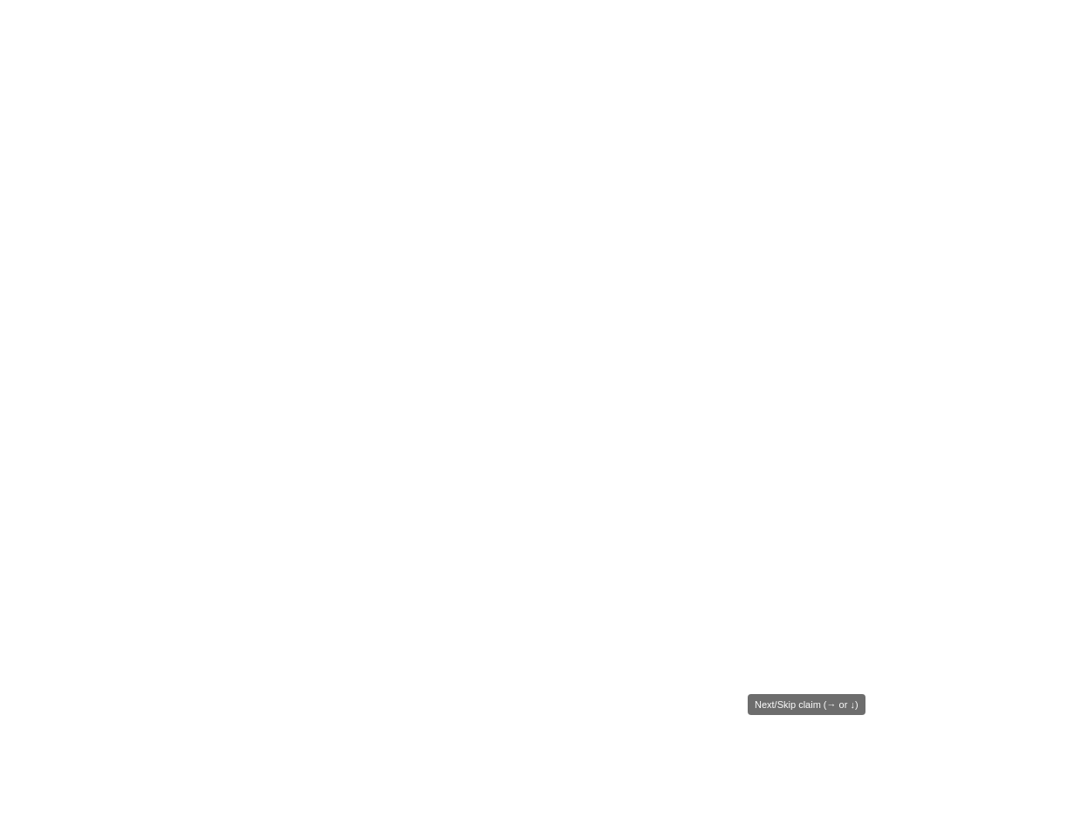
click at [801, 747] on icon "Next claim" at bounding box center [801, 743] width 21 height 21
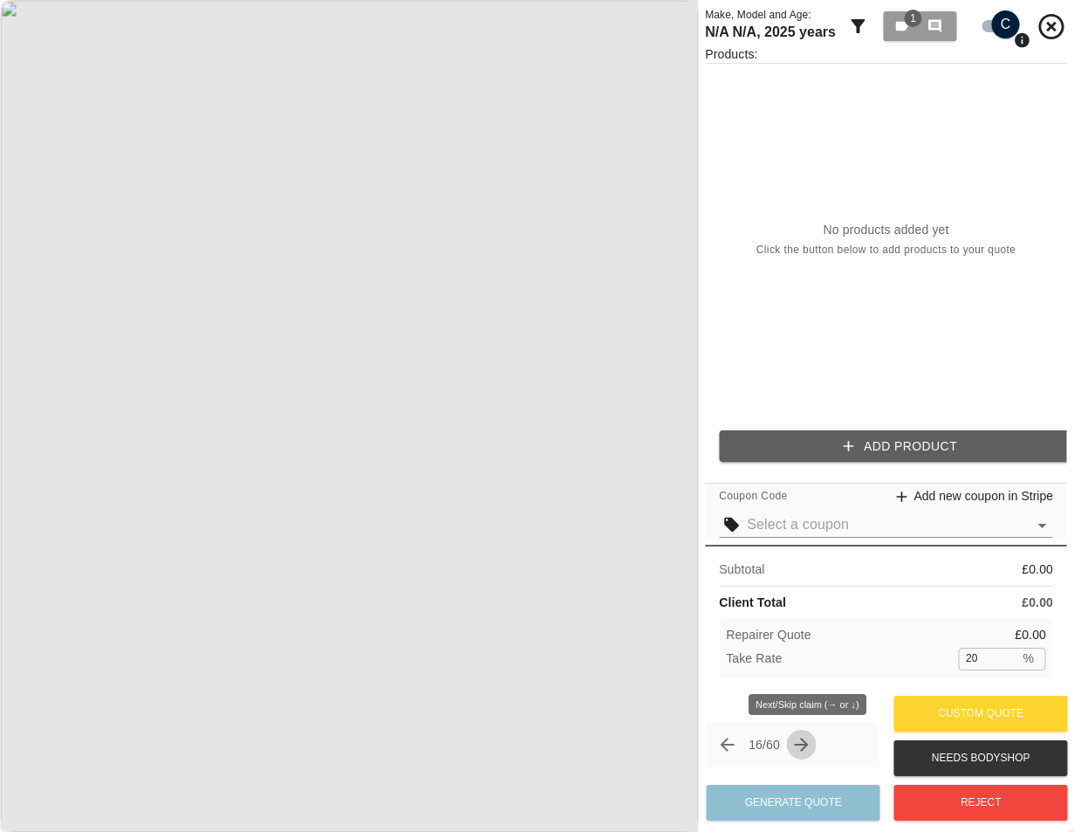
click at [801, 747] on icon "Next claim" at bounding box center [802, 744] width 21 height 21
click at [801, 747] on div "18 / 60" at bounding box center [792, 745] width 174 height 44
click at [801, 747] on icon "Next claim" at bounding box center [802, 744] width 21 height 21
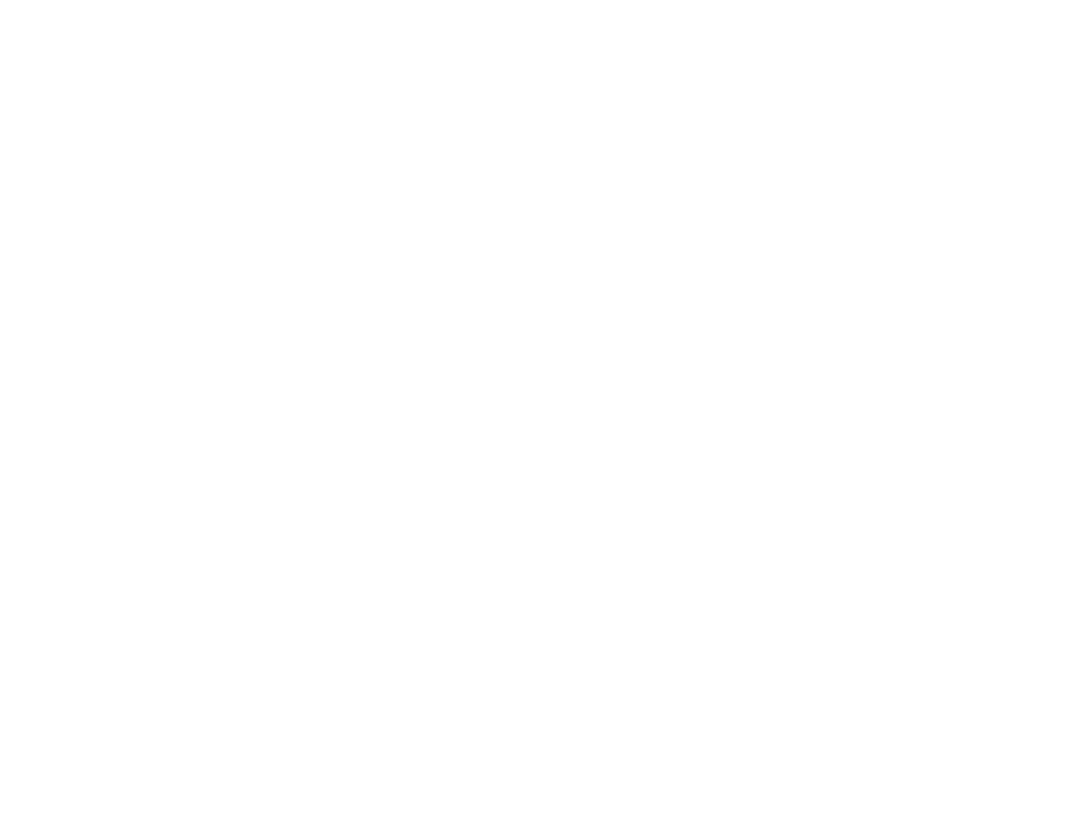
click at [801, 747] on icon "Next claim" at bounding box center [799, 740] width 21 height 21
click at [801, 747] on icon "Next claim" at bounding box center [802, 744] width 21 height 21
click at [801, 747] on icon "Next claim" at bounding box center [797, 738] width 21 height 21
click at [812, 714] on div "Next/Skip claim (→ or ↓)" at bounding box center [807, 705] width 118 height 22
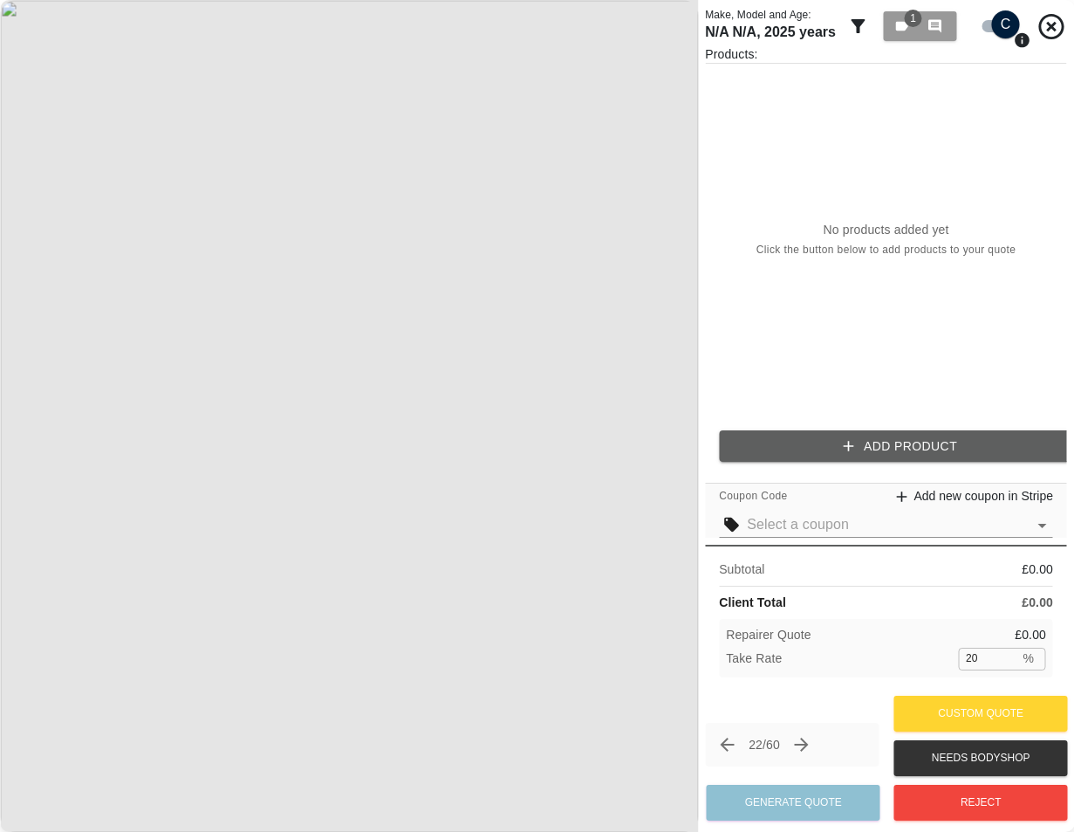
click at [851, 676] on div "Repairer Quote £ 0.00 Take Rate 20 % ​" at bounding box center [886, 648] width 334 height 58
click at [830, 696] on div "50 / 60 Generate Quote Custom Quote Needs Bodyshop Reject" at bounding box center [886, 758] width 362 height 134
click at [790, 698] on div "56 / 60 Generate Quote Custom Quote Needs Bodyshop Reject" at bounding box center [886, 758] width 362 height 134
click at [814, 700] on div "58 / 60 Generate Quote Custom Quote Needs Bodyshop Reject" at bounding box center [886, 758] width 362 height 134
click at [793, 722] on div "60 / 60 Generate Quote Custom Quote Needs Bodyshop Reject" at bounding box center [886, 758] width 362 height 134
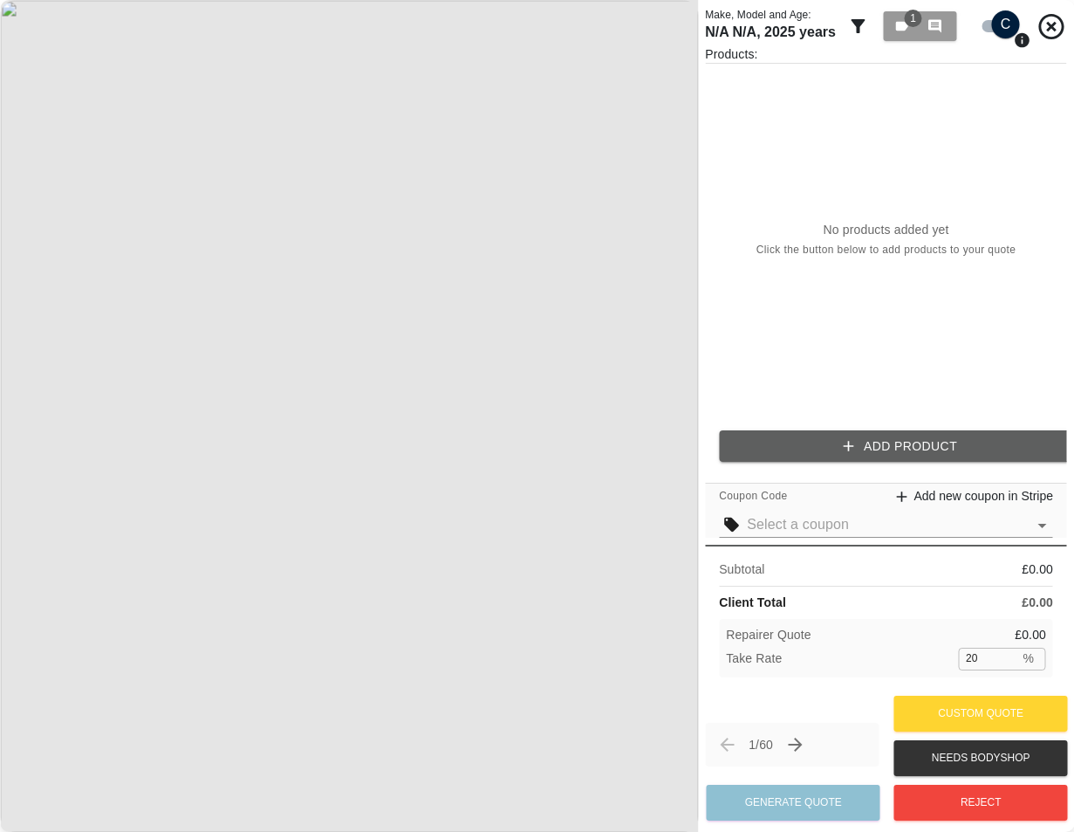
click at [876, 255] on span "Click the button below to add products to your quote" at bounding box center [887, 250] width 260 height 17
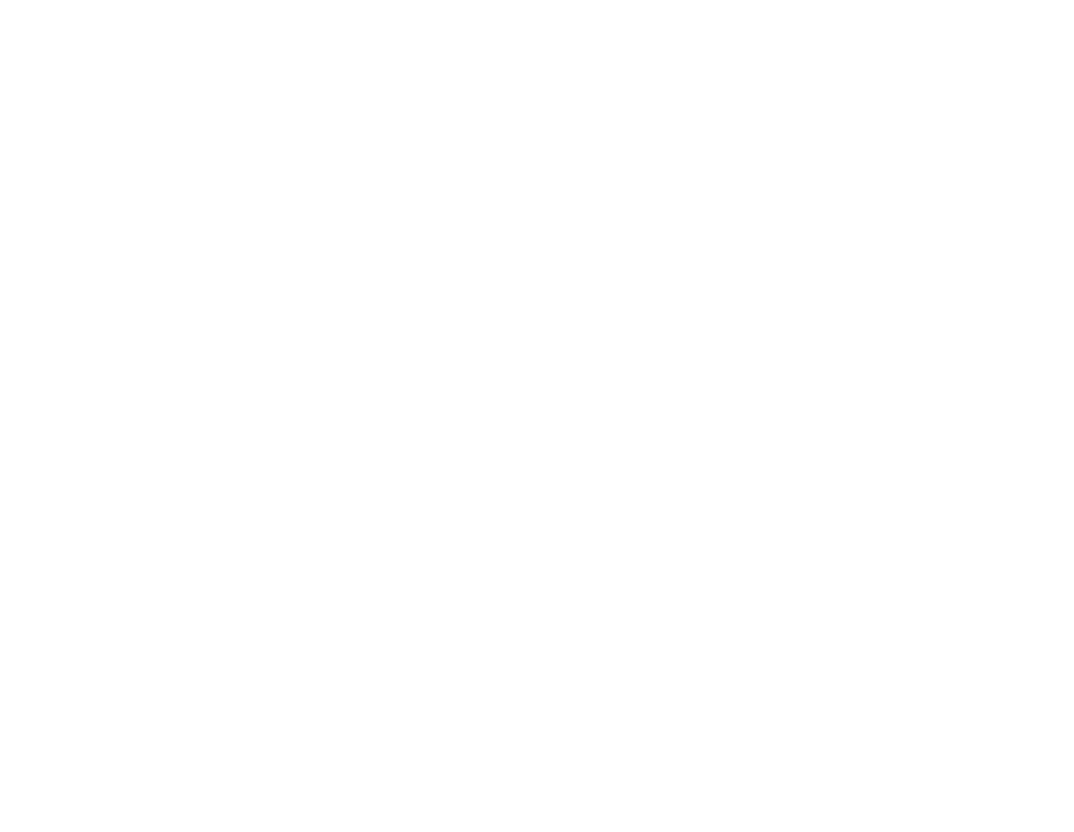
click at [661, 0] on html at bounding box center [537, 0] width 1074 height 0
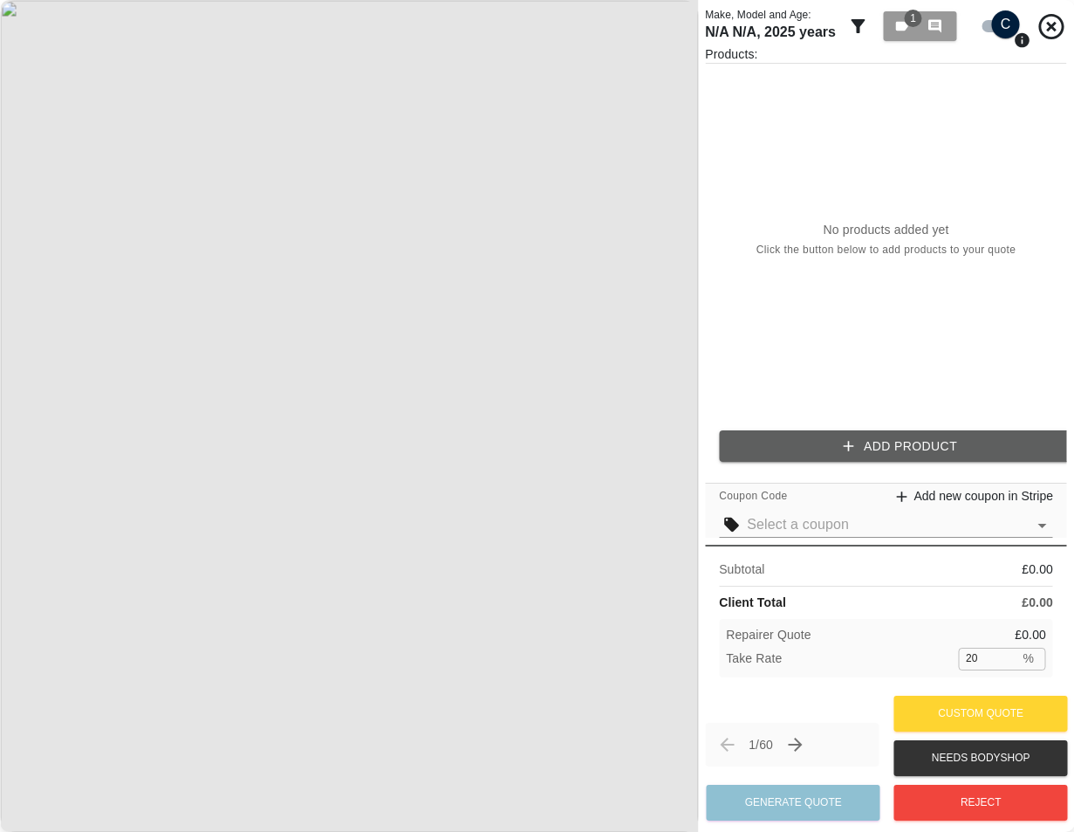
click at [730, 295] on div "No products added yet Click the button below to add products to your quote" at bounding box center [886, 240] width 362 height 353
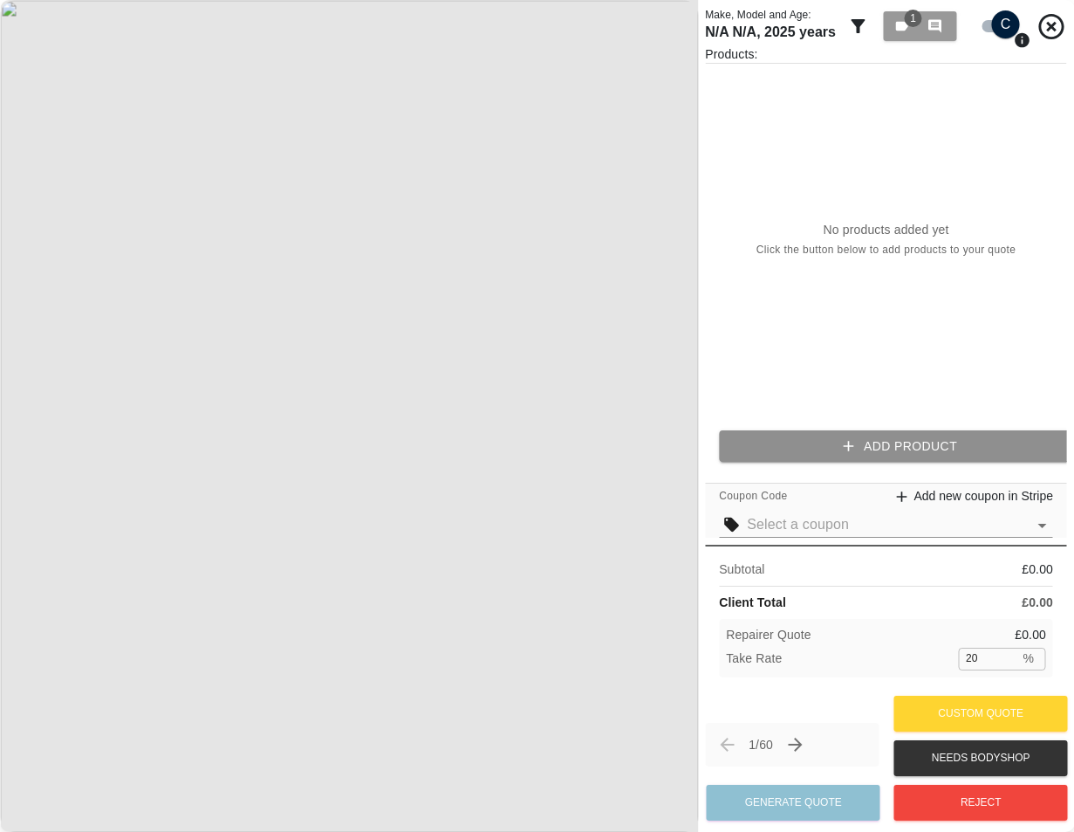
click at [840, 446] on icon "button" at bounding box center [848, 445] width 17 height 17
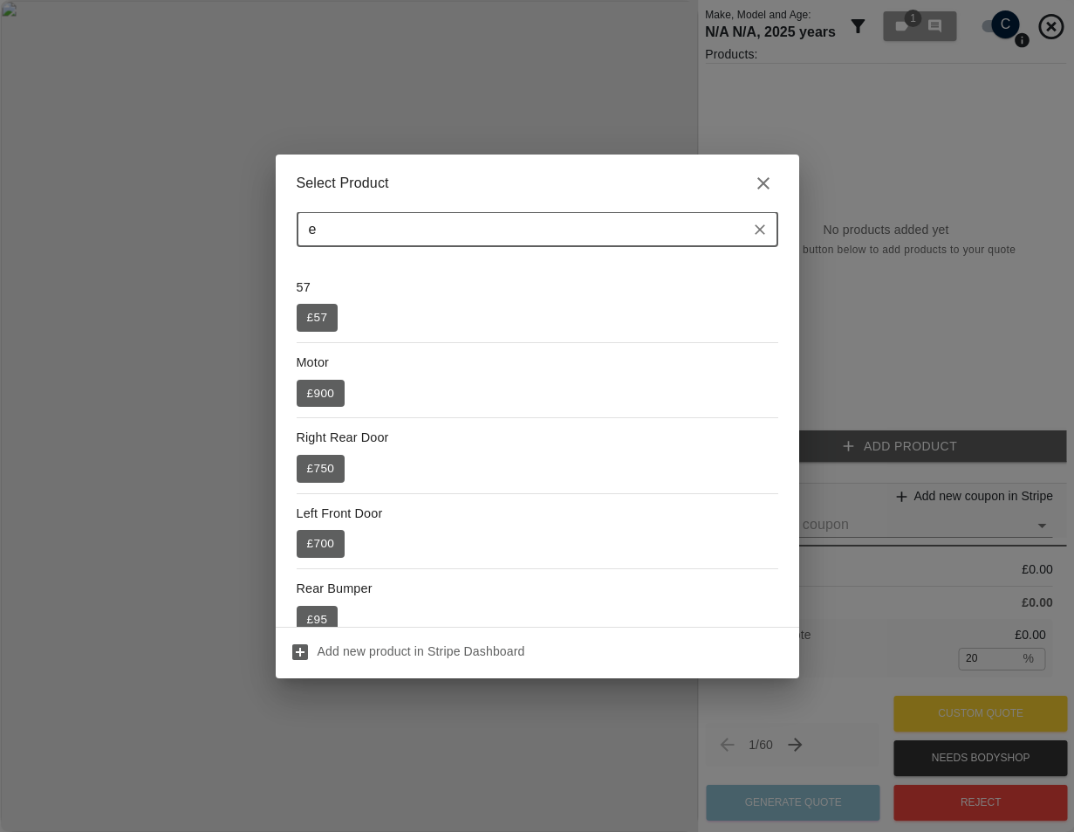
type input "e"
click at [915, 249] on div "Select Product e ​ 57 £ 57 Motor £ 900 Right Rear Door £ 750 Left Front Door £ …" at bounding box center [537, 416] width 1074 height 832
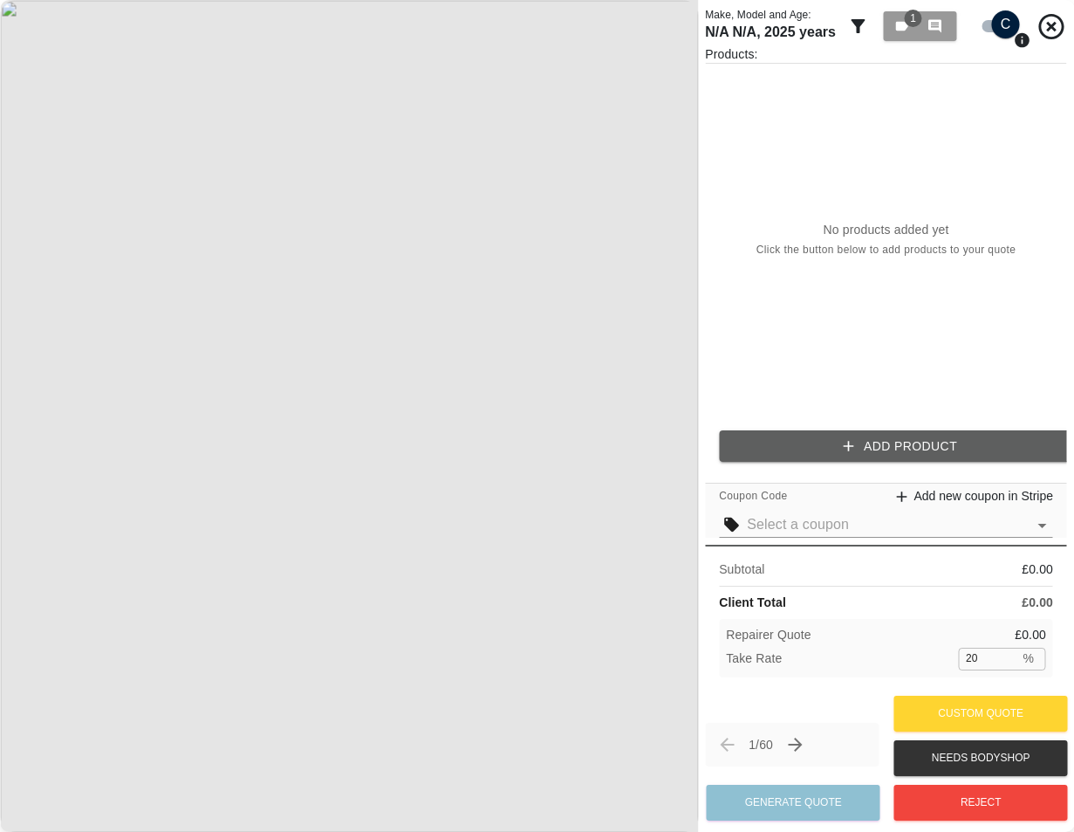
click at [869, 430] on button "Add Product" at bounding box center [900, 446] width 362 height 32
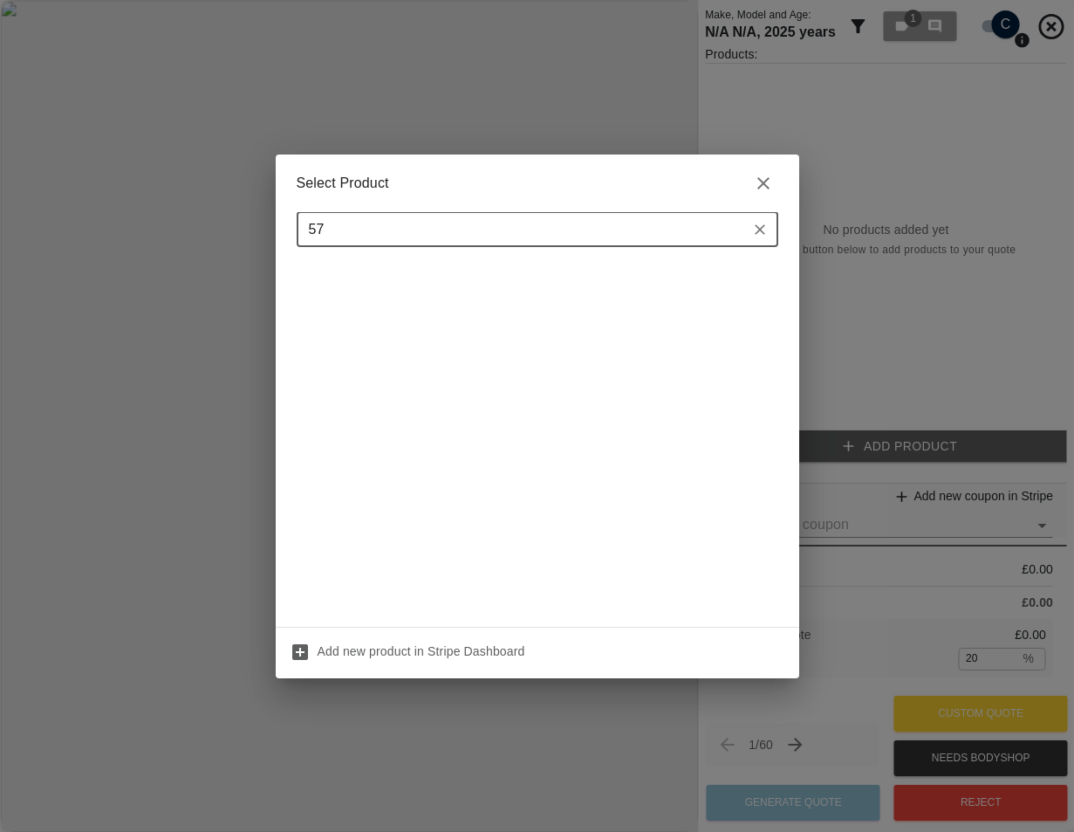
type input "57"
click at [829, 270] on div "Select Product 57 ​ Add new product in Stripe Dashboard" at bounding box center [537, 416] width 1074 height 832
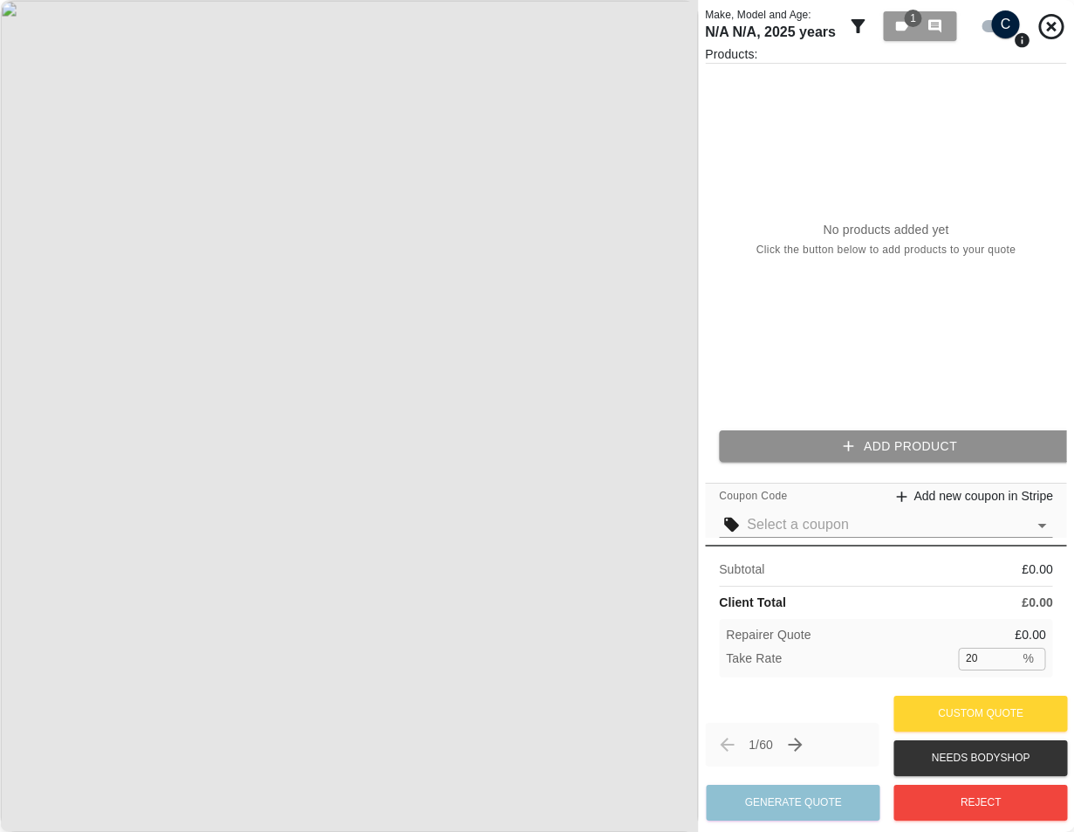
click at [856, 437] on icon "button" at bounding box center [848, 445] width 17 height 17
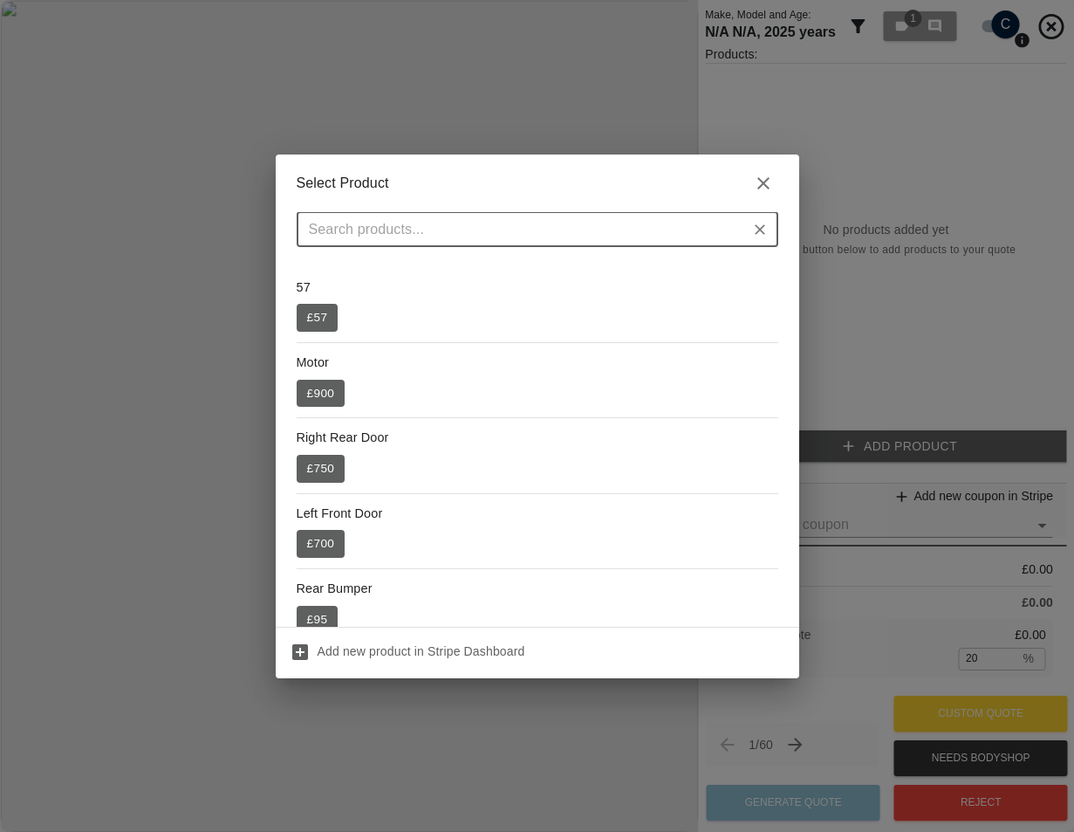
click at [895, 278] on div "Select Product ​ 57 £ 57 Motor £ 900 Right Rear Door £ 750 Left Front Door £ 70…" at bounding box center [537, 416] width 1074 height 832
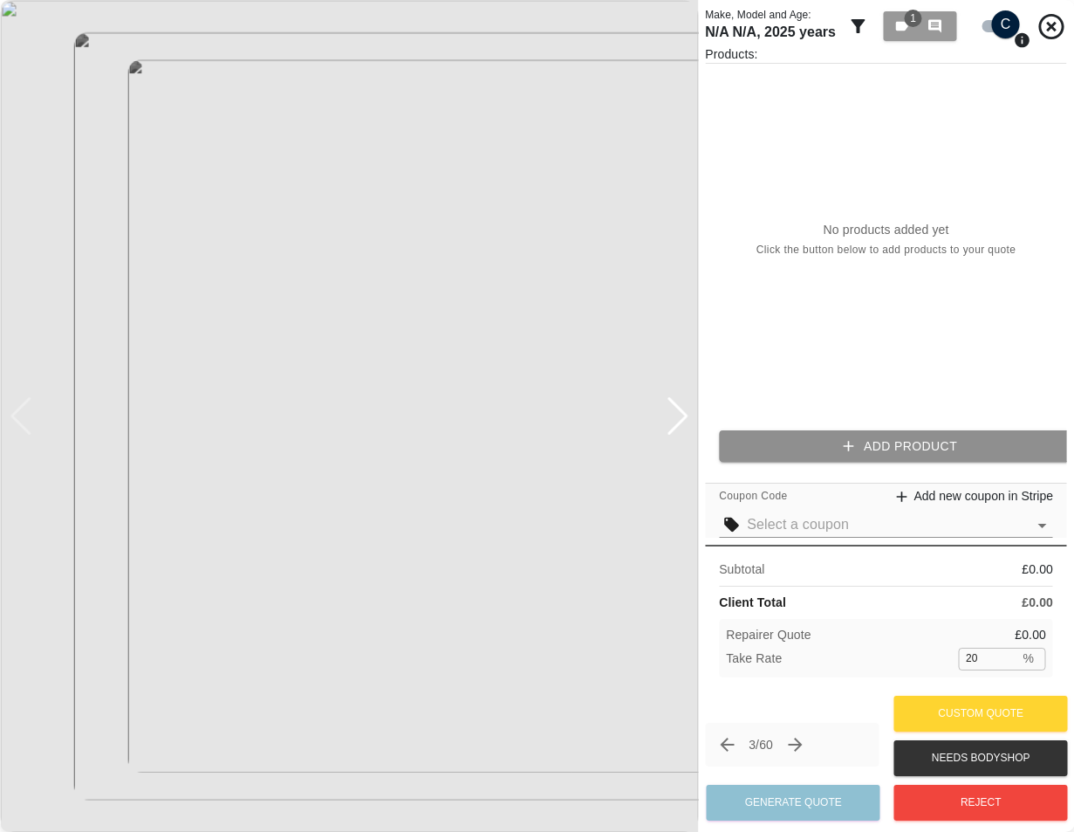
click at [850, 430] on button "Add Product" at bounding box center [900, 446] width 362 height 32
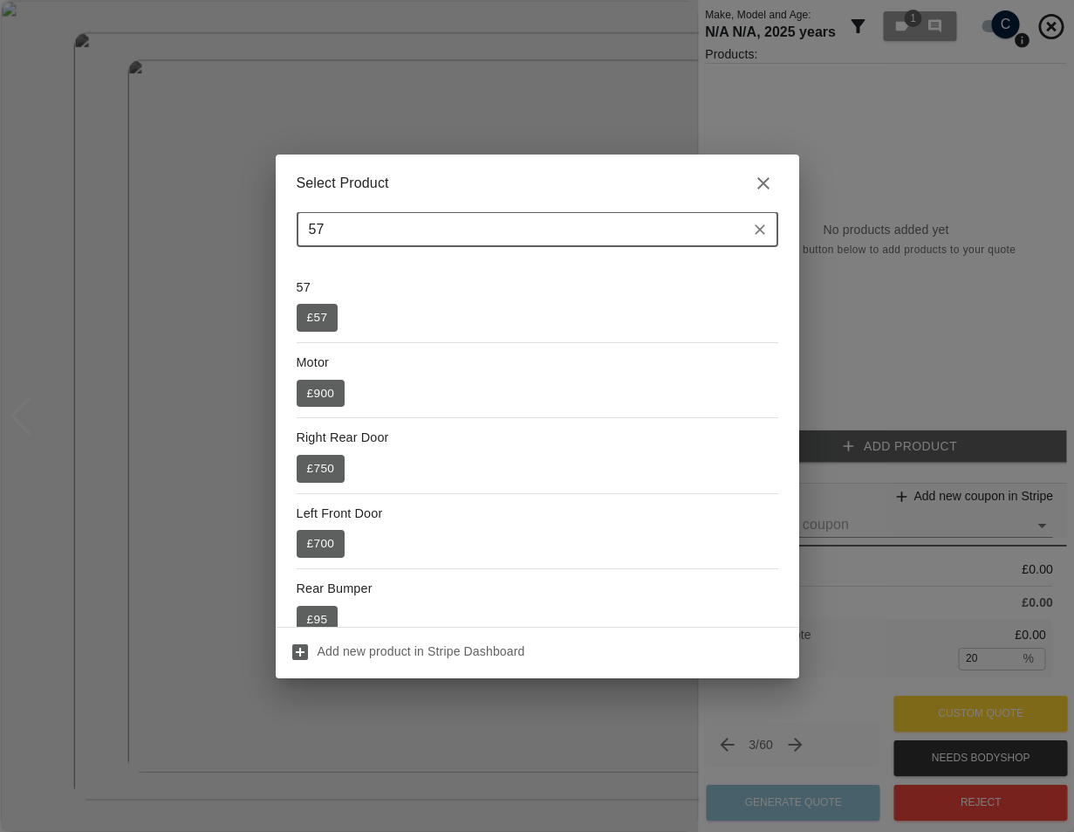
type input "57"
click at [825, 292] on div "Select Product 57 ​ 57 £ 57 Motor £ 900 Right Rear Door £ 750 Left Front Door £…" at bounding box center [537, 416] width 1074 height 832
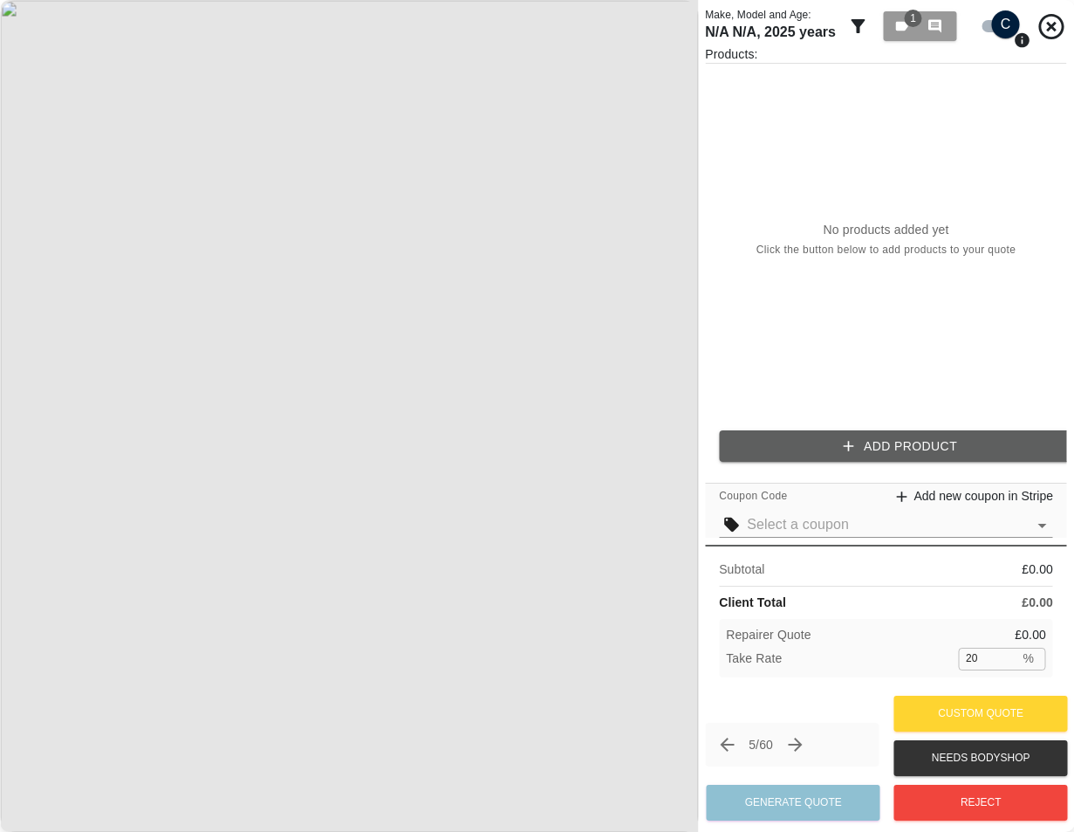
click at [870, 440] on button "Add Product" at bounding box center [900, 446] width 362 height 32
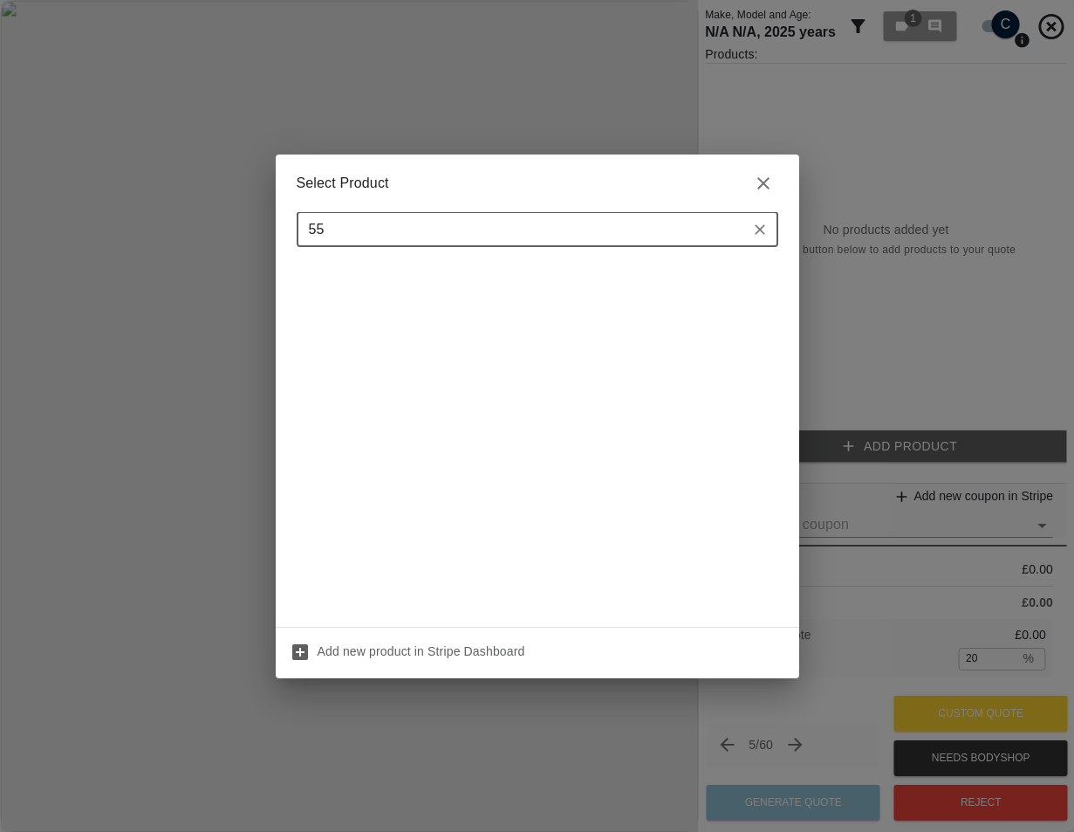
type input "55"
click at [835, 241] on div "Select Product 55 ​ Add new product in Stripe Dashboard" at bounding box center [537, 416] width 1074 height 832
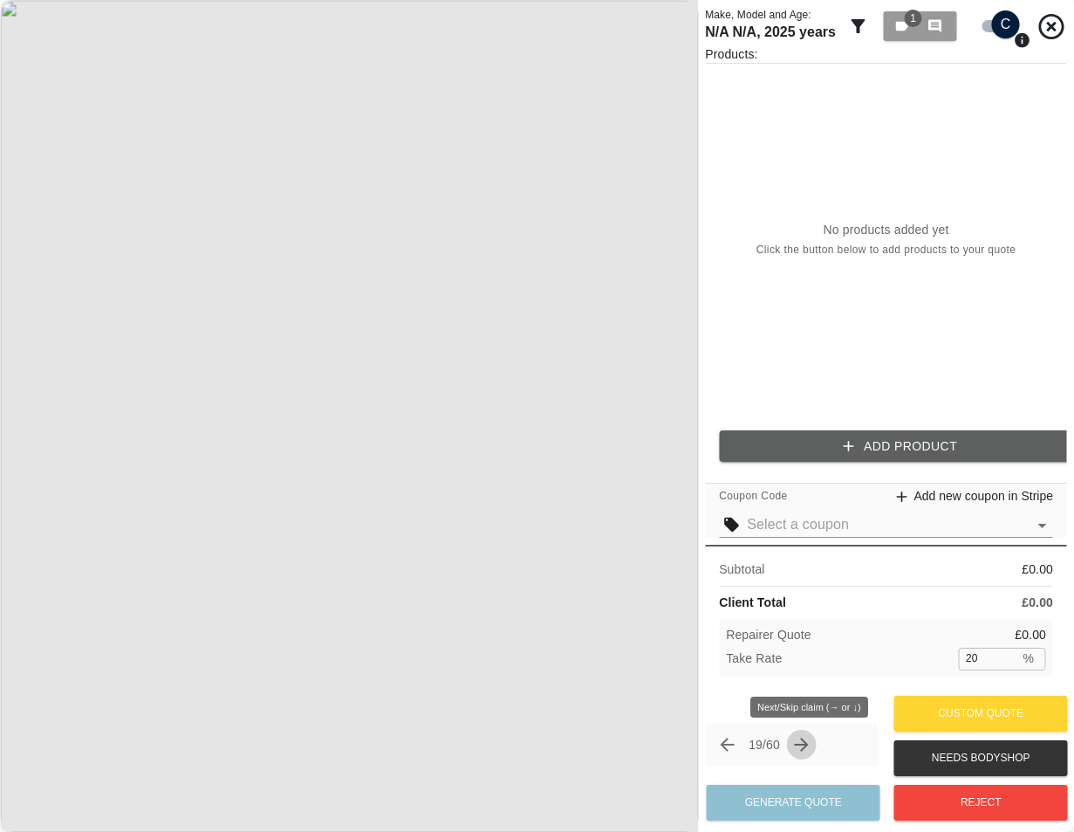
click at [807, 739] on icon "Next claim" at bounding box center [802, 744] width 21 height 21
click at [812, 748] on icon "Next claim" at bounding box center [802, 744] width 21 height 21
click at [801, 736] on icon "Next claim" at bounding box center [802, 744] width 21 height 21
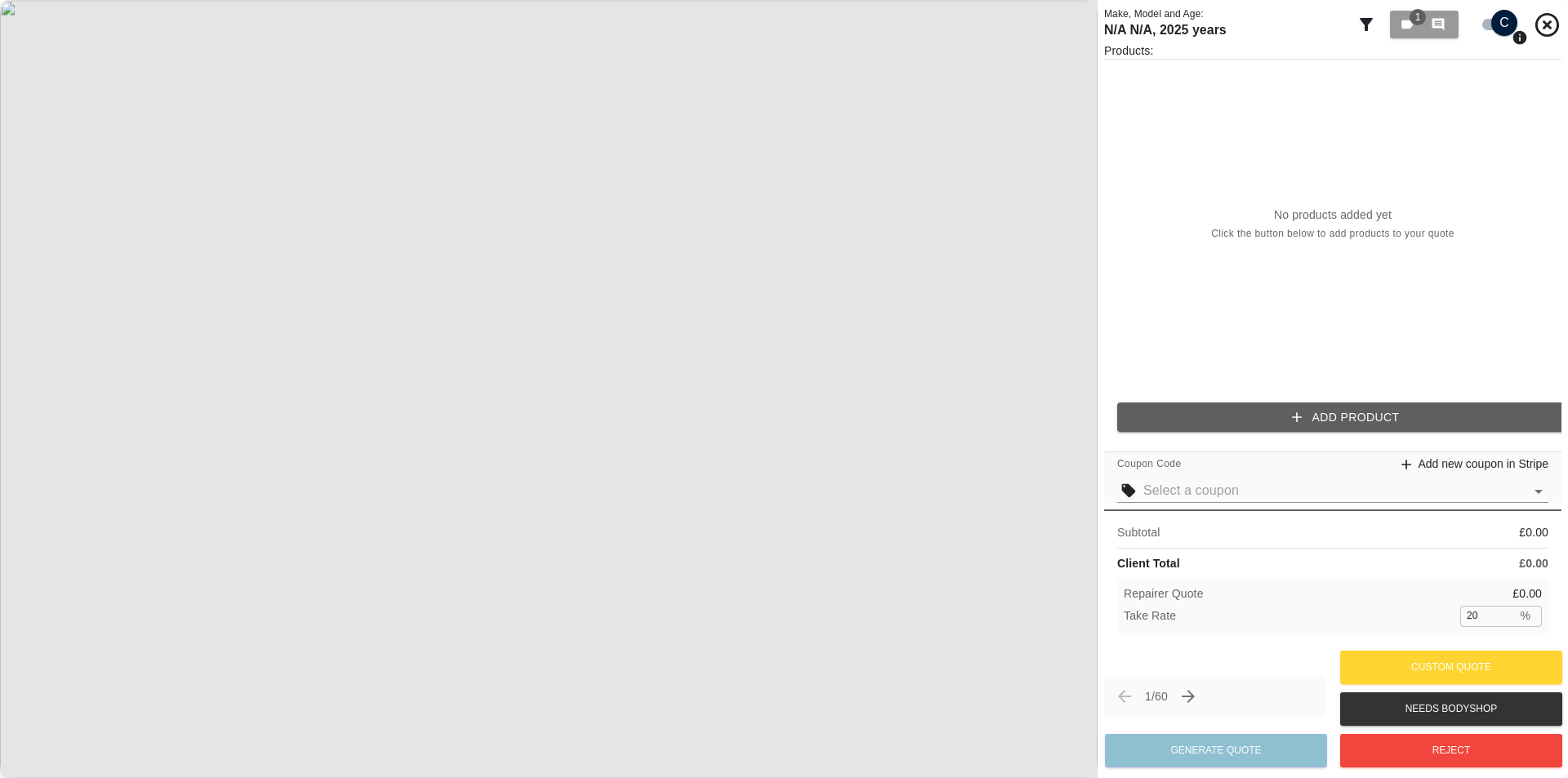
click at [1004, 458] on img at bounding box center [548, 389] width 1097 height 778
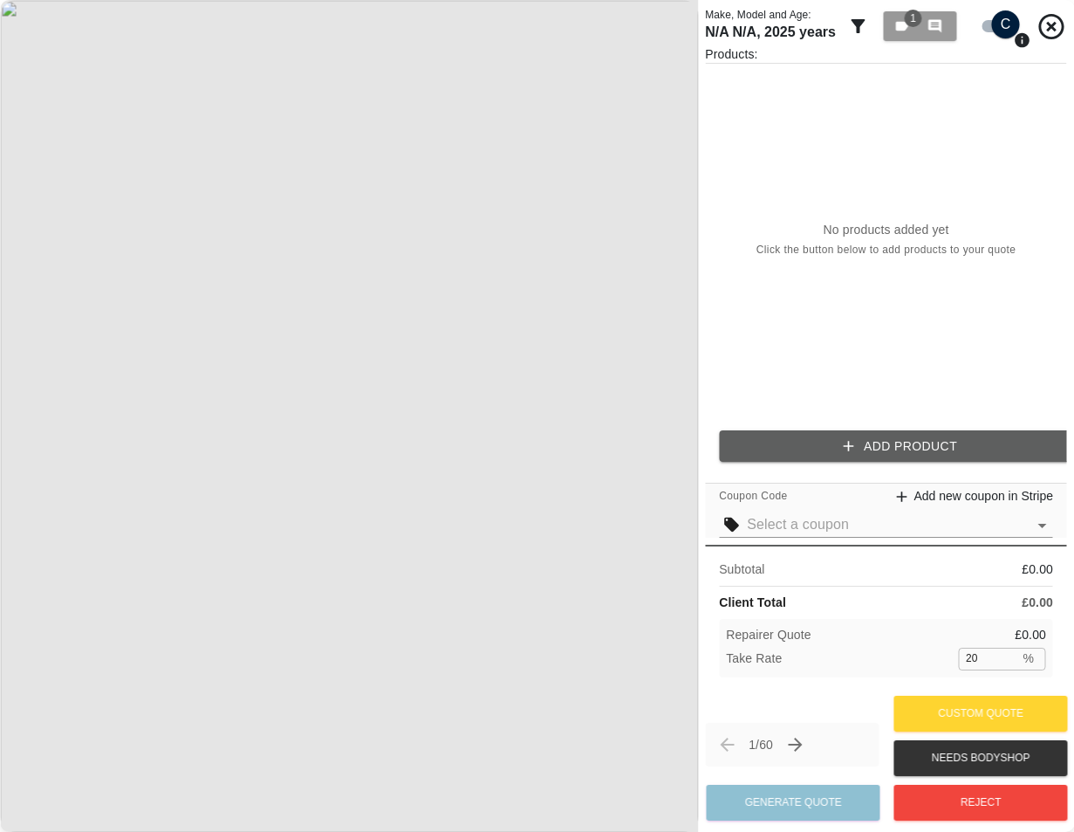
click at [656, 344] on img at bounding box center [349, 416] width 698 height 832
click at [752, 326] on div "No products added yet Click the button below to add products to your quote" at bounding box center [886, 240] width 362 height 353
